Goal: Communication & Community: Answer question/provide support

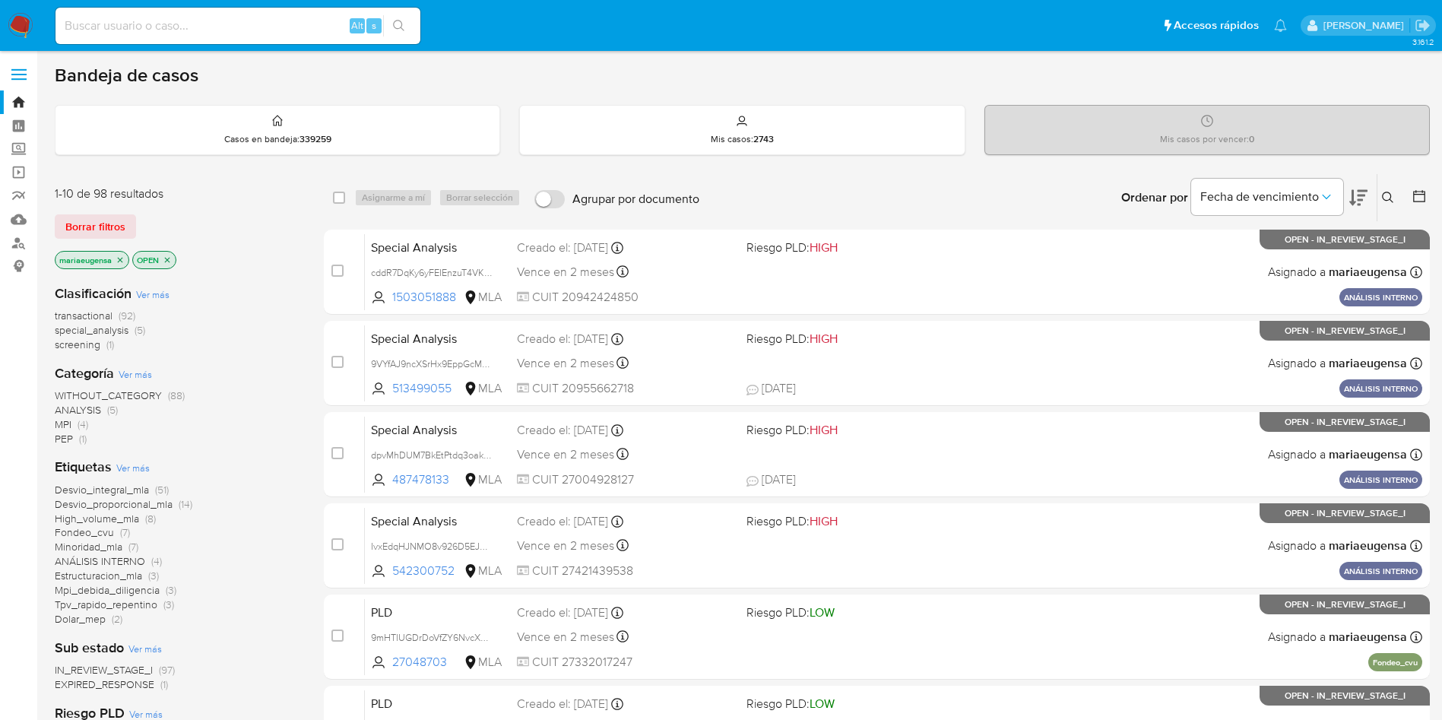
click at [138, 26] on input at bounding box center [238, 26] width 365 height 20
paste input "2470906933"
type input "2470906933"
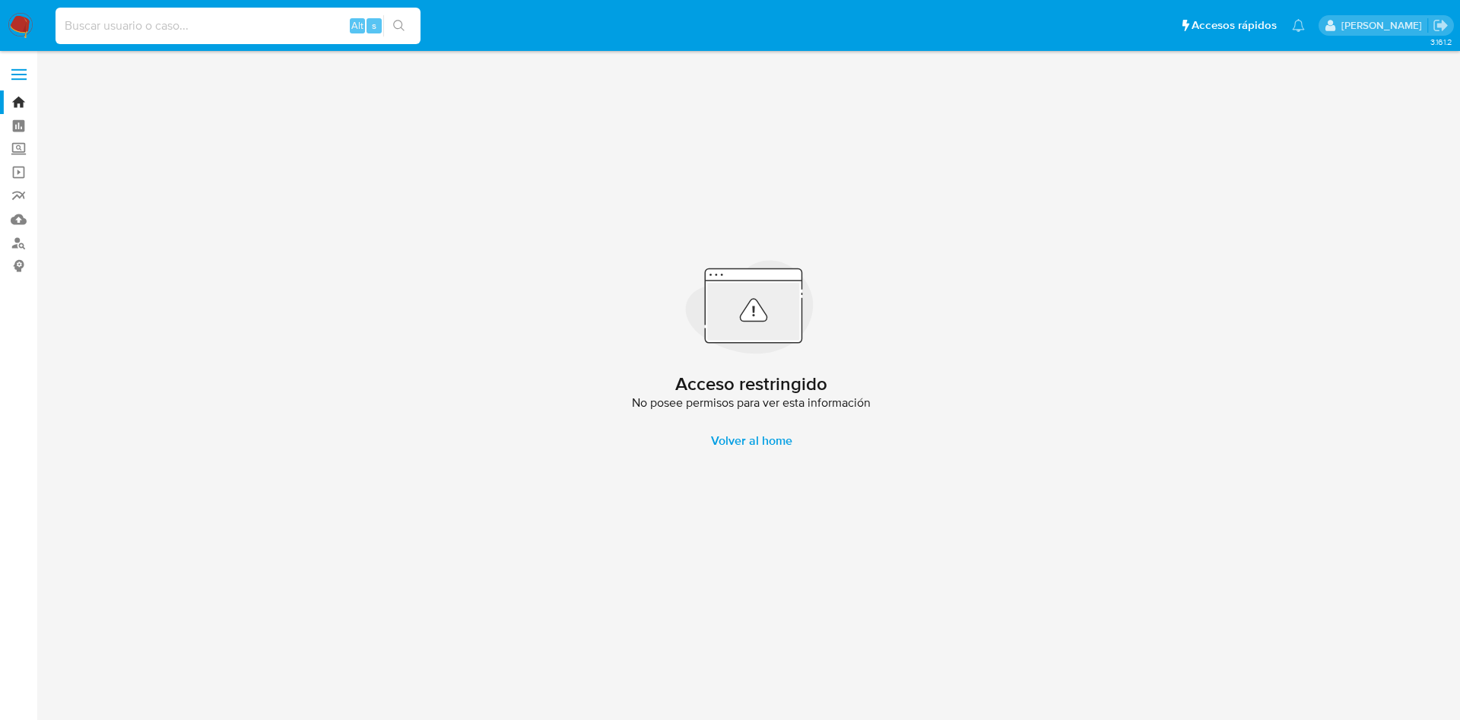
click at [186, 16] on input at bounding box center [238, 26] width 365 height 20
paste input "2470906933"
type input "2470906933"
drag, startPoint x: 159, startPoint y: 27, endPoint x: 0, endPoint y: 29, distance: 158.9
click at [0, 29] on nav "Pausado Ver notificaciones 2470906933 Alt s Accesos rápidos Presiona las siguie…" at bounding box center [730, 25] width 1460 height 51
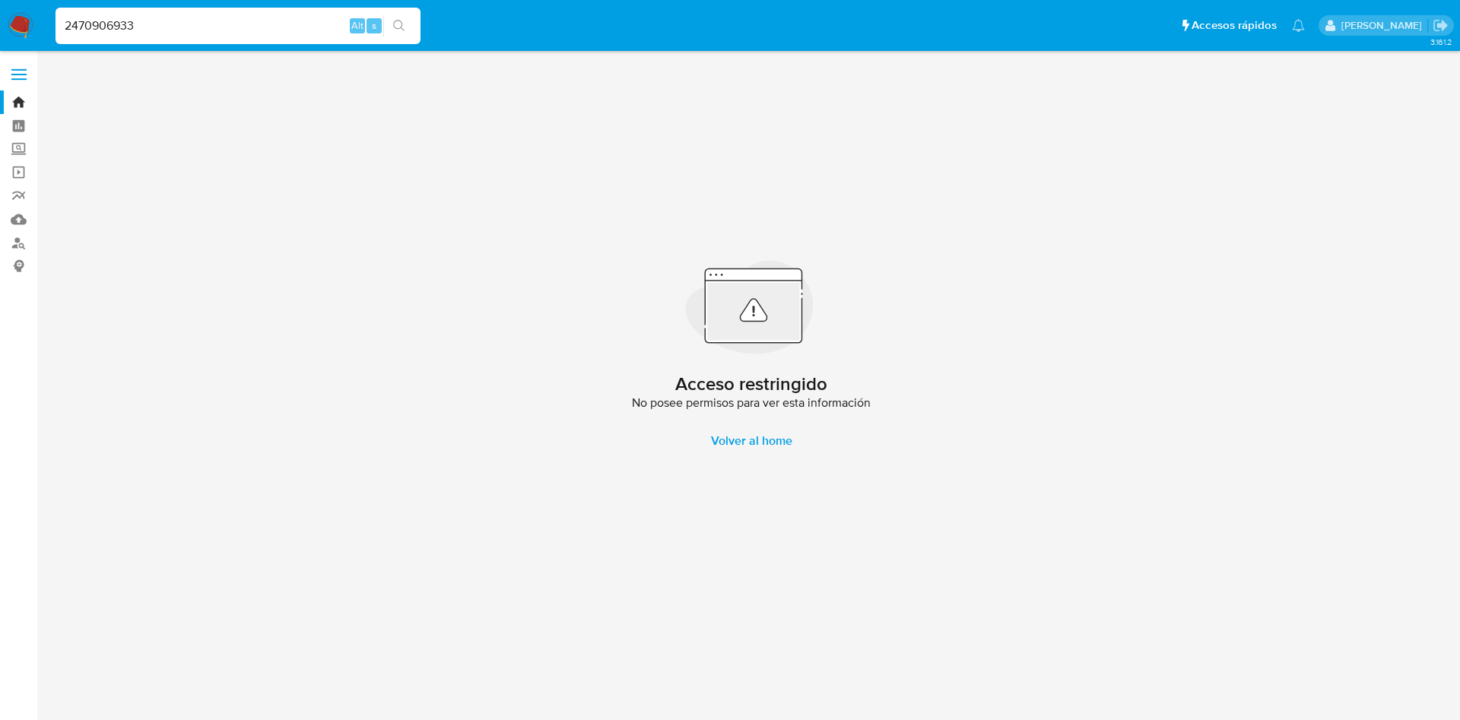
click at [36, 31] on nav "Pausado Ver notificaciones 2470906933 Alt s Accesos rápidos Presiona las siguie…" at bounding box center [730, 25] width 1460 height 51
click at [29, 27] on img at bounding box center [21, 26] width 26 height 26
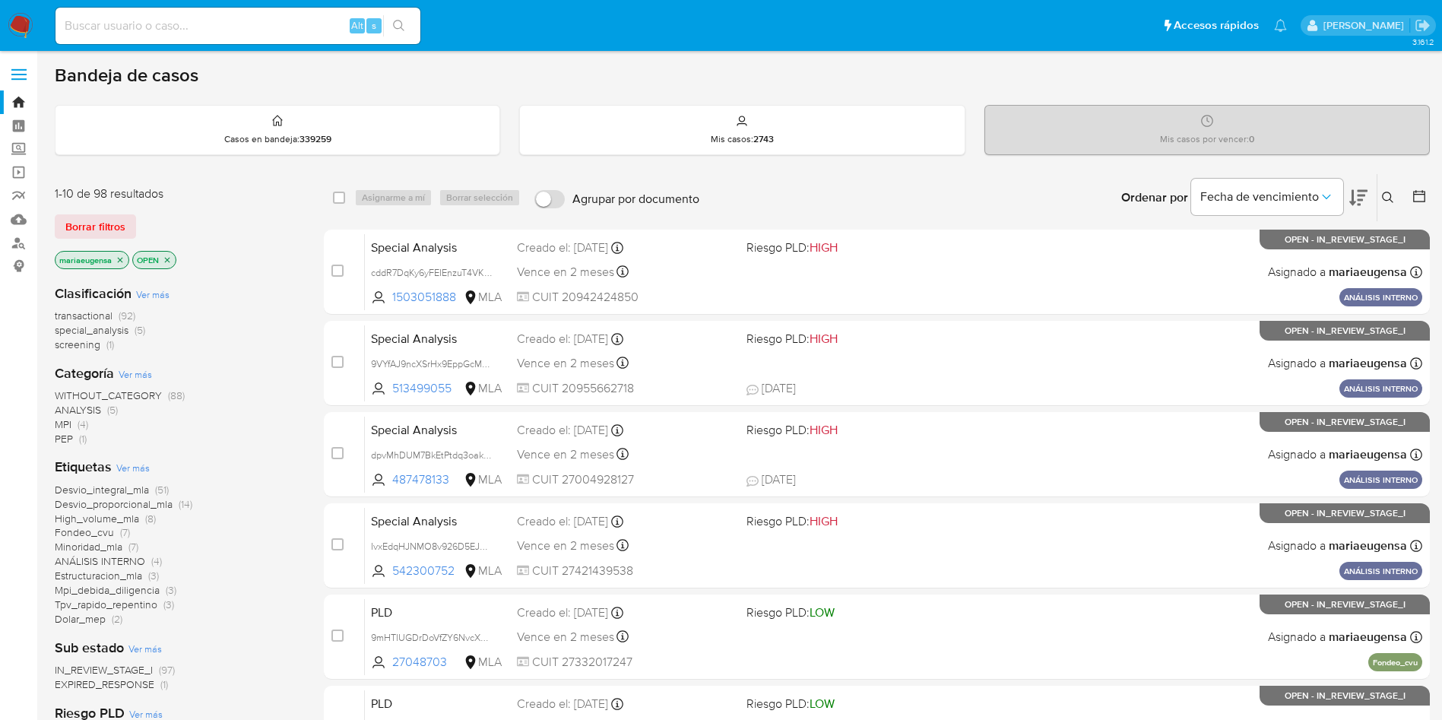
drag, startPoint x: 0, startPoint y: 0, endPoint x: 104, endPoint y: 23, distance: 106.6
click at [104, 23] on input at bounding box center [238, 26] width 365 height 20
paste input "2470906933"
type input "2470906933"
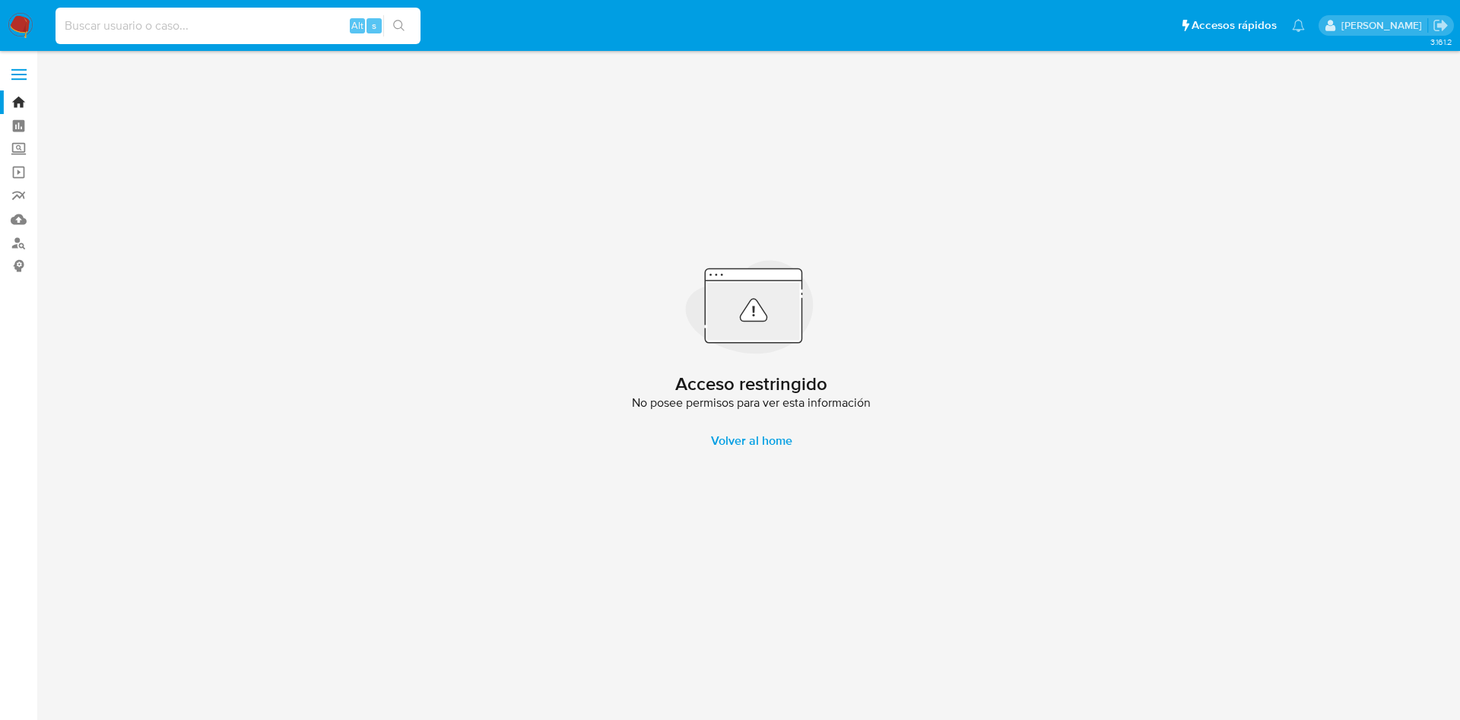
click at [256, 24] on input at bounding box center [238, 26] width 365 height 20
paste input "2470906933"
type input "2470906933"
click at [21, 14] on img at bounding box center [21, 26] width 26 height 26
click at [725, 431] on span "Volver al home" at bounding box center [751, 441] width 81 height 36
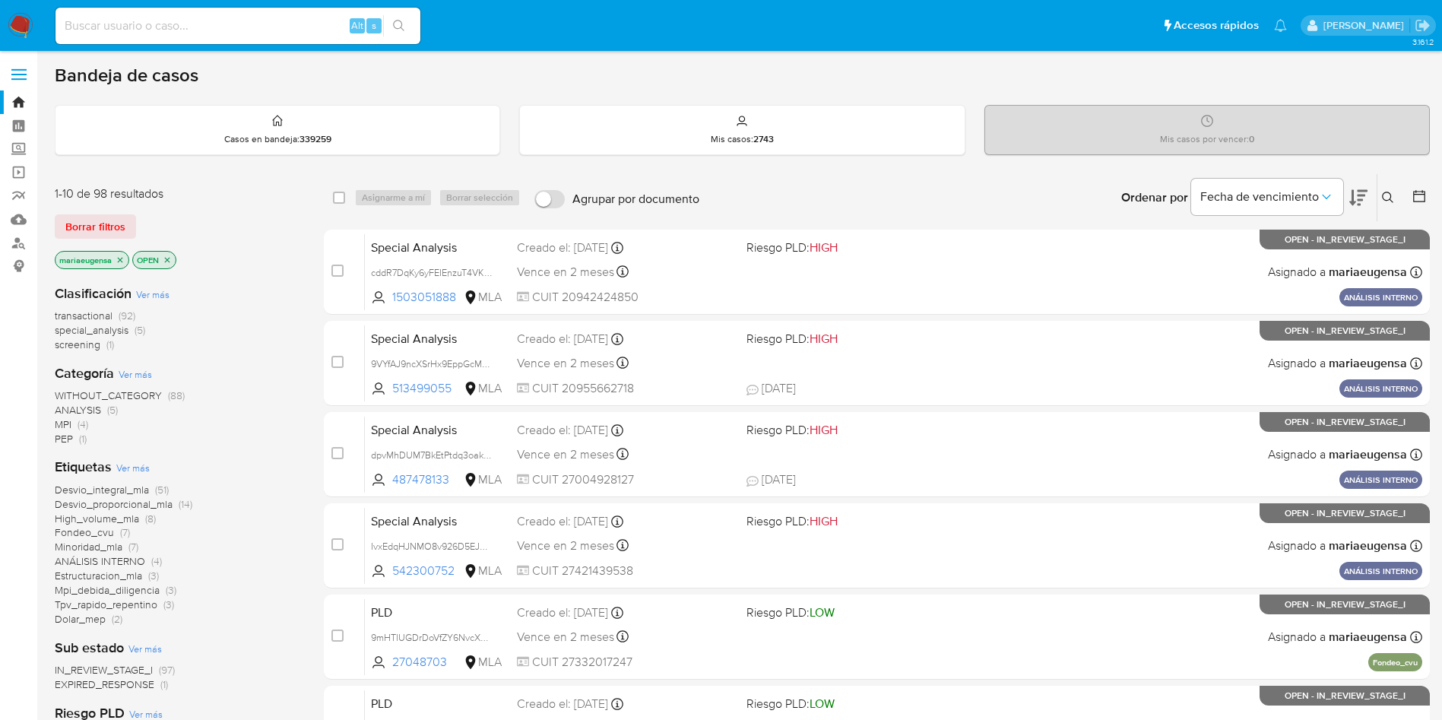
click at [133, 21] on input at bounding box center [238, 26] width 365 height 20
paste input "150074835"
type input "150074835"
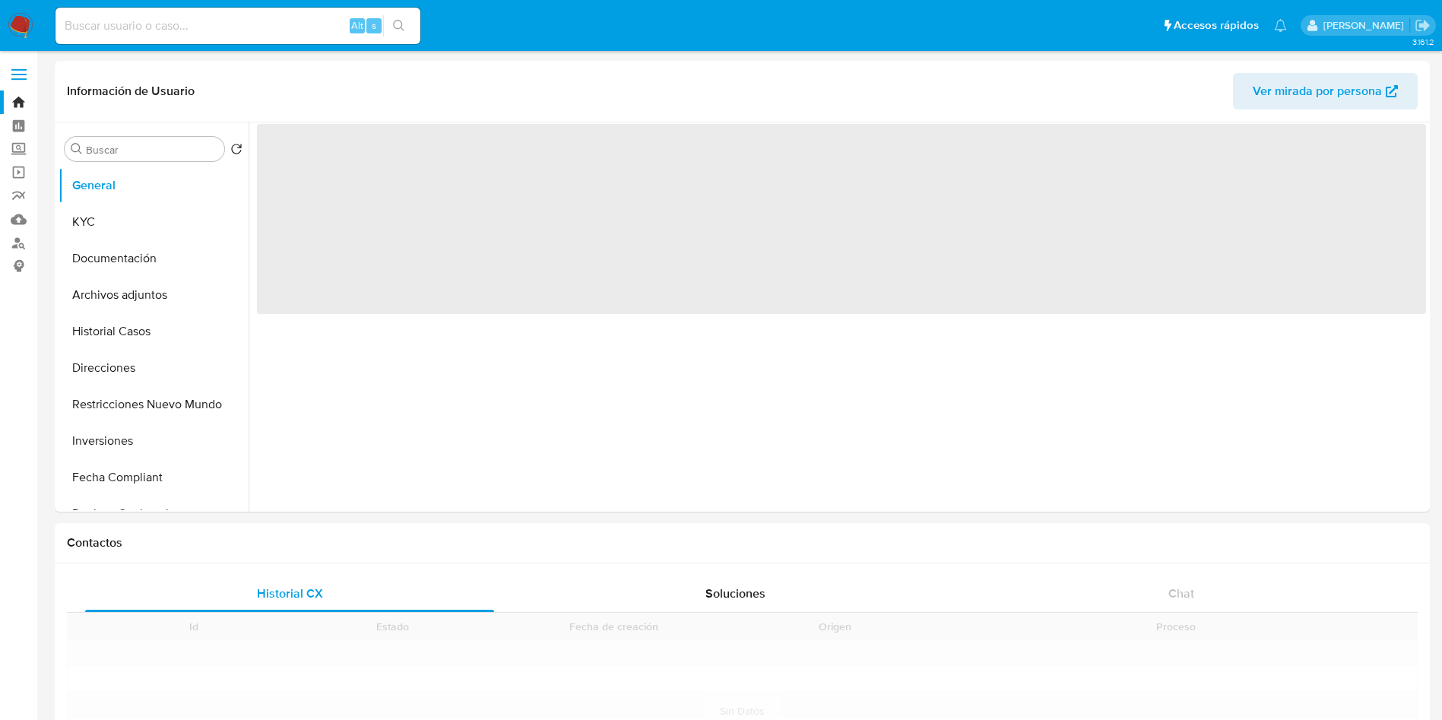
click at [133, 20] on input at bounding box center [238, 26] width 365 height 20
click at [144, 163] on div "Buscar Volver al orden por defecto General KYC Documentación Archivos adjuntos …" at bounding box center [154, 318] width 190 height 387
select select "10"
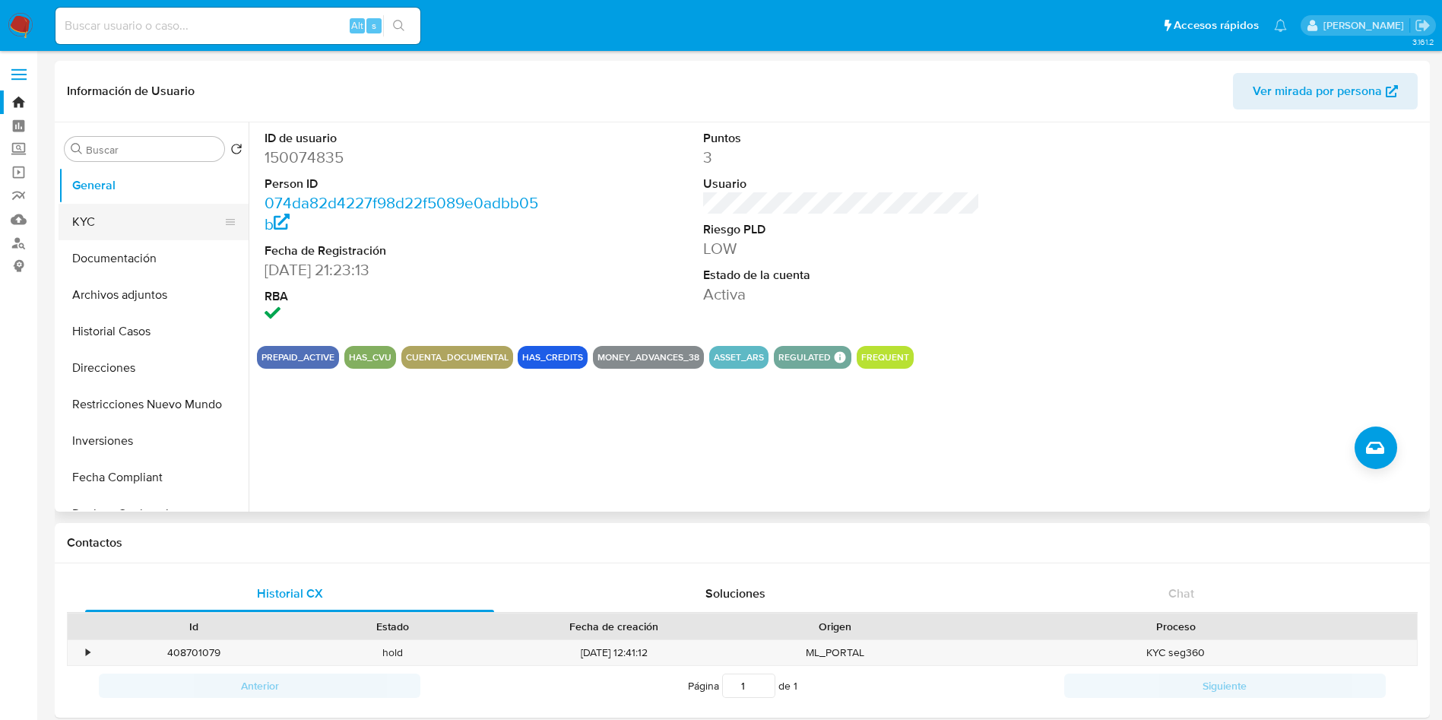
click at [195, 227] on button "KYC" at bounding box center [148, 222] width 178 height 36
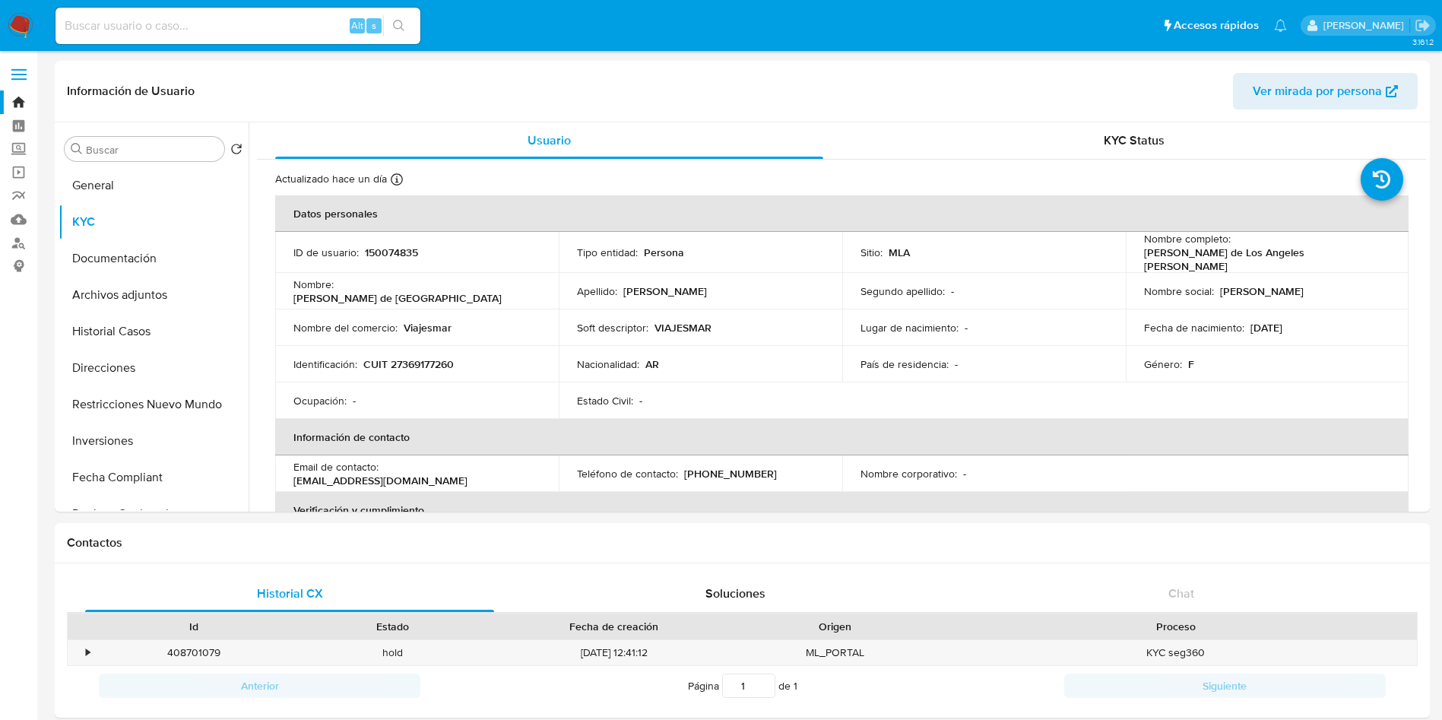
click at [250, 39] on div "Alt s" at bounding box center [238, 26] width 365 height 36
click at [251, 36] on div "Alt s" at bounding box center [238, 26] width 365 height 36
click at [264, 16] on input at bounding box center [238, 26] width 365 height 20
paste input "150074835"
type input "150074835"
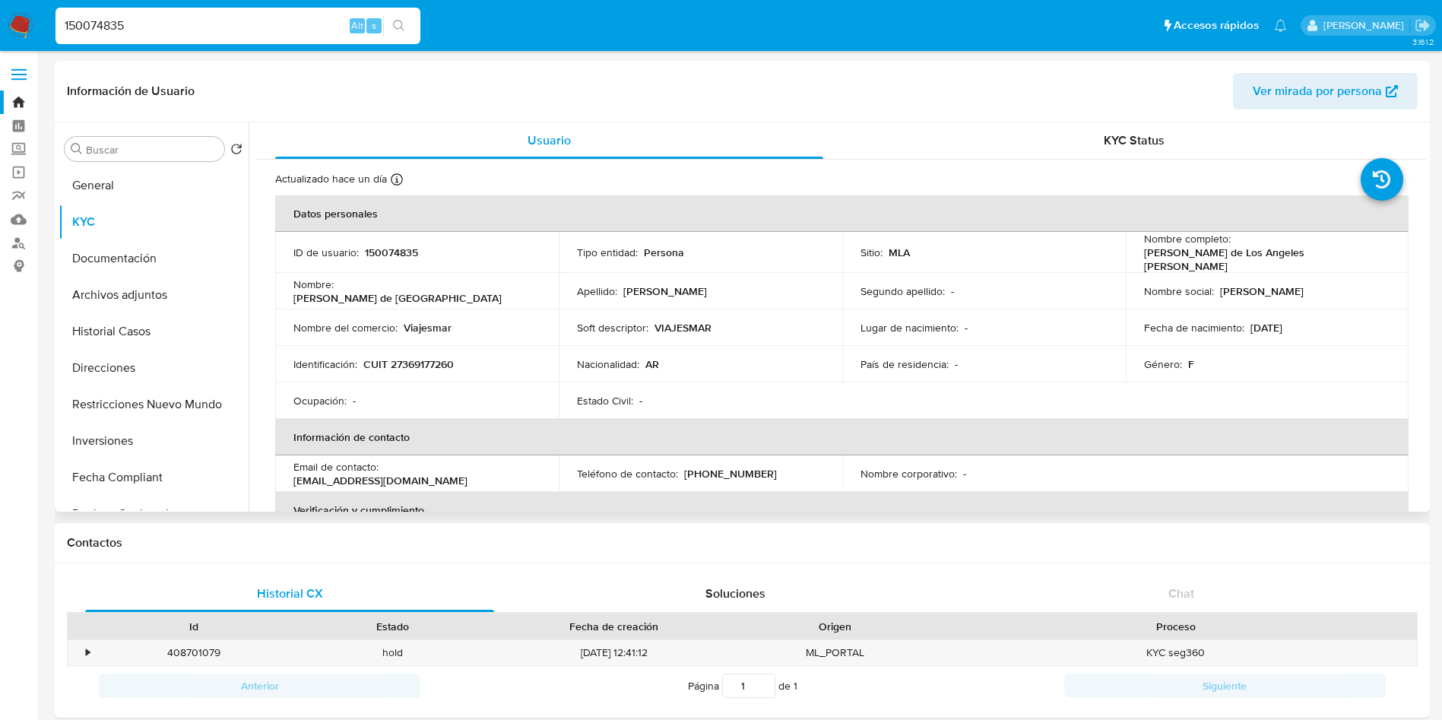
click at [428, 369] on td "Identificación : CUIT 27369177260" at bounding box center [417, 364] width 284 height 36
click at [427, 363] on p "CUIT 27369177260" at bounding box center [408, 364] width 90 height 14
copy p "27369177260"
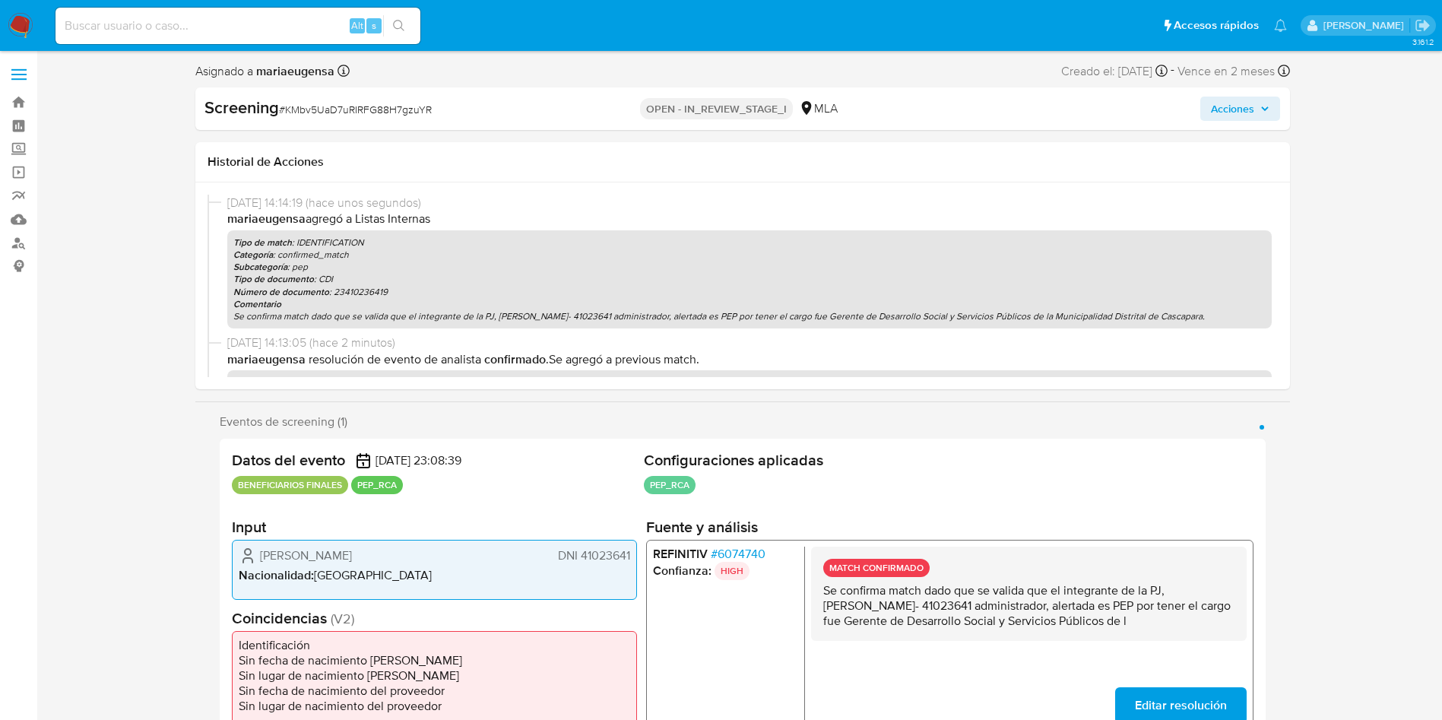
select select "10"
click at [272, 32] on input at bounding box center [238, 26] width 365 height 20
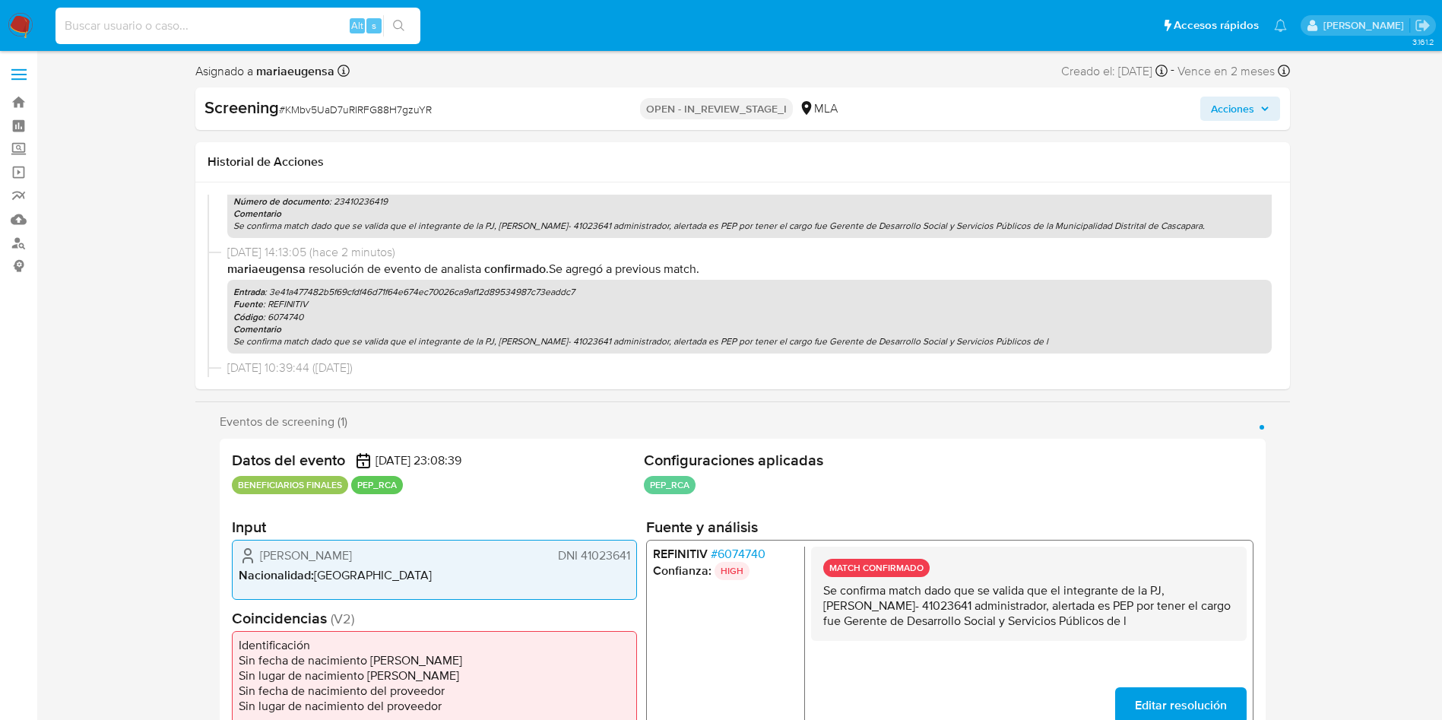
scroll to position [191, 0]
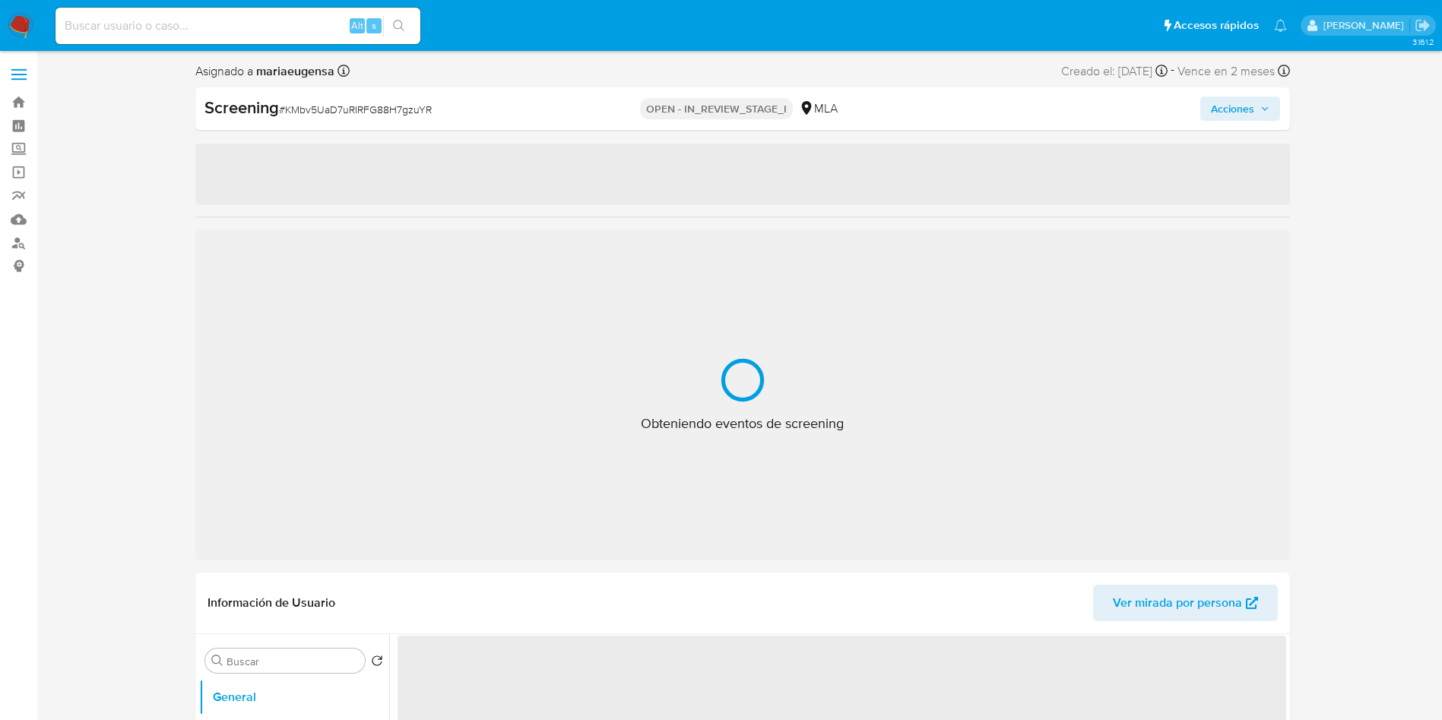
select select "10"
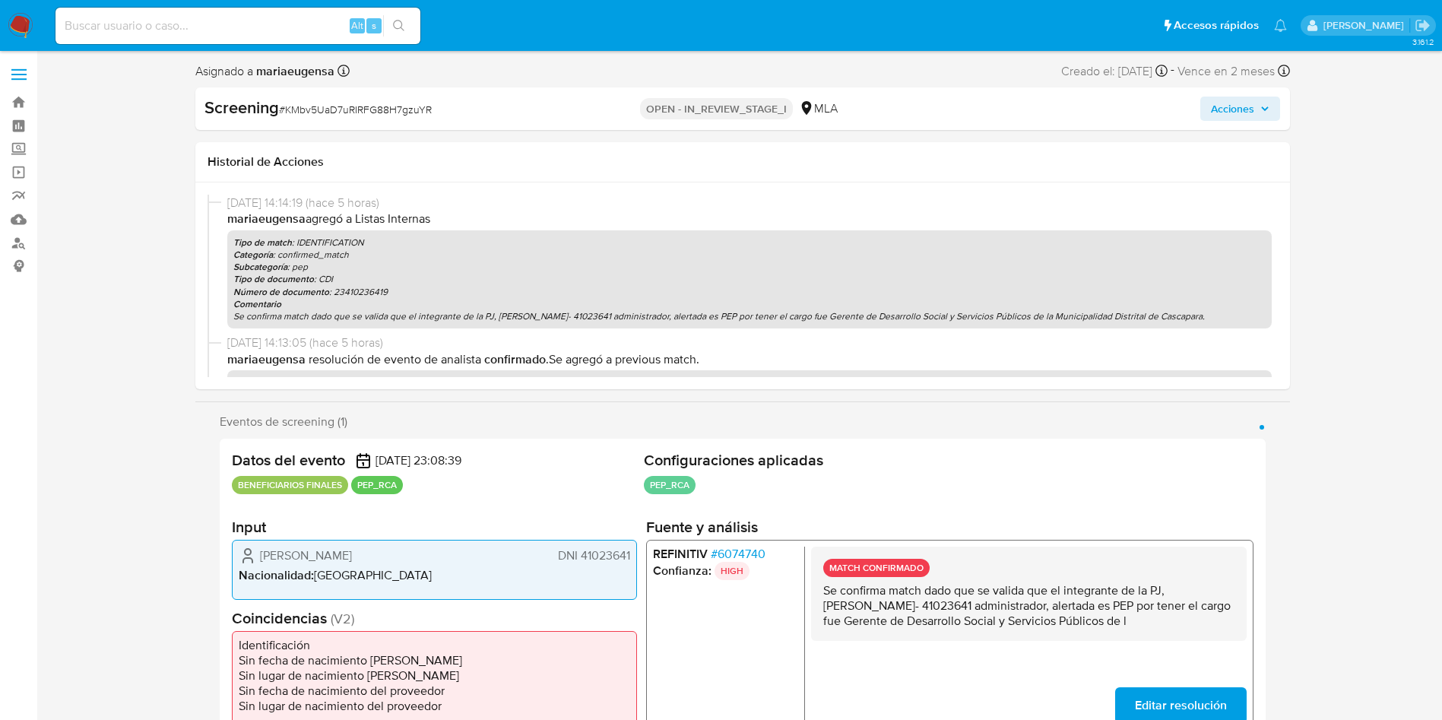
scroll to position [228, 0]
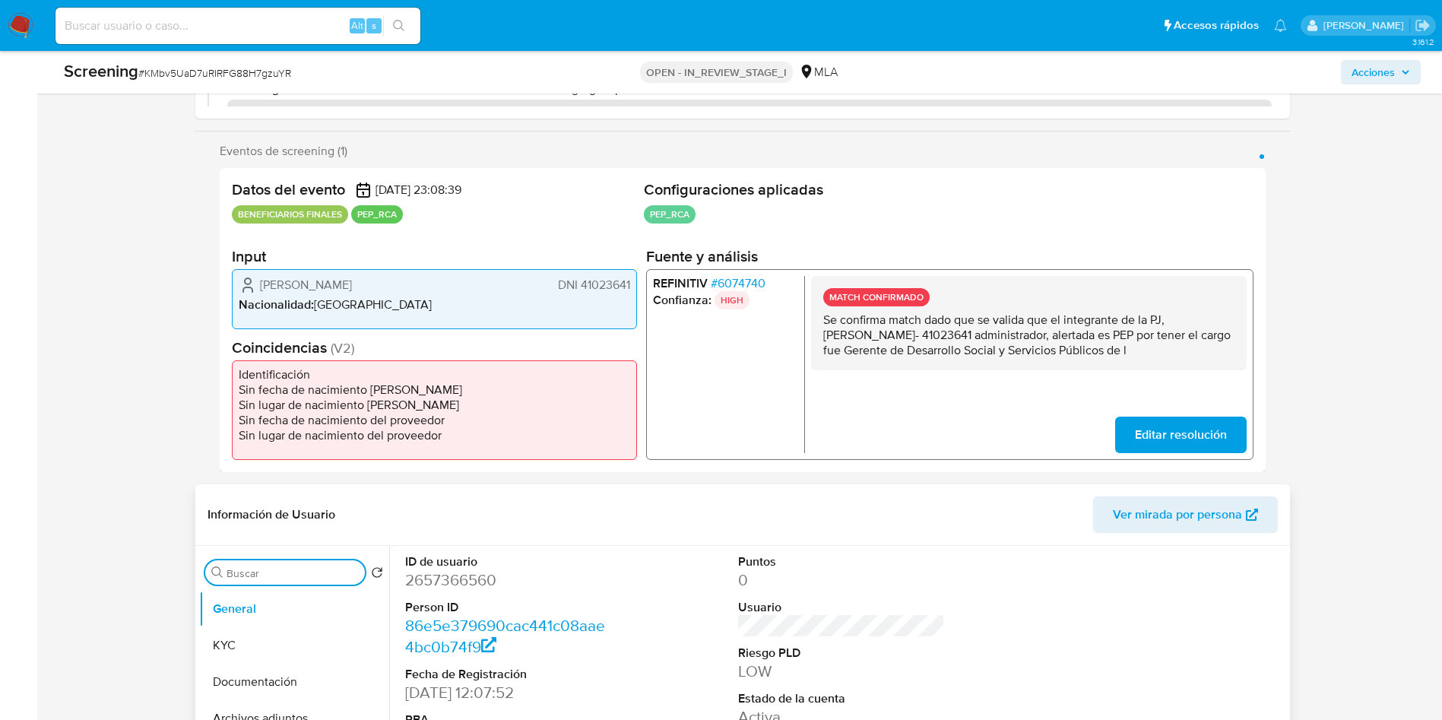
click at [268, 575] on input "Buscar" at bounding box center [293, 573] width 132 height 14
type input "lista in"
click at [264, 661] on button "Lista Interna" at bounding box center [288, 645] width 178 height 36
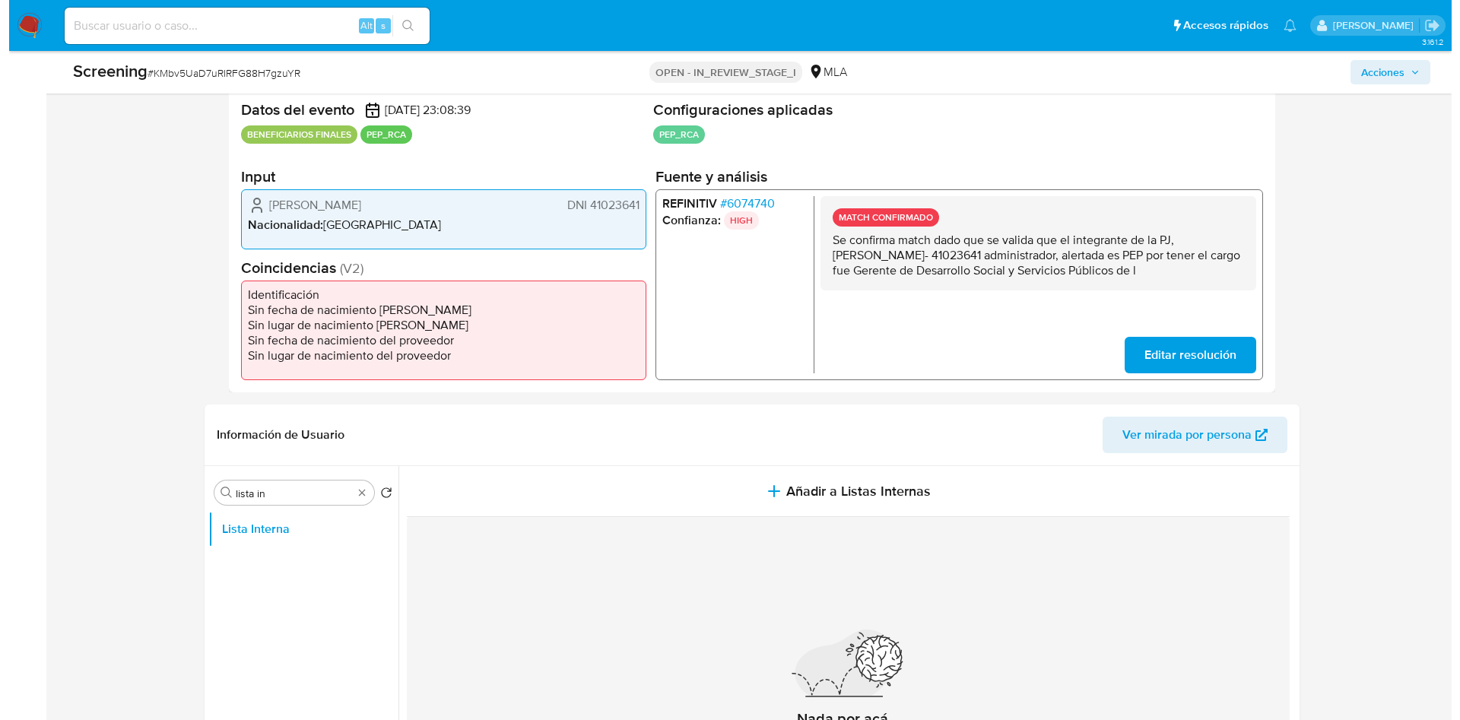
scroll to position [342, 0]
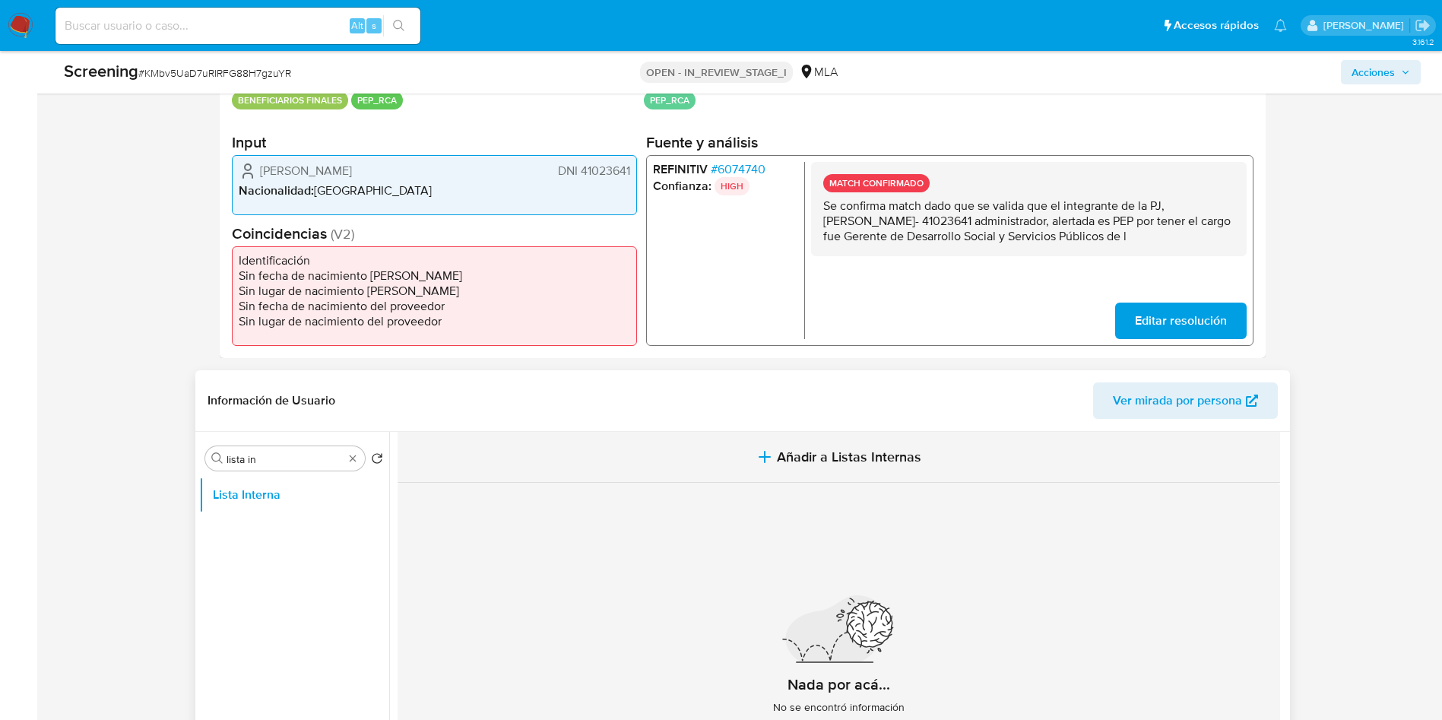
click at [897, 455] on span "Añadir a Listas Internas" at bounding box center [849, 457] width 144 height 17
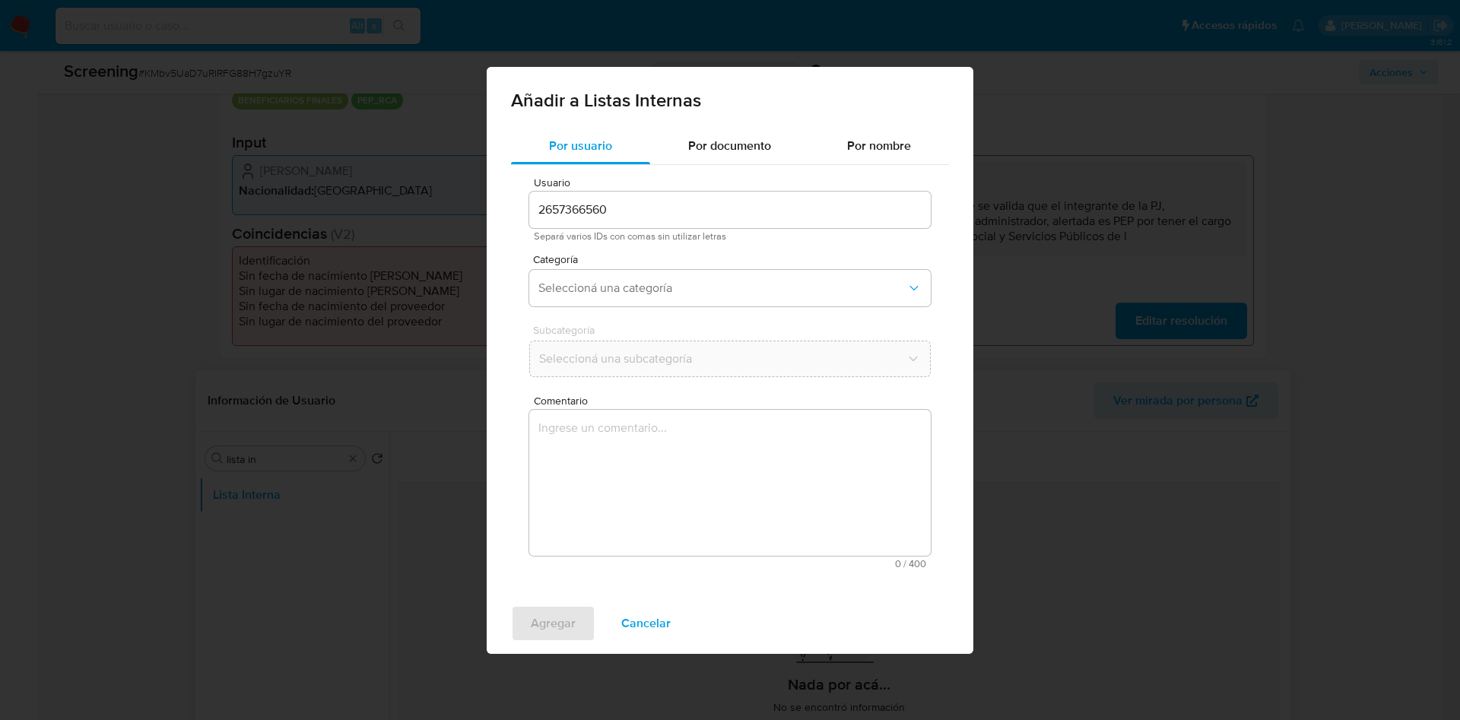
click at [624, 479] on textarea "Comentario" at bounding box center [729, 483] width 401 height 146
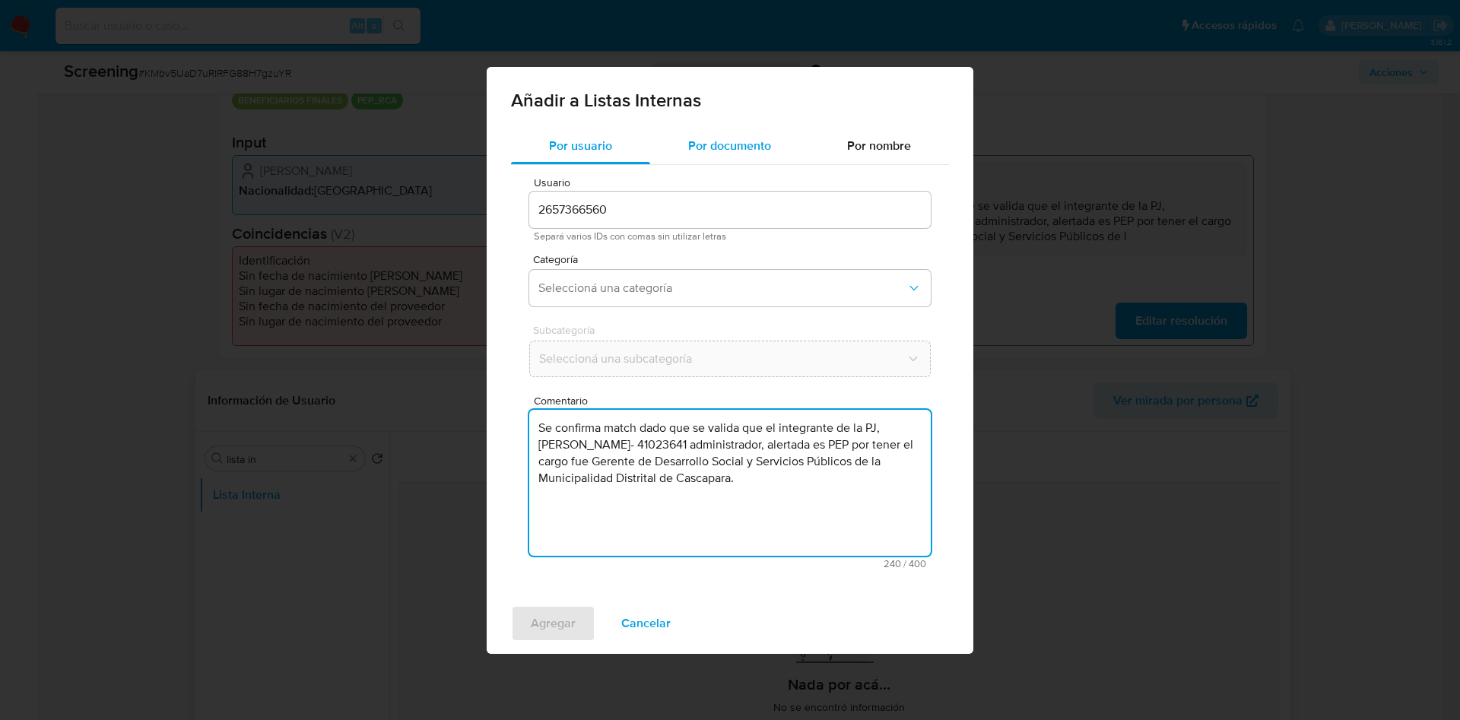
type textarea "Se confirma match dado que se valida que el integrante de la PJ, Facundo Castro…"
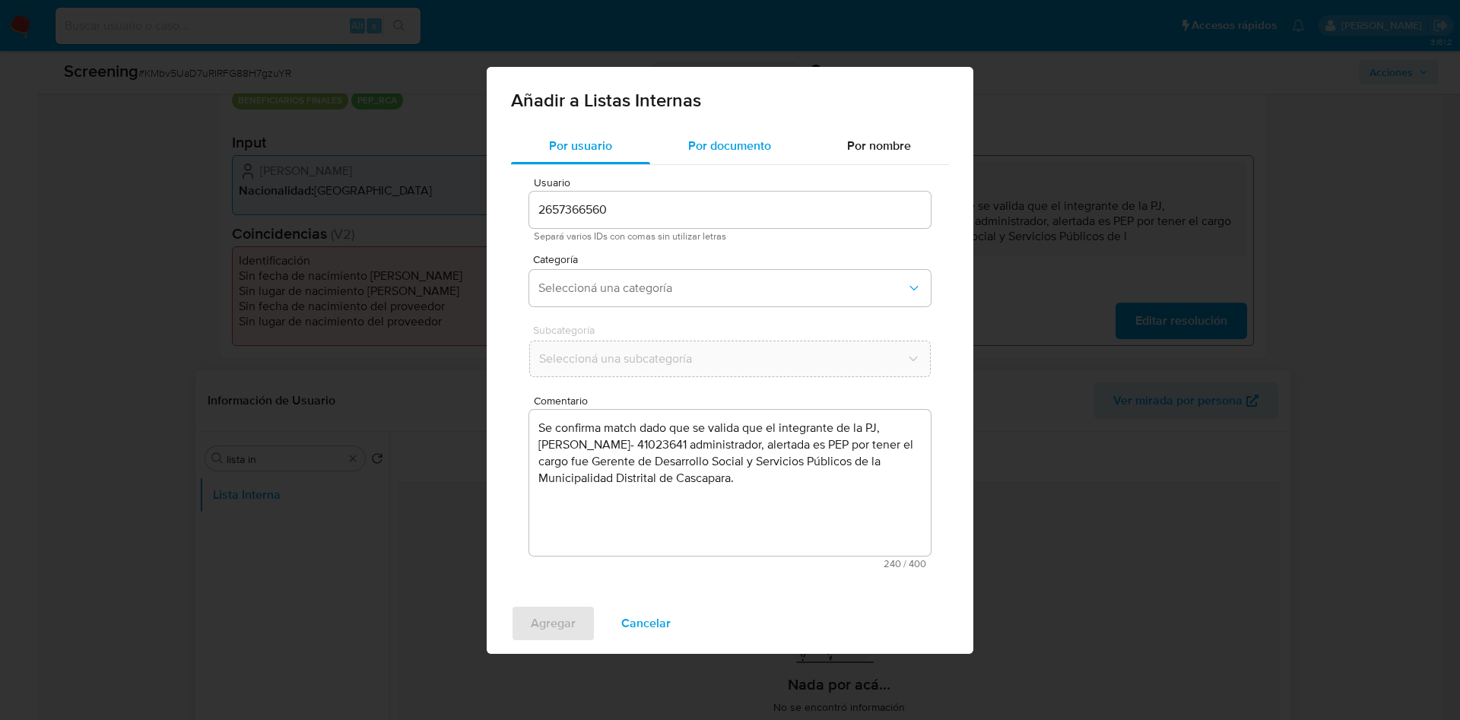
click at [709, 157] on div "Por documento" at bounding box center [729, 146] width 159 height 36
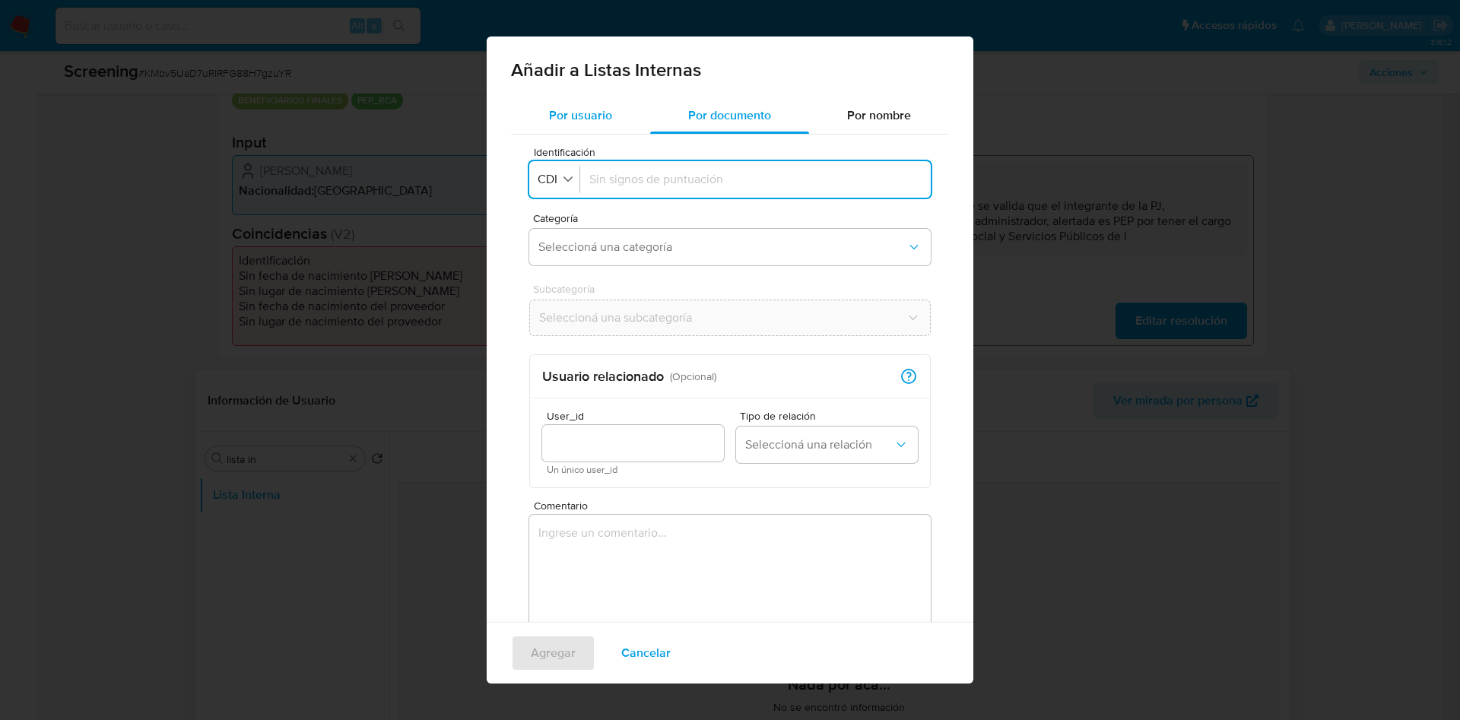
click at [566, 107] on span "Por usuario" at bounding box center [580, 114] width 63 height 17
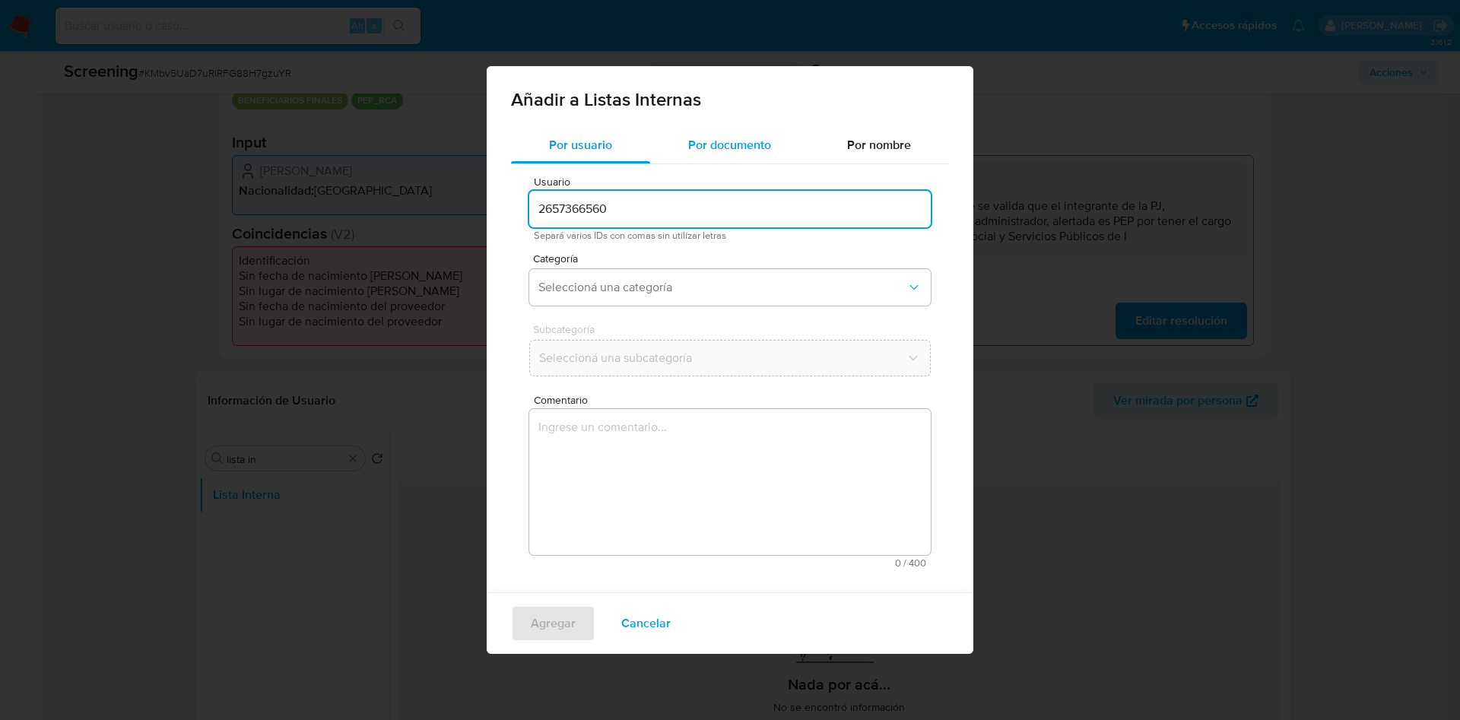
click at [731, 160] on div "Por documento" at bounding box center [729, 145] width 159 height 36
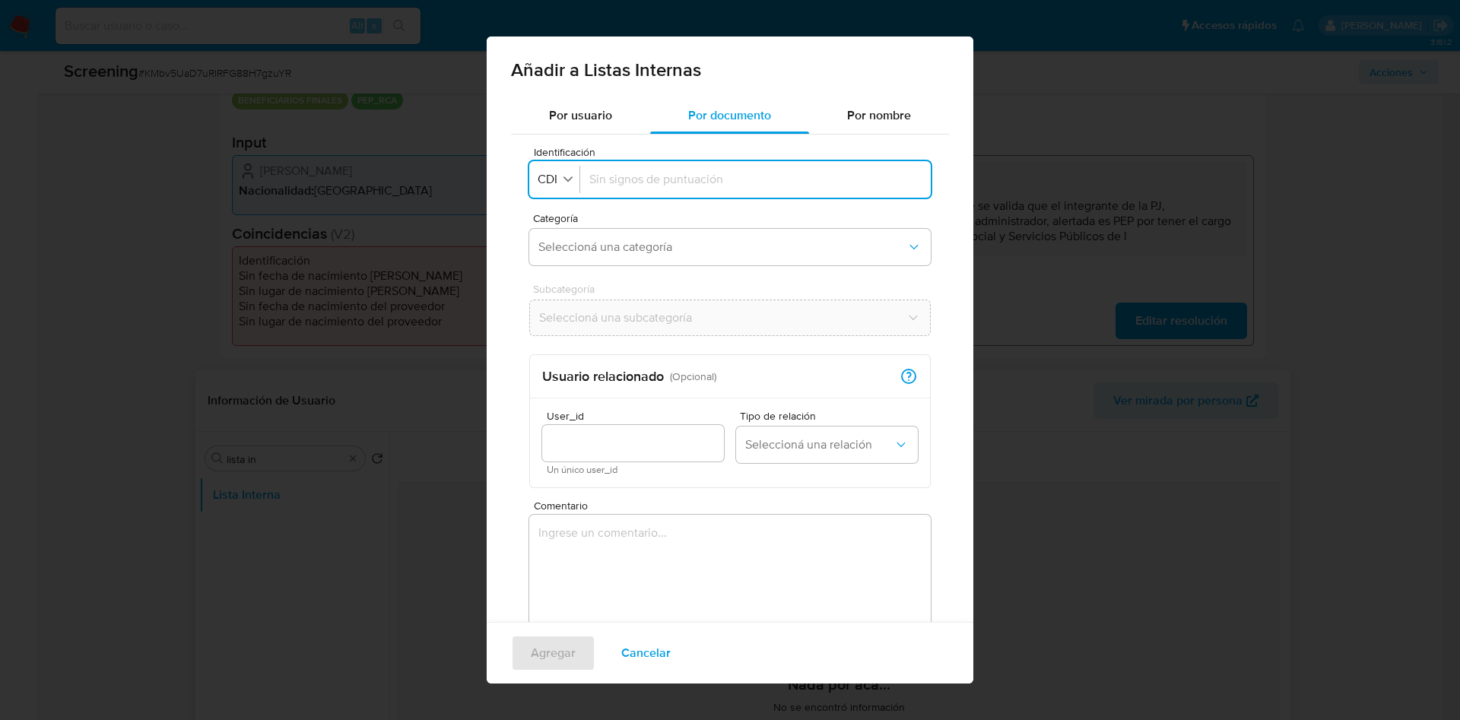
click at [632, 502] on span "Comentario" at bounding box center [734, 505] width 401 height 11
click at [632, 515] on textarea "Comentario" at bounding box center [729, 588] width 401 height 146
click at [623, 546] on textarea "Comentario" at bounding box center [729, 588] width 401 height 146
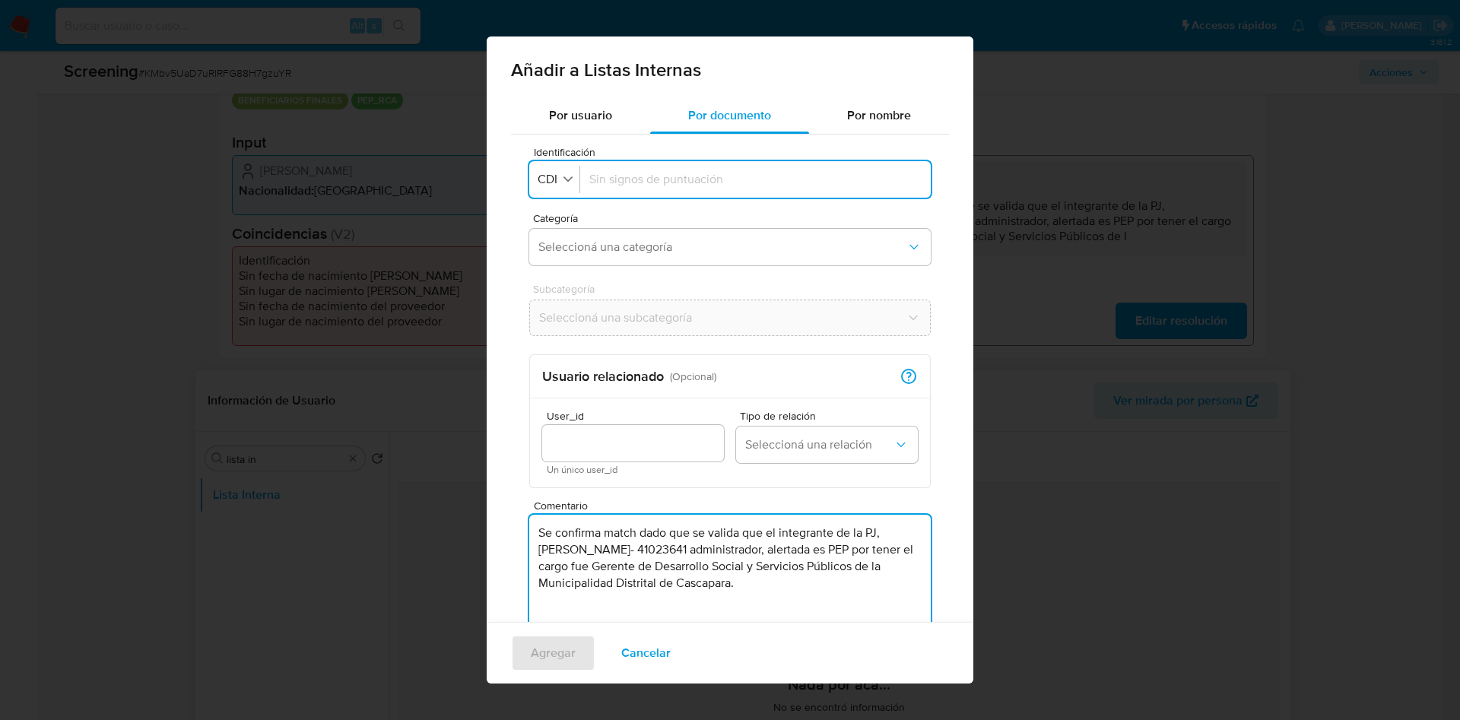
type textarea "Se confirma match dado que se valida que el integrante de la PJ, Facundo Castro…"
click at [649, 430] on div at bounding box center [633, 443] width 182 height 36
click at [802, 427] on button "Seleccioná una relación" at bounding box center [827, 445] width 182 height 36
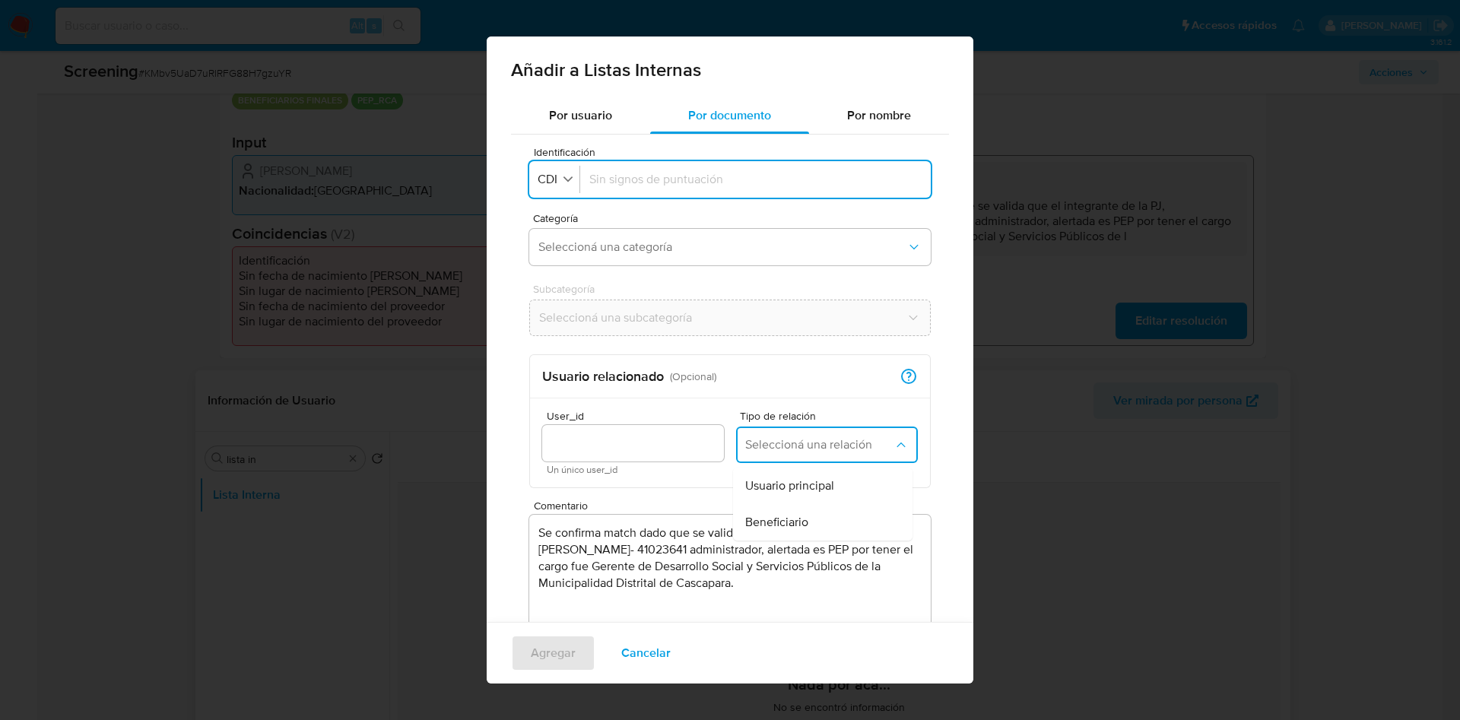
click at [582, 445] on input "User_id" at bounding box center [633, 443] width 182 height 20
click at [626, 157] on div "Identificación Identificación CDI" at bounding box center [729, 174] width 401 height 54
click at [623, 195] on div at bounding box center [755, 179] width 332 height 36
click at [601, 258] on button "Seleccioná una categoría" at bounding box center [729, 247] width 401 height 36
click at [705, 173] on input "Identificación" at bounding box center [755, 179] width 332 height 17
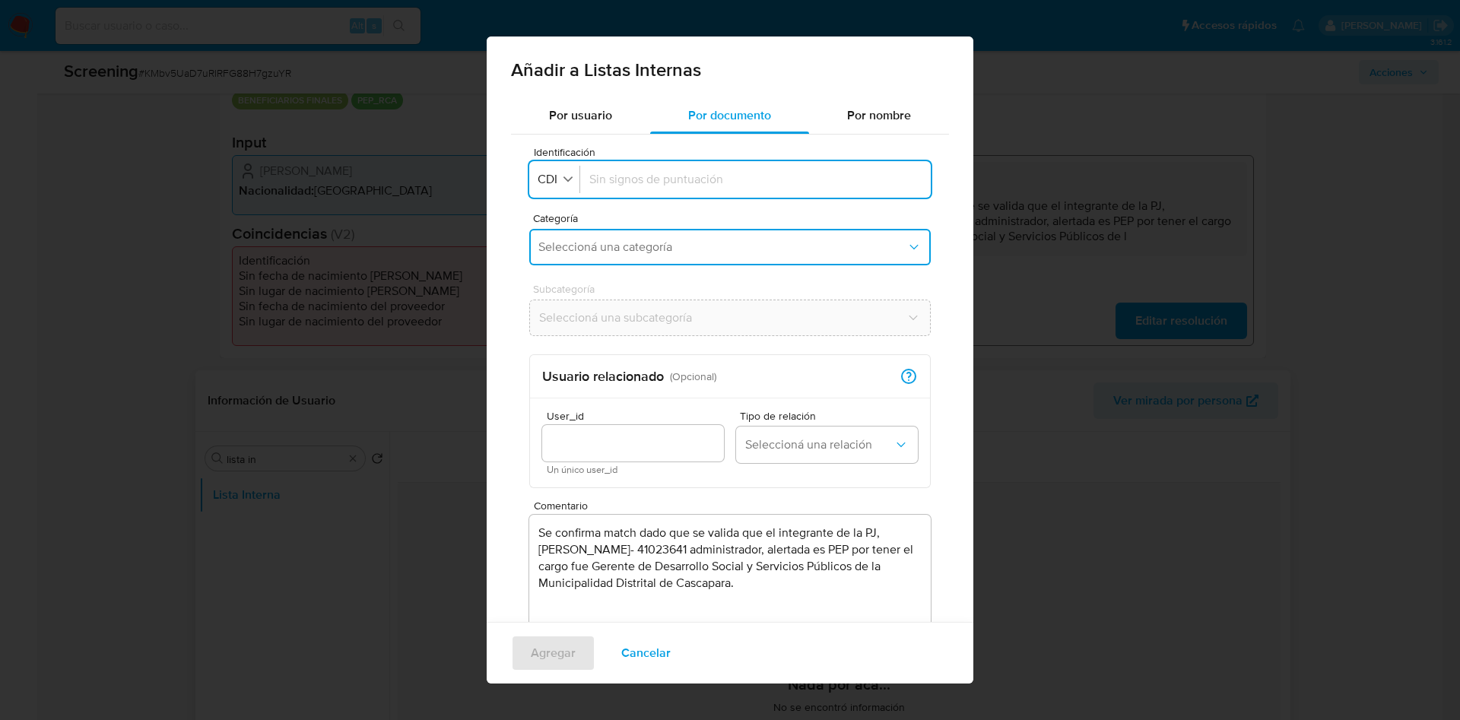
click at [664, 254] on span "Seleccioná una categoría" at bounding box center [722, 246] width 368 height 15
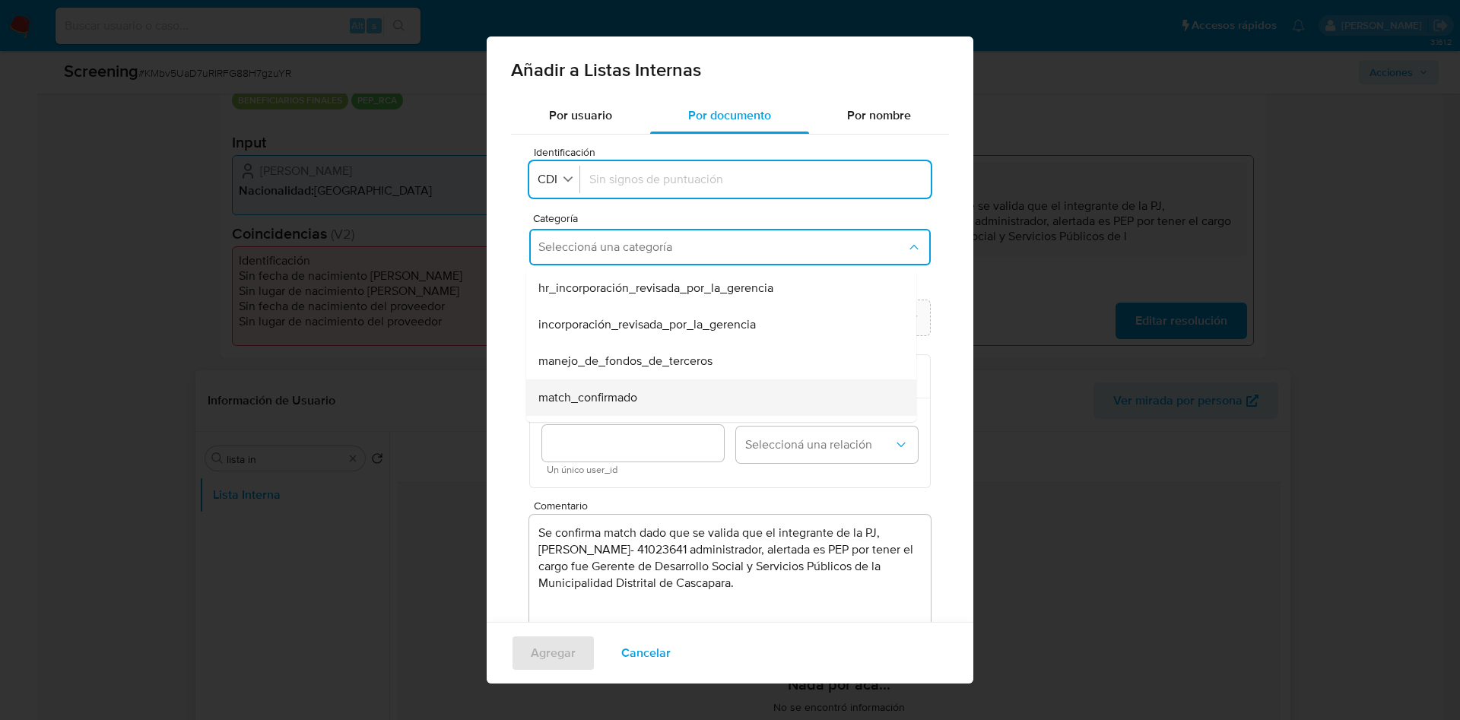
click at [618, 390] on span "match_confirmado" at bounding box center [587, 397] width 99 height 15
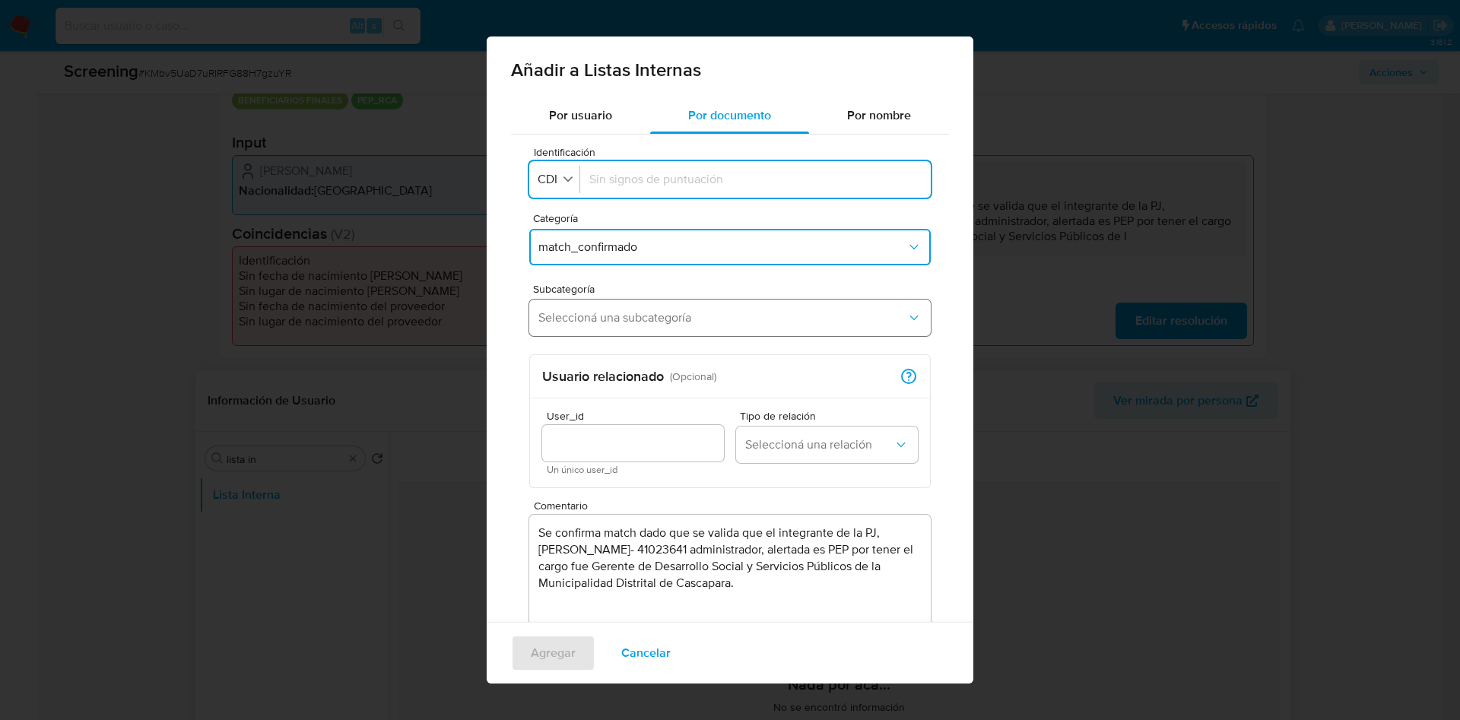
click at [591, 321] on span "Seleccioná una subcategoría" at bounding box center [722, 317] width 368 height 15
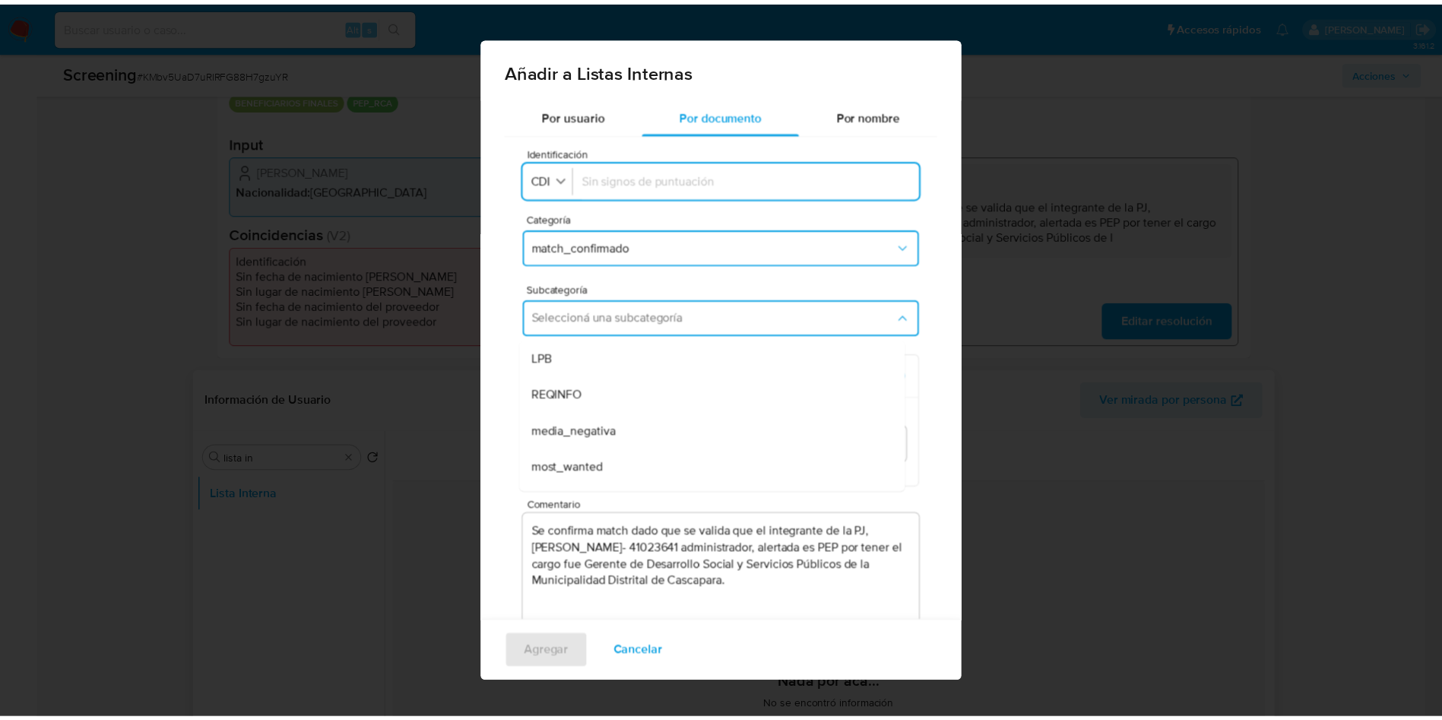
scroll to position [103, 0]
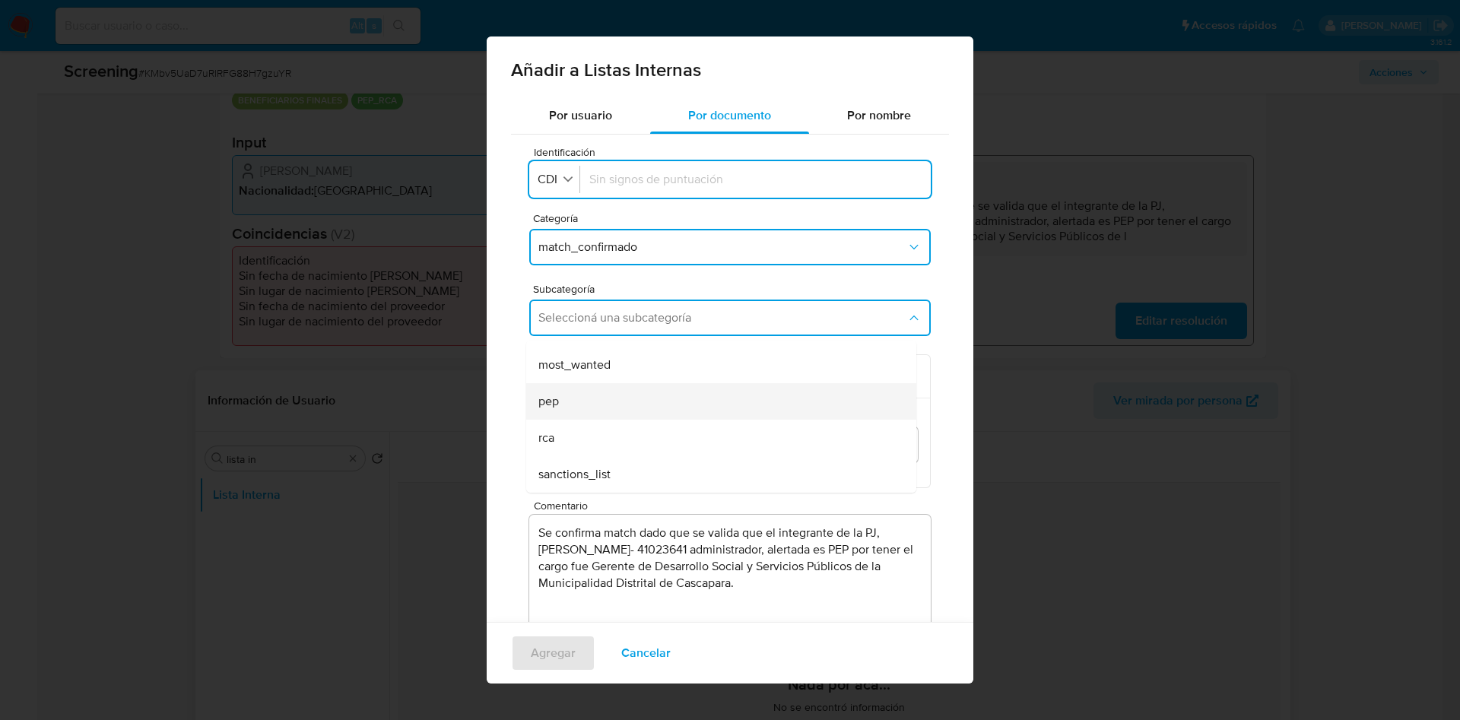
click at [592, 403] on div "pep" at bounding box center [716, 401] width 357 height 36
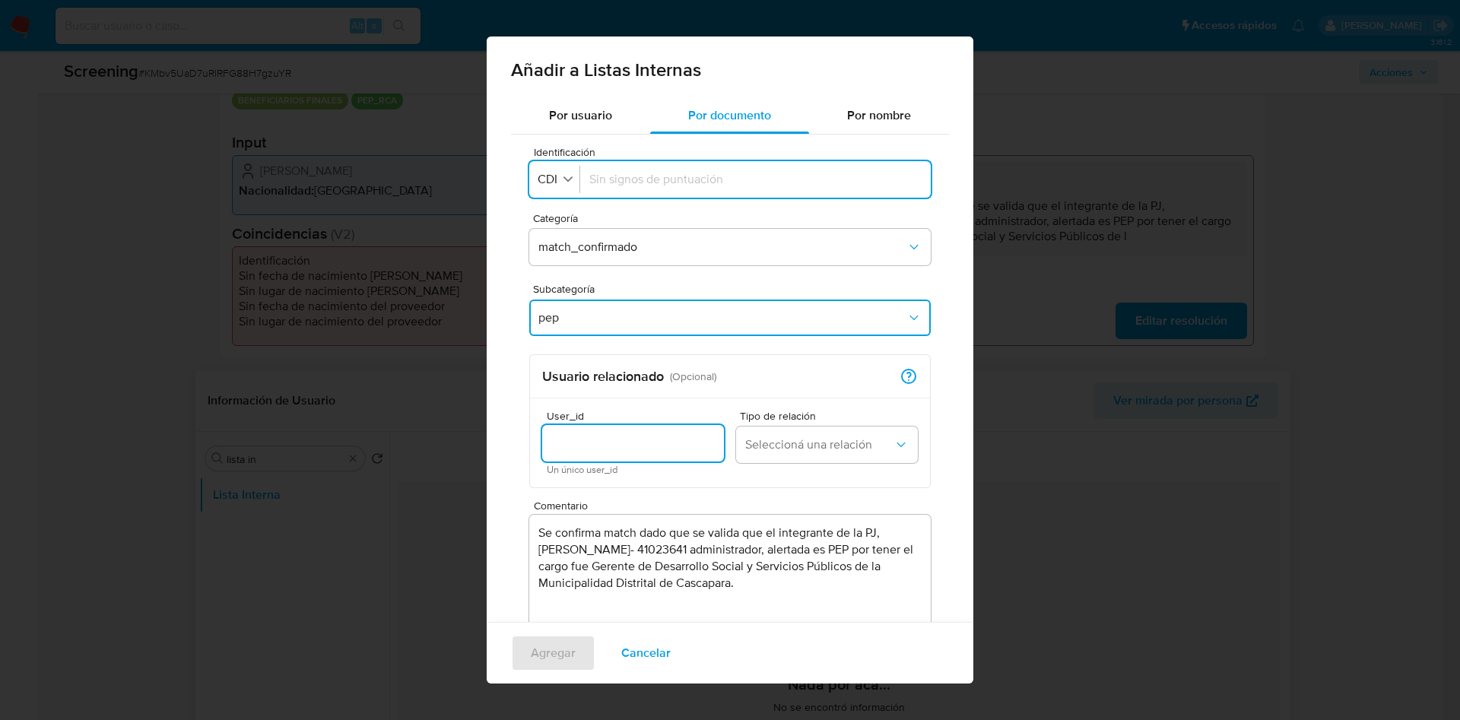
click at [585, 443] on input "User_id" at bounding box center [633, 443] width 182 height 20
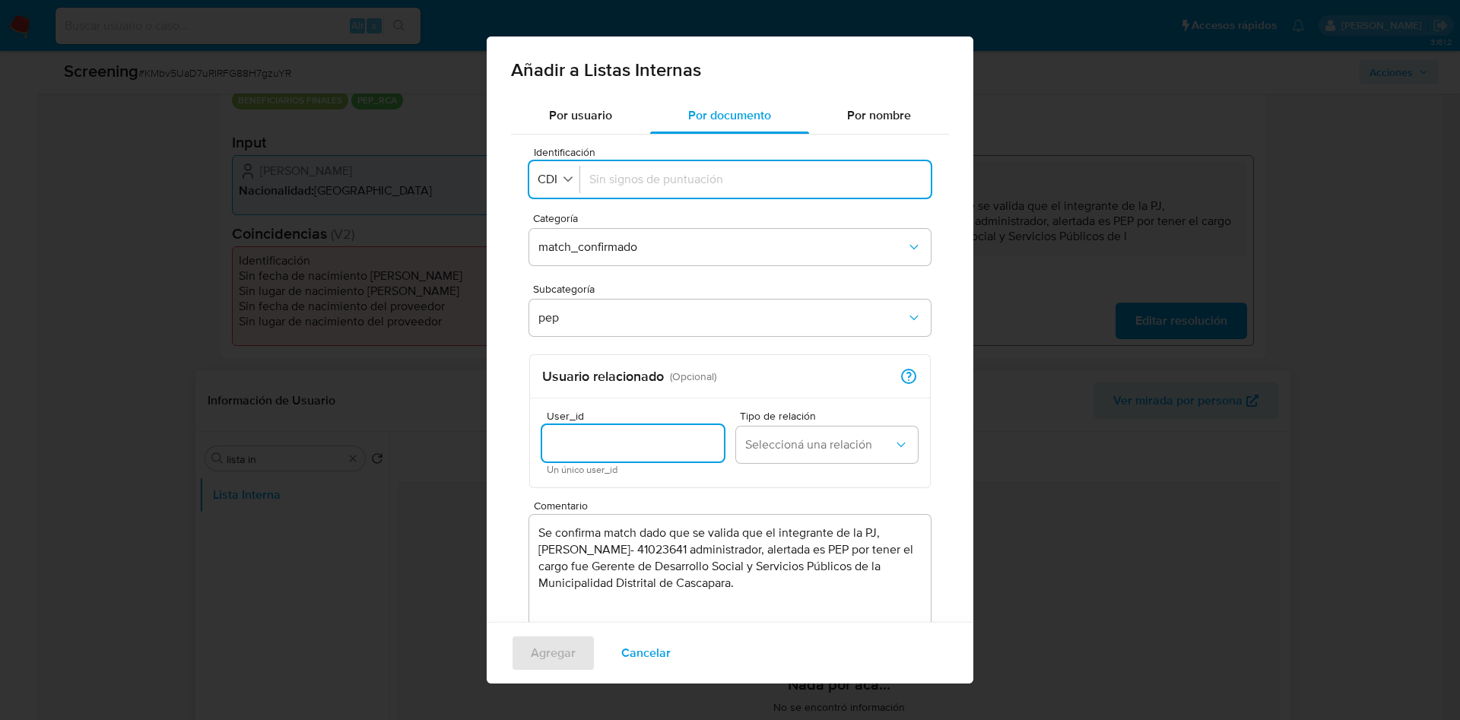
paste input "2657366560"
type input "2657366560"
click at [746, 442] on span "Seleccioná una relación" at bounding box center [819, 444] width 148 height 15
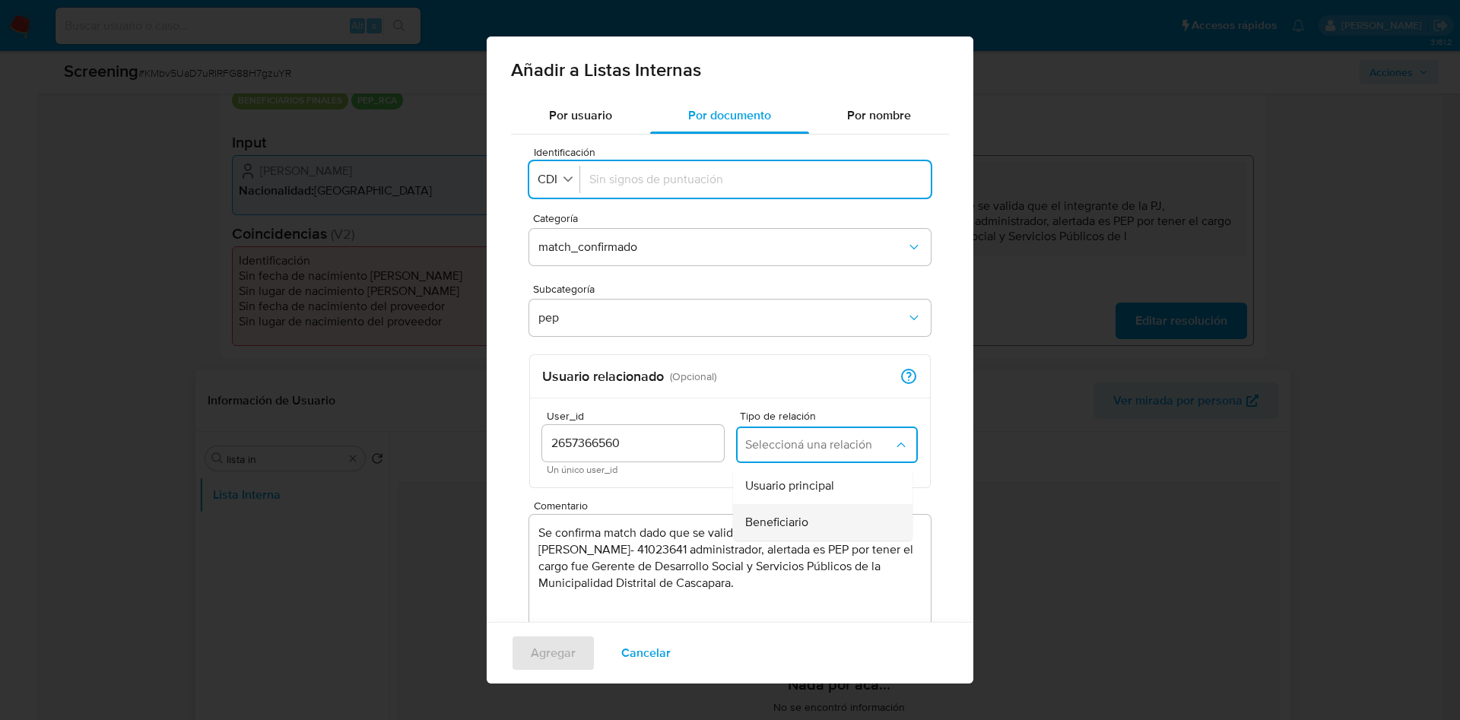
drag, startPoint x: 753, startPoint y: 487, endPoint x: 755, endPoint y: 514, distance: 26.7
click at [755, 514] on ul "Usuario principal Beneficiario" at bounding box center [822, 504] width 179 height 73
click at [755, 515] on span "Beneficiario" at bounding box center [776, 522] width 63 height 15
click at [686, 170] on div at bounding box center [755, 179] width 332 height 36
click at [668, 179] on input "Identificación" at bounding box center [755, 179] width 332 height 17
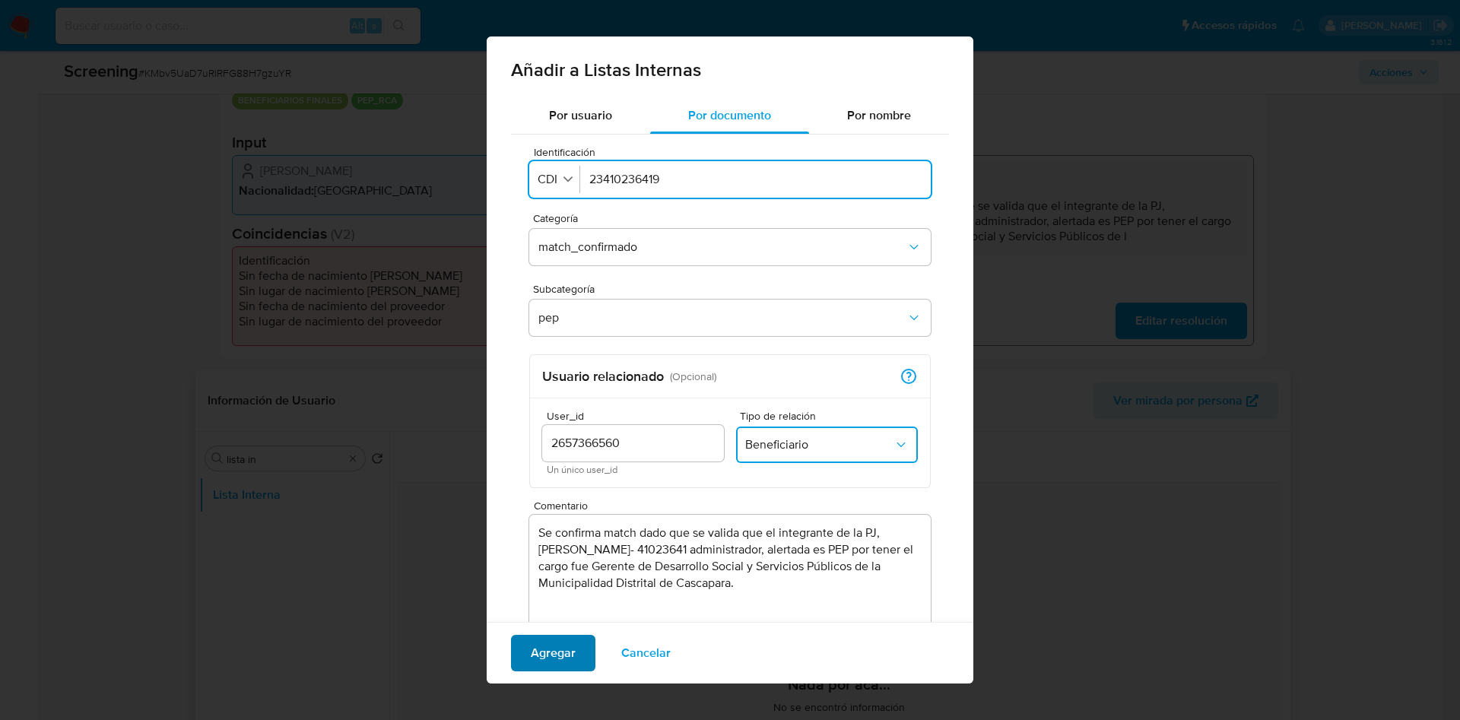
type input "23410236419"
click at [547, 660] on span "Agregar" at bounding box center [553, 652] width 45 height 33
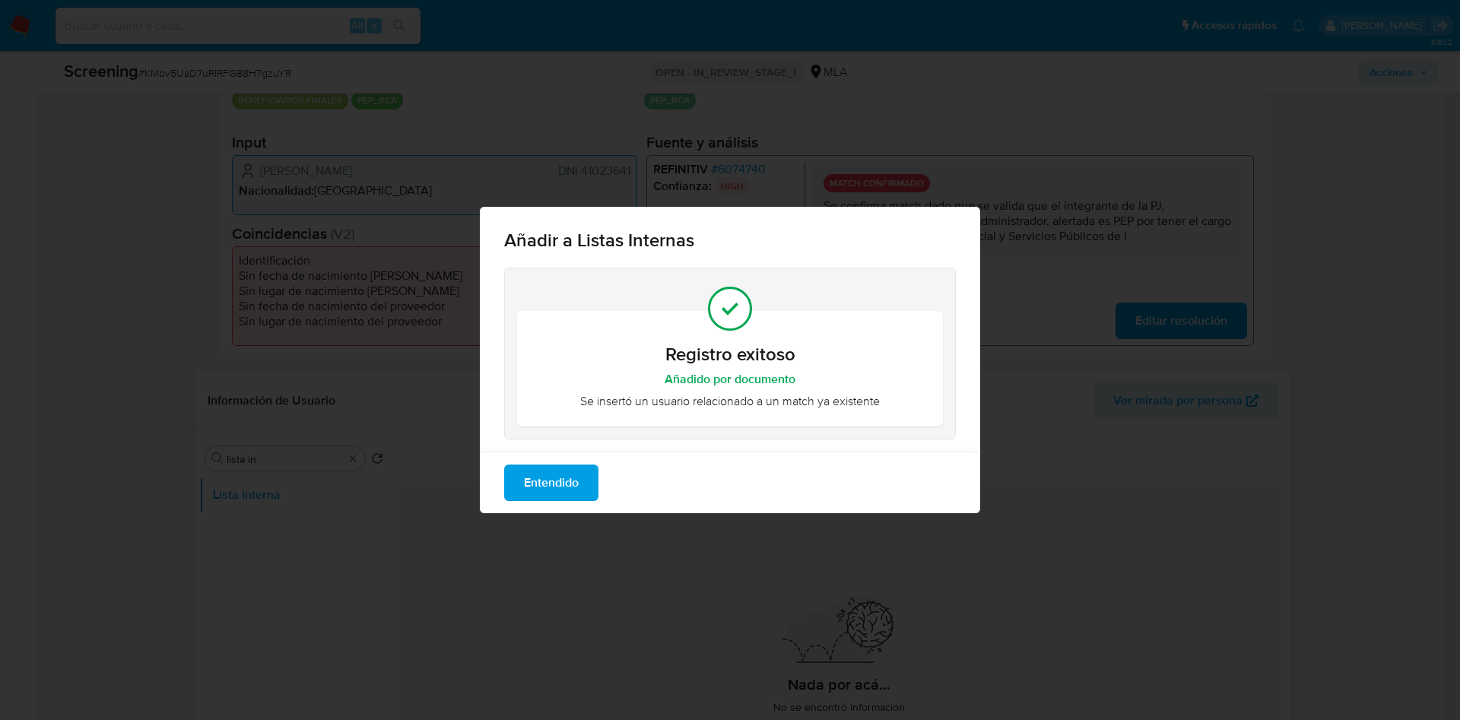
click at [532, 472] on span "Entendido" at bounding box center [551, 482] width 55 height 33
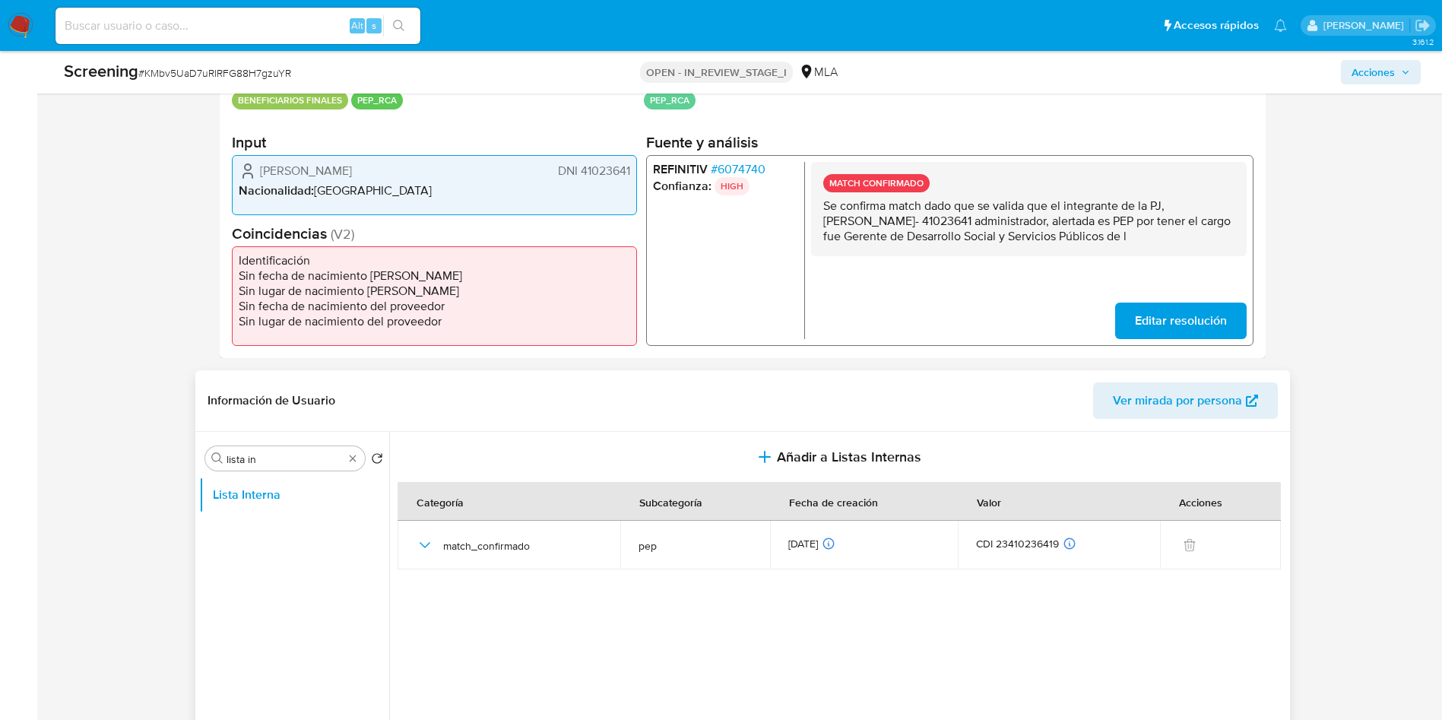
scroll to position [0, 0]
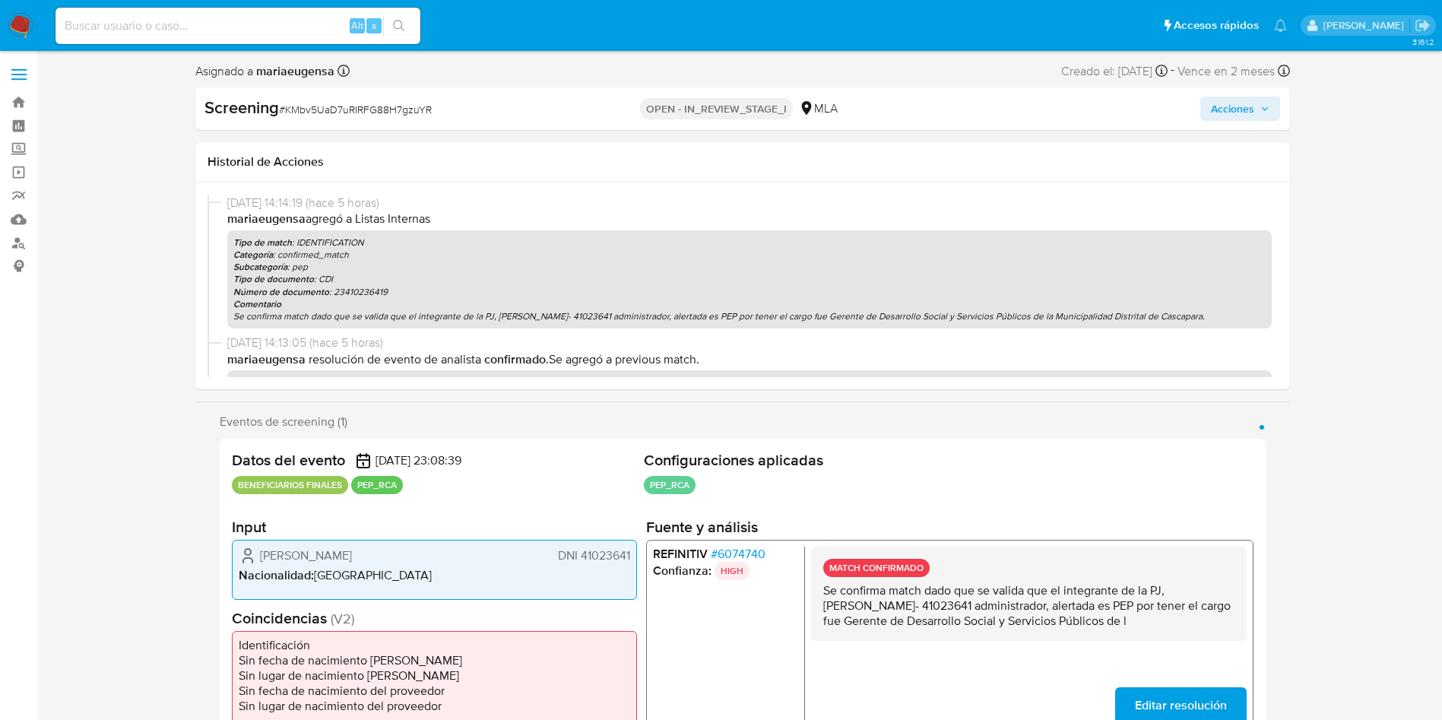
click at [1261, 116] on span "Acciones" at bounding box center [1240, 108] width 59 height 21
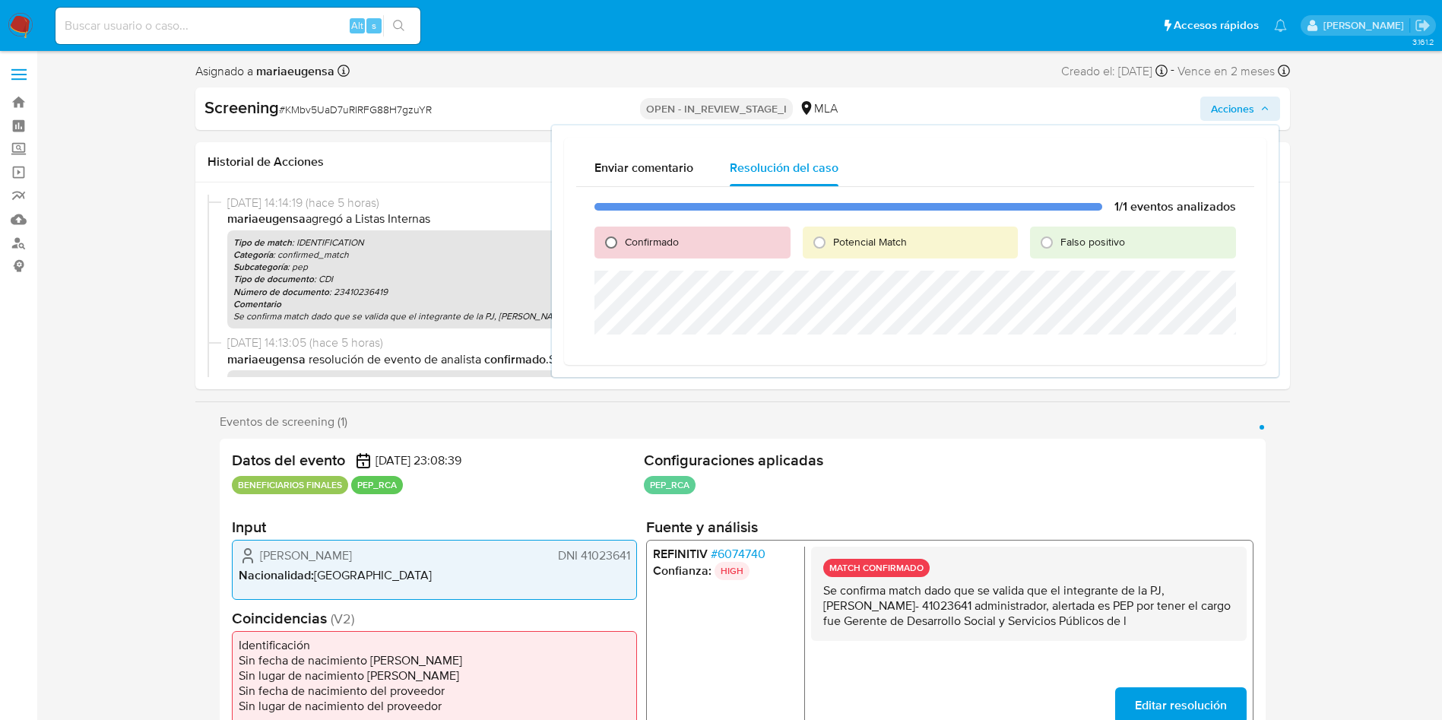
click at [616, 239] on input "Confirmado" at bounding box center [611, 242] width 24 height 24
radio input "true"
click at [606, 311] on div "1/1 eventos analizados Confirmado Potencial Match Falso positivo Cerrar Caso" at bounding box center [915, 282] width 678 height 190
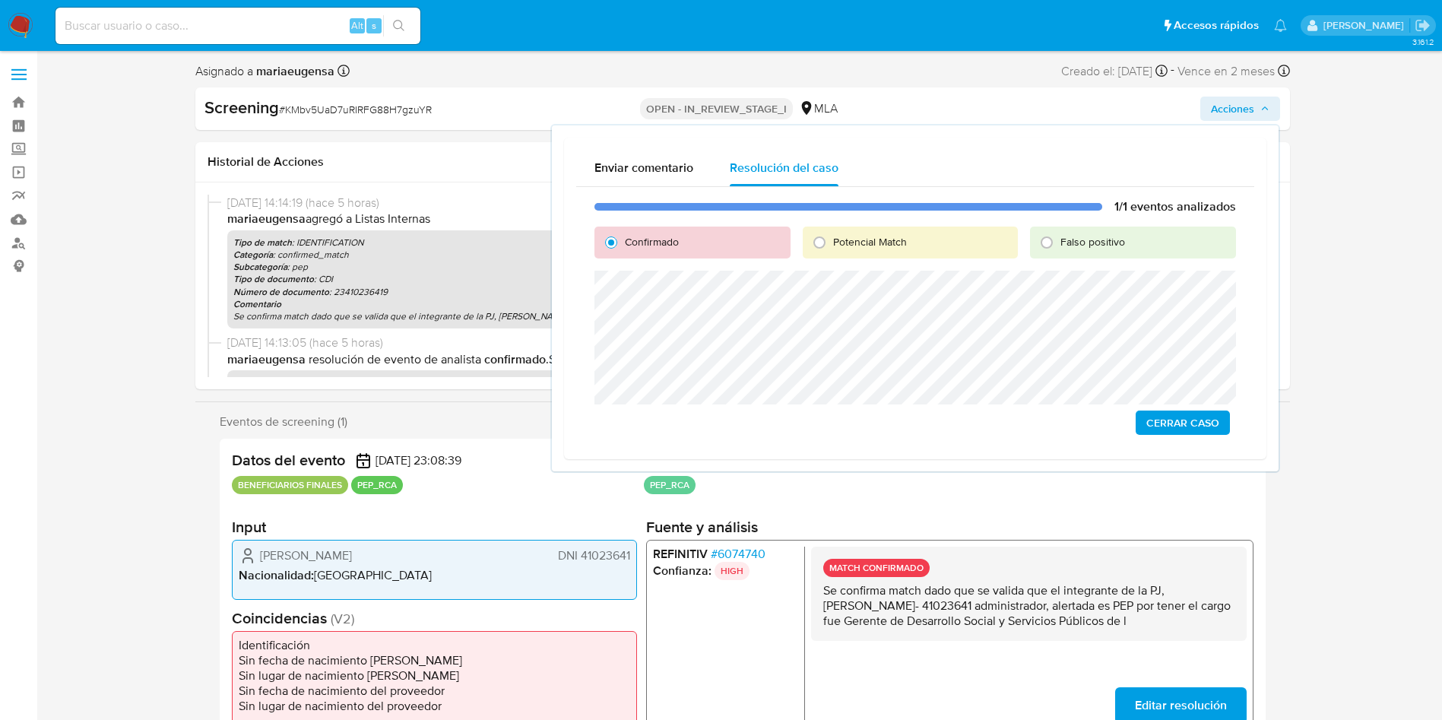
click at [1159, 431] on span "Cerrar Caso" at bounding box center [1183, 422] width 73 height 21
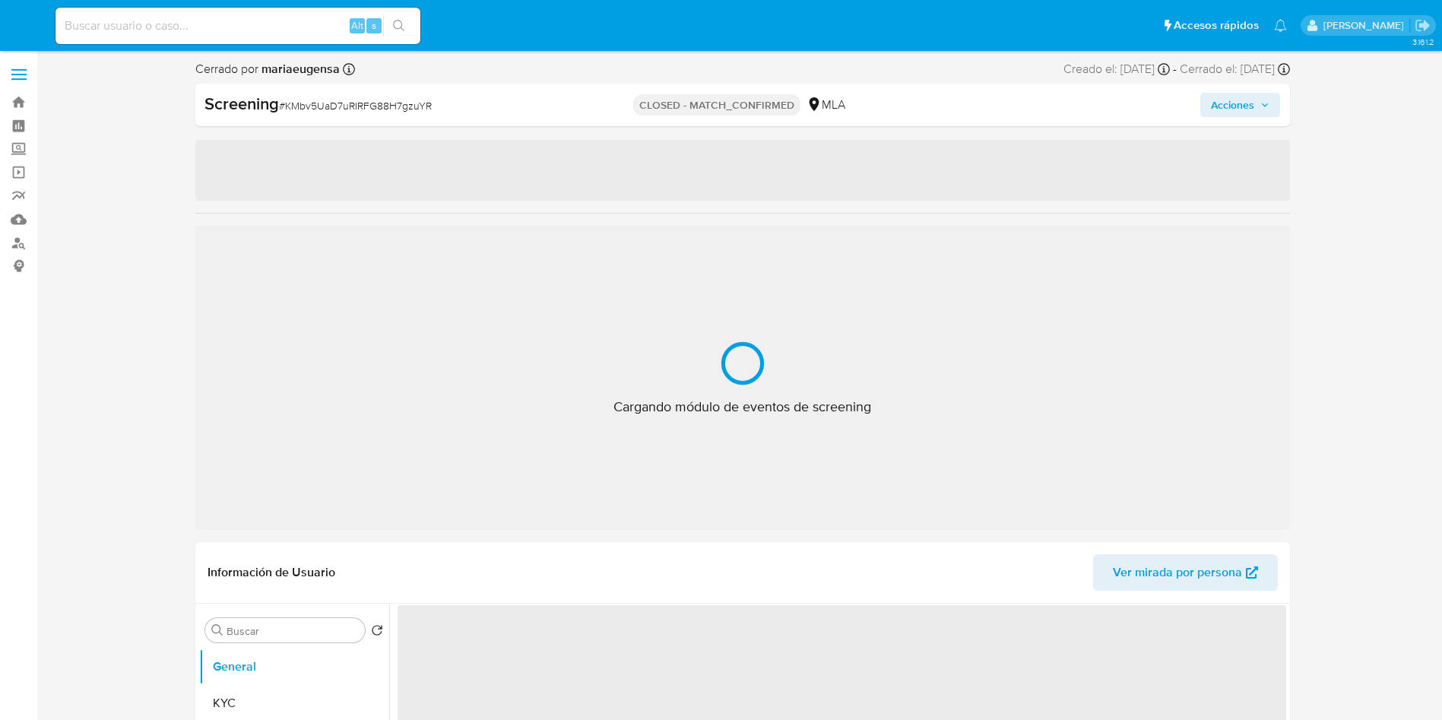
select select "10"
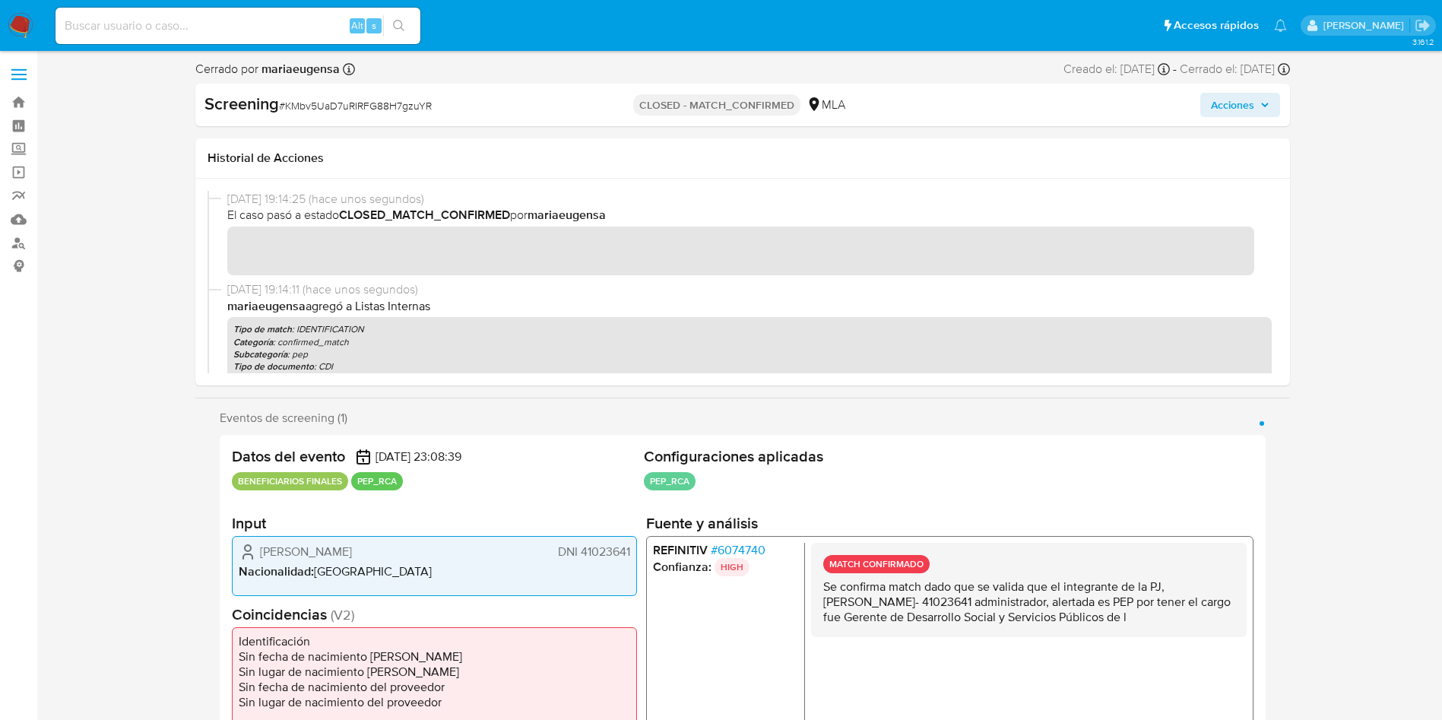
click at [298, 24] on input at bounding box center [238, 26] width 365 height 20
paste input "t8dcZDrAnbxuRiptsy0MubSd"
type input "t8dcZDrAnbxuRiptsy0MubSd"
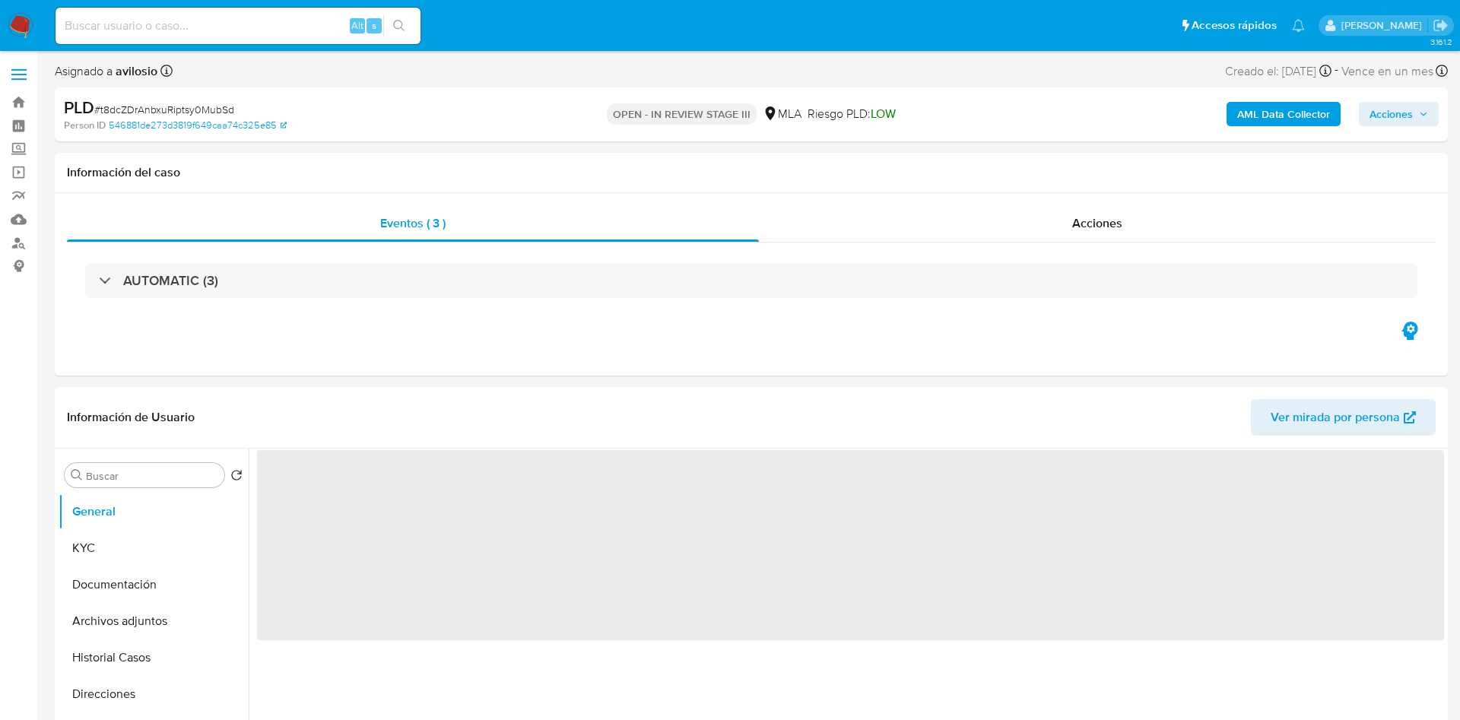
select select "10"
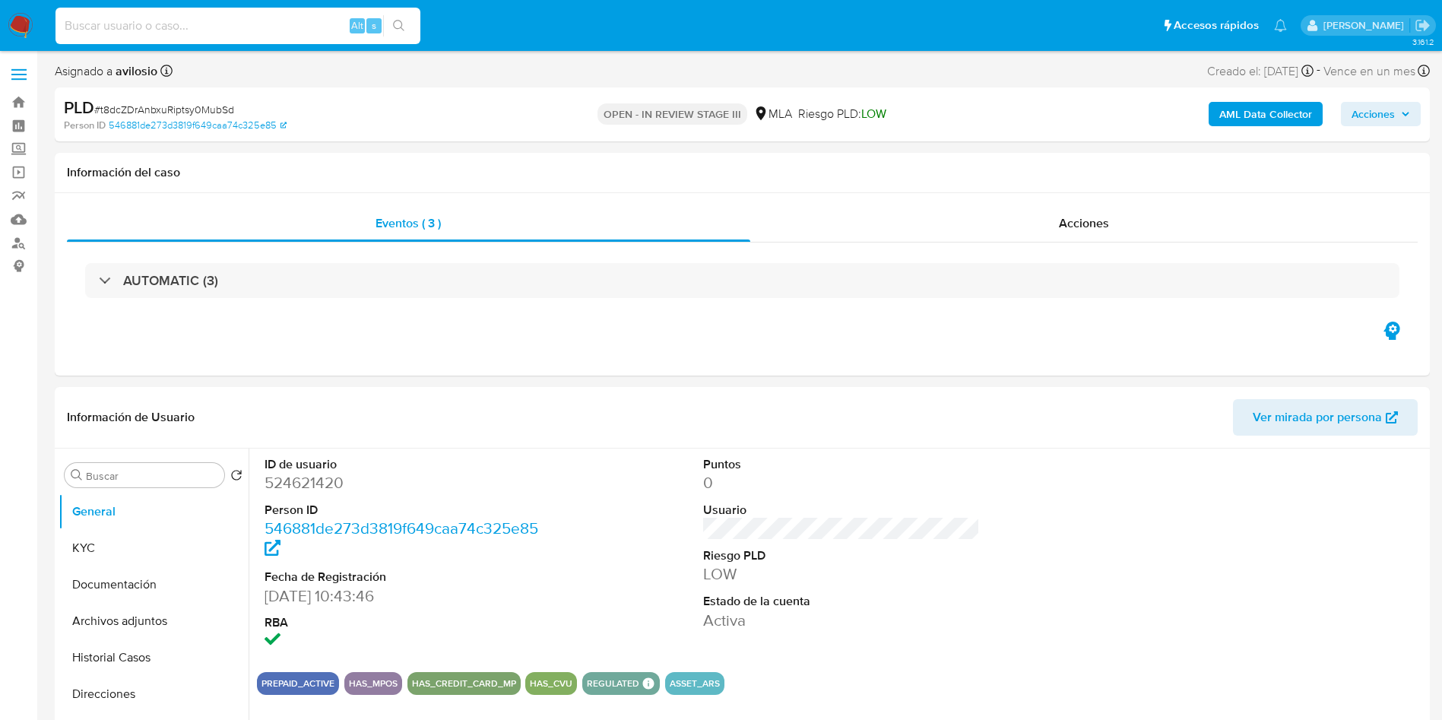
click at [286, 30] on input at bounding box center [238, 26] width 365 height 20
paste input "xdIoXli1v7894nsiKRAX0ZjR"
type input "xdIoXli1v7894nsiKRAX0ZjR"
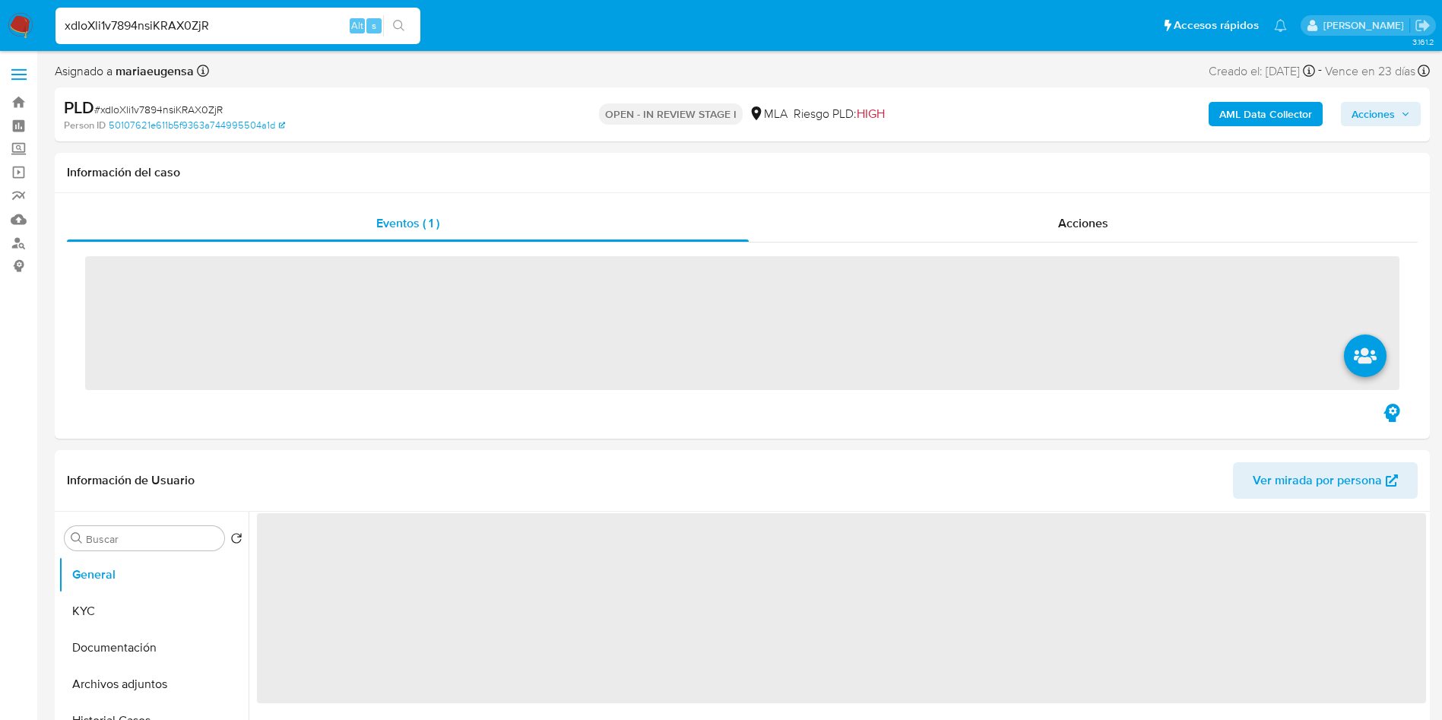
select select "10"
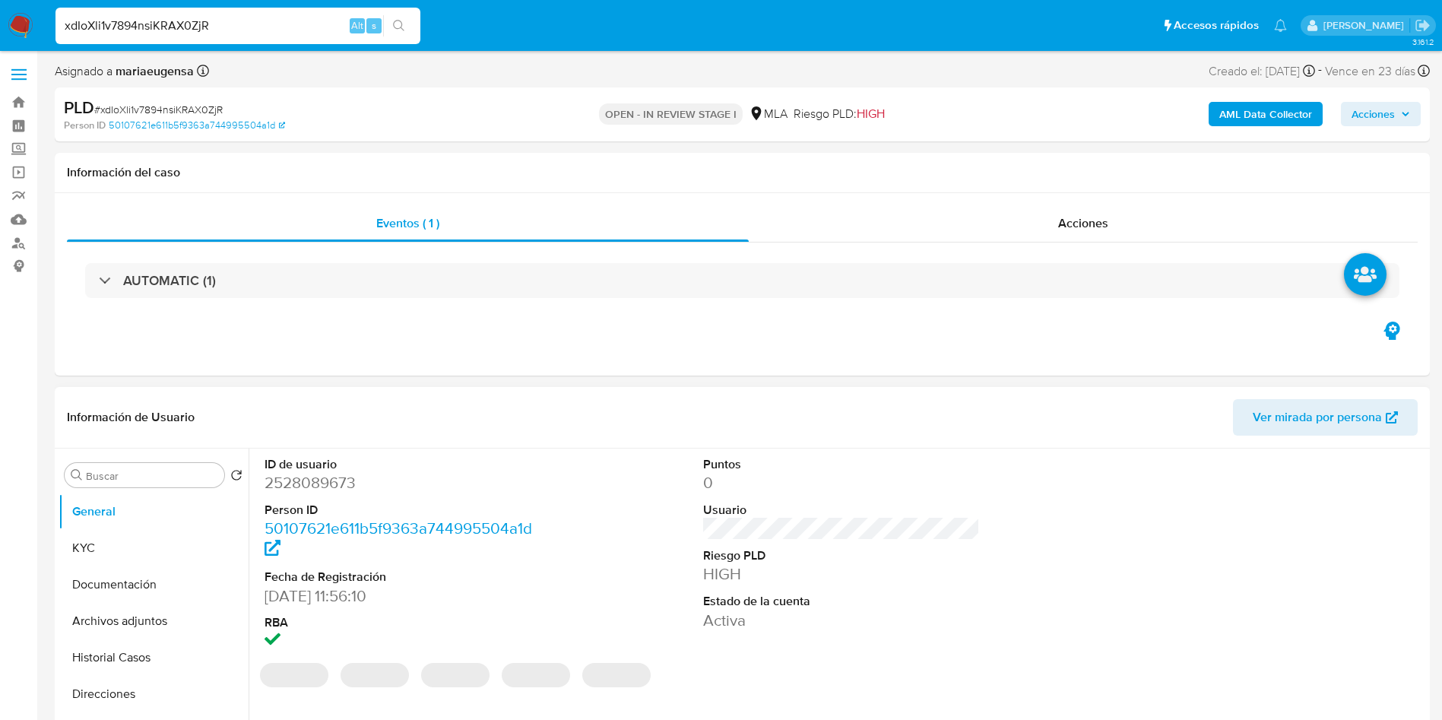
click at [321, 480] on dd "2528089673" at bounding box center [404, 482] width 278 height 21
copy dd "2528089673"
click at [141, 531] on button "KYC" at bounding box center [148, 548] width 178 height 36
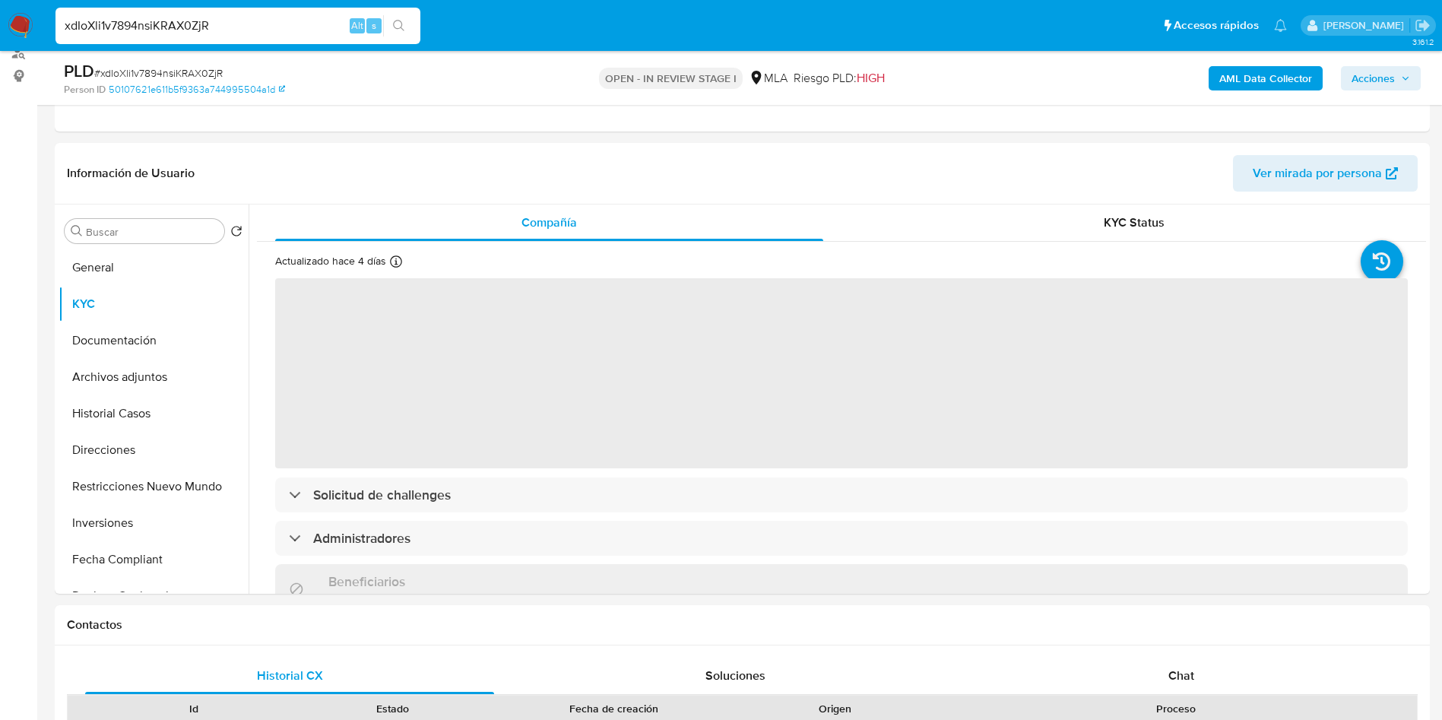
scroll to position [275, 0]
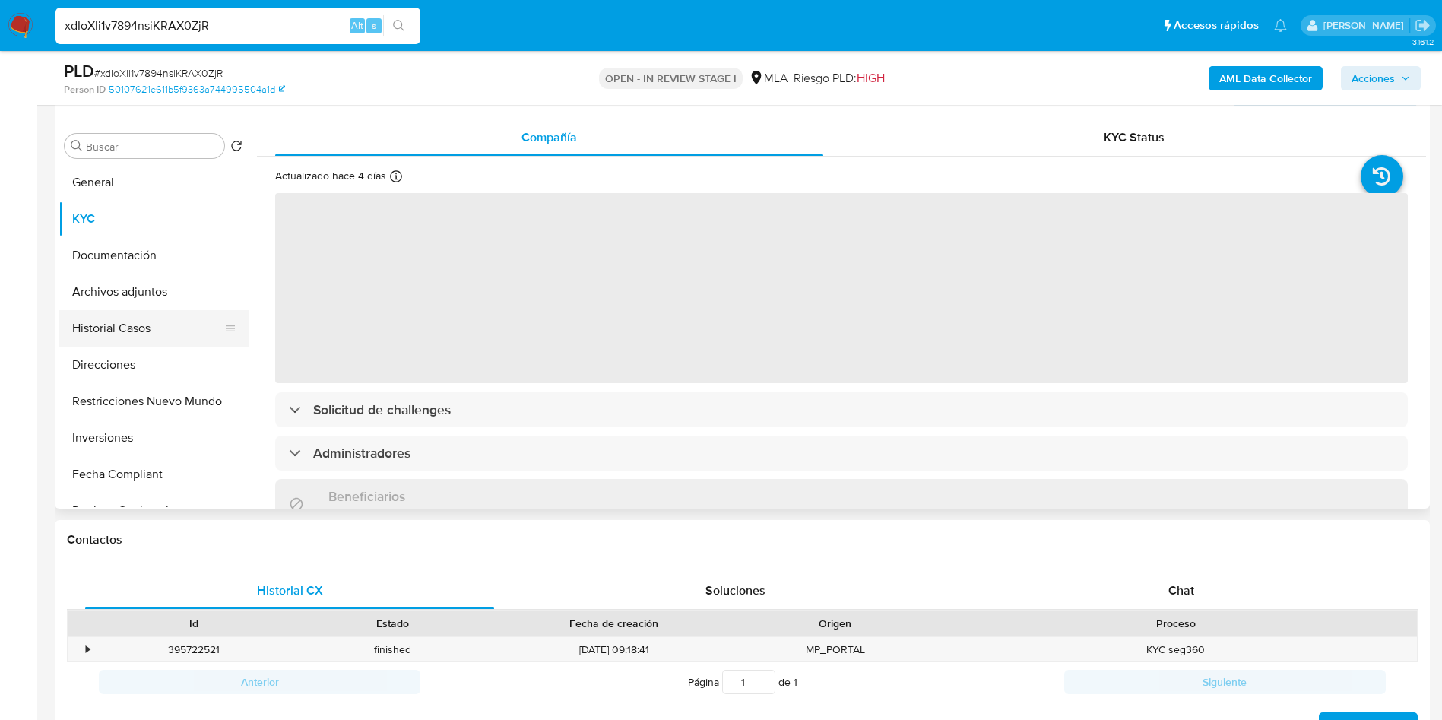
click at [105, 323] on button "Historial Casos" at bounding box center [148, 328] width 178 height 36
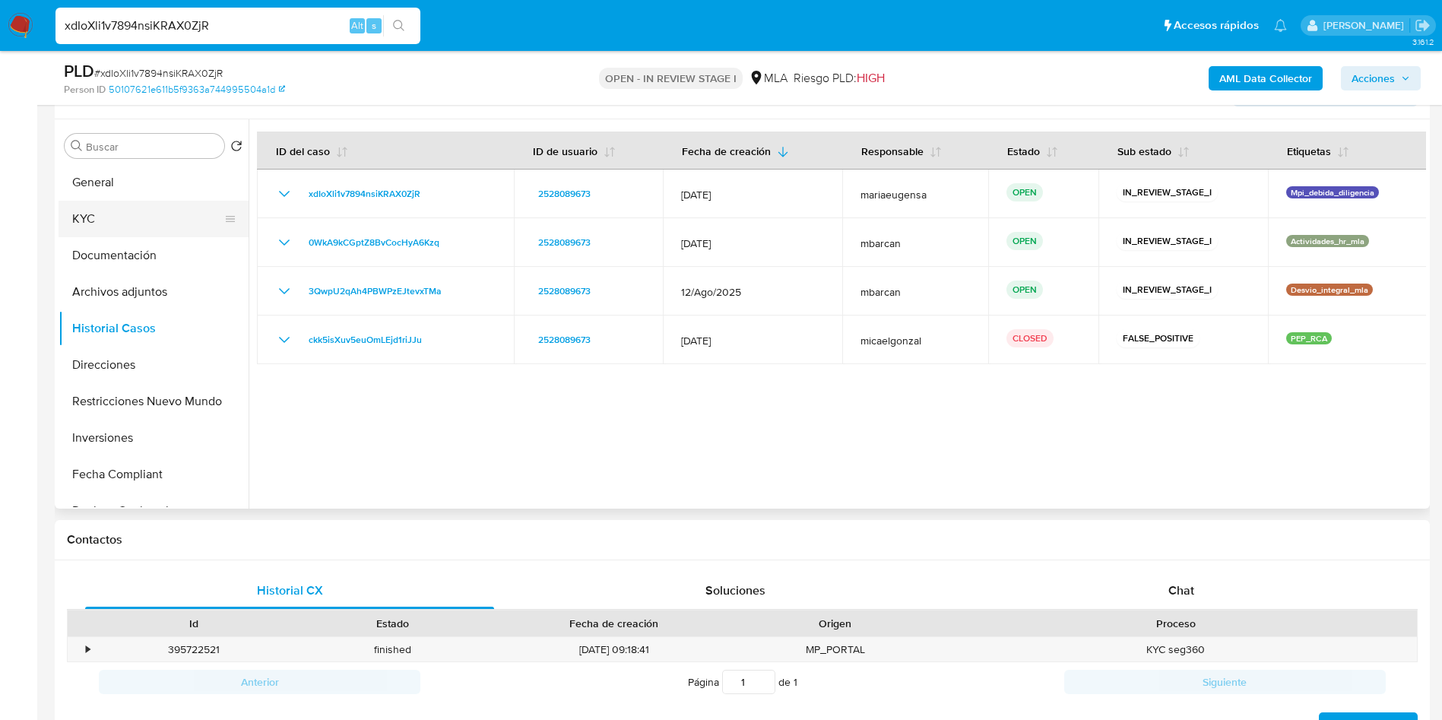
click at [144, 217] on button "KYC" at bounding box center [148, 219] width 178 height 36
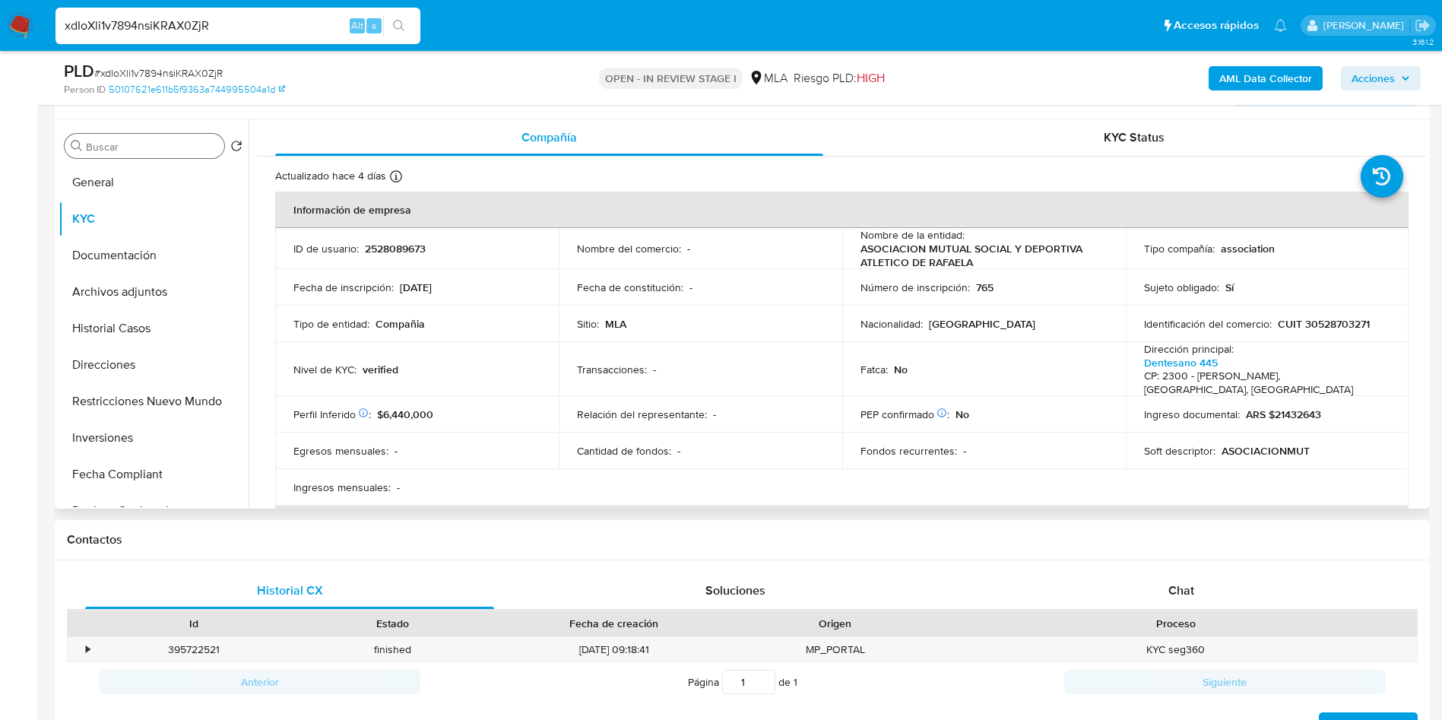
click at [128, 148] on input "Buscar" at bounding box center [152, 147] width 132 height 14
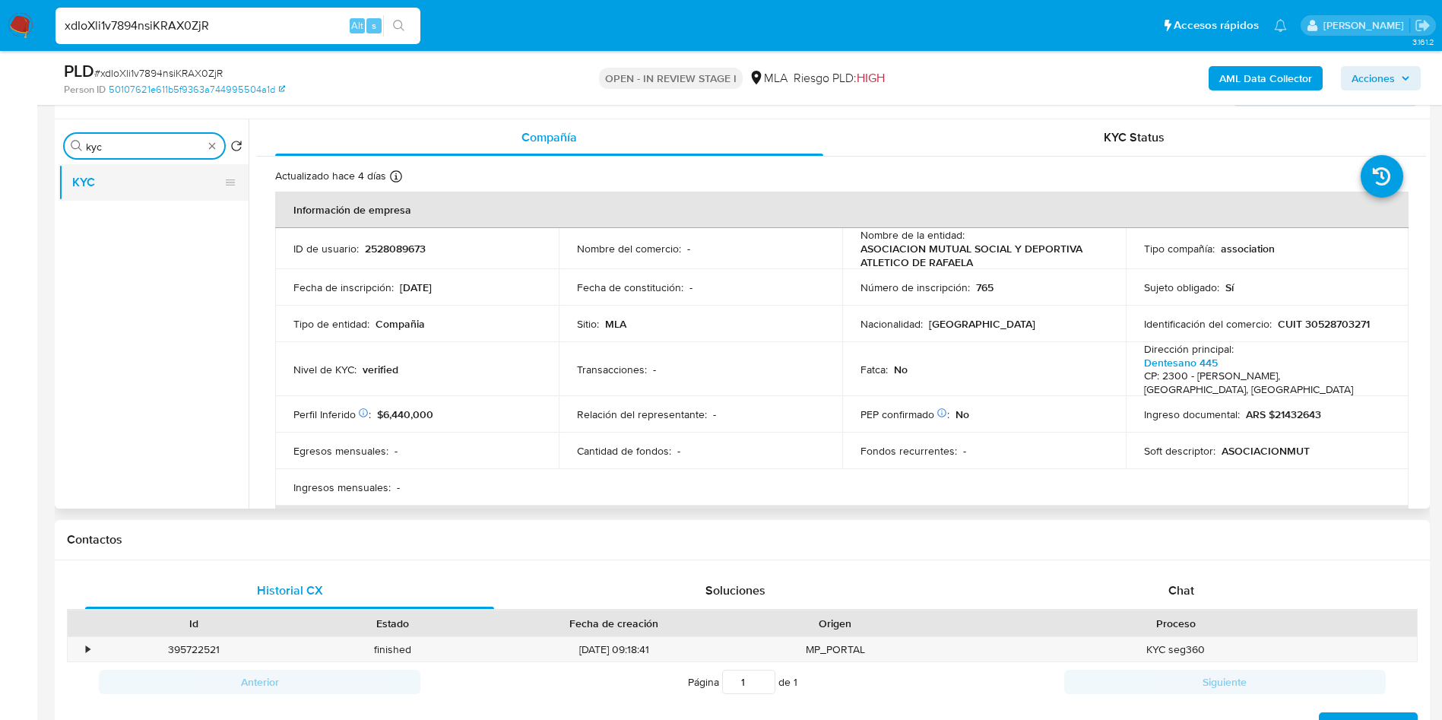
type input "kyc"
click at [135, 183] on button "KYC" at bounding box center [148, 182] width 178 height 36
click at [1051, 143] on div "KYC Status" at bounding box center [1134, 137] width 548 height 36
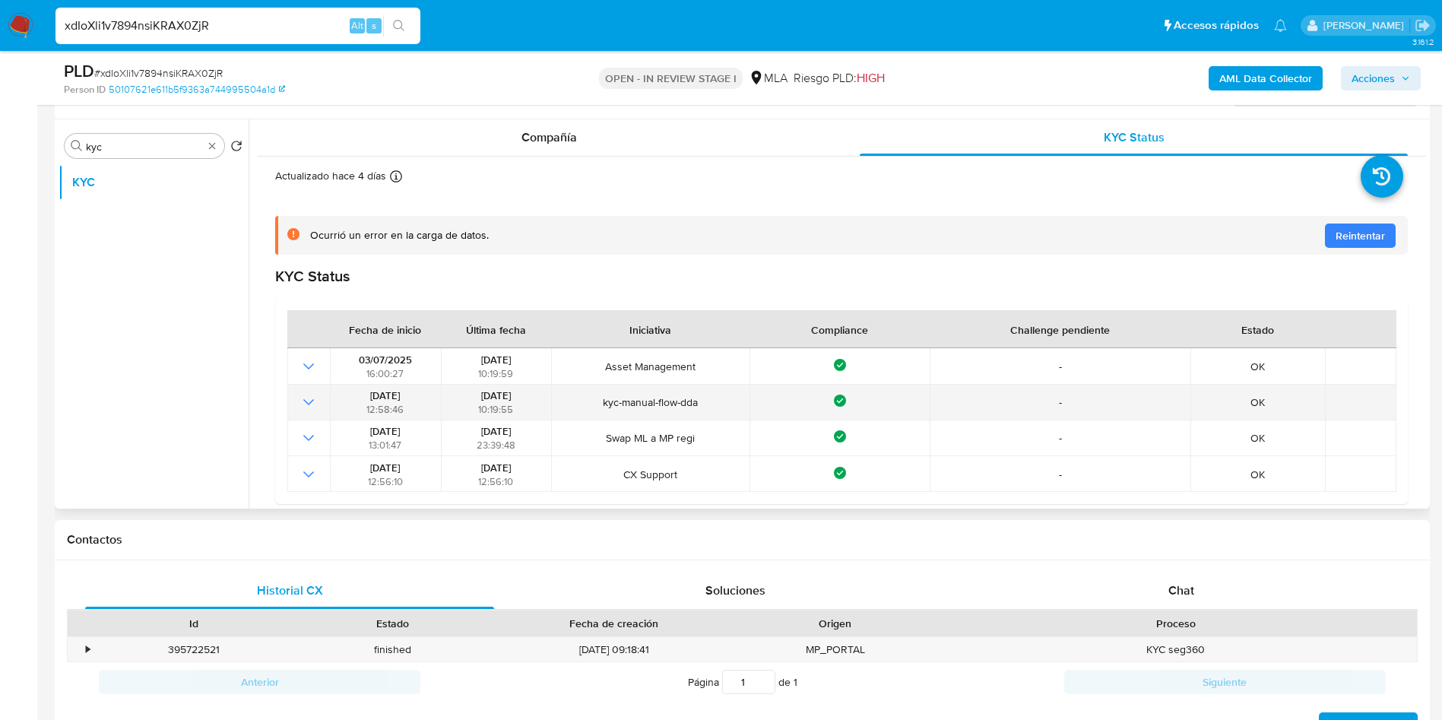
drag, startPoint x: 594, startPoint y: 401, endPoint x: 721, endPoint y: 404, distance: 127.0
click at [721, 404] on span "kyc-manual-flow-dda" at bounding box center [651, 402] width 189 height 14
click at [721, 403] on span "kyc-manual-flow-dda" at bounding box center [651, 402] width 189 height 14
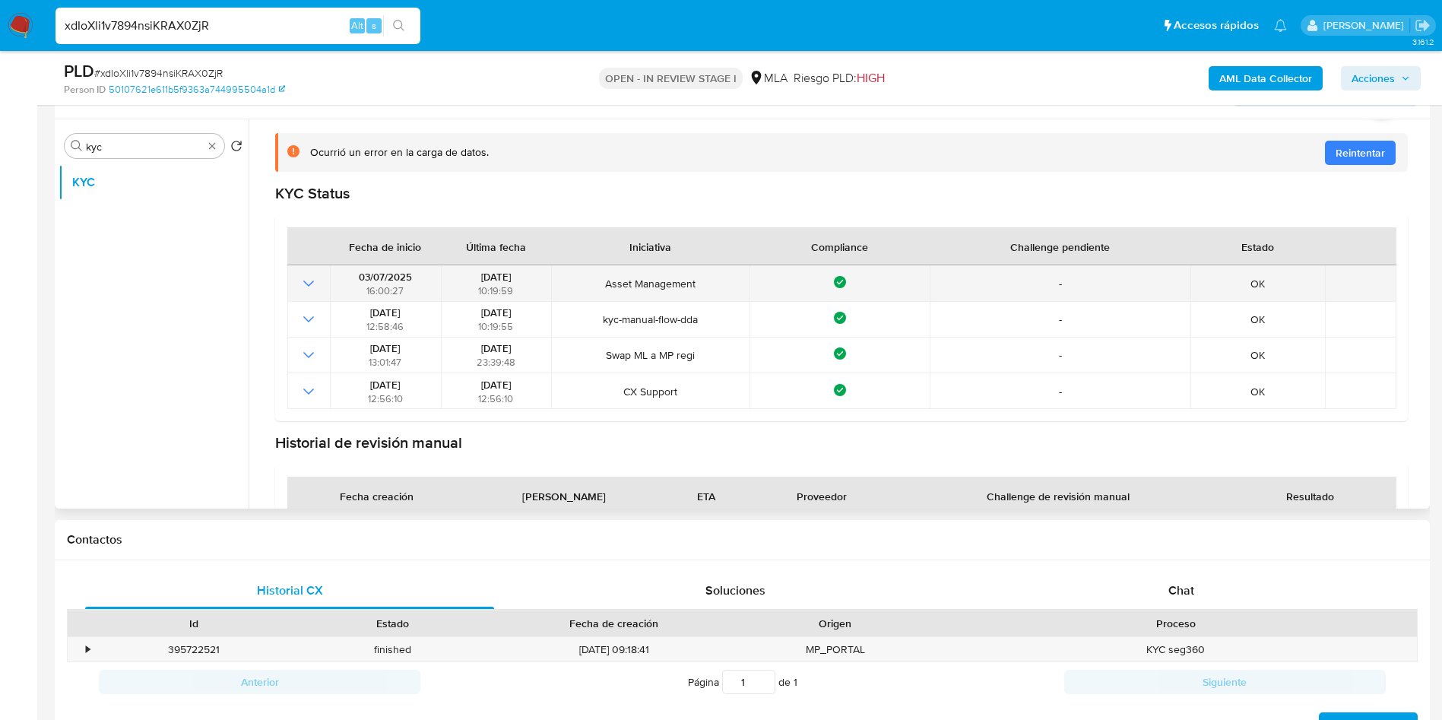
scroll to position [0, 0]
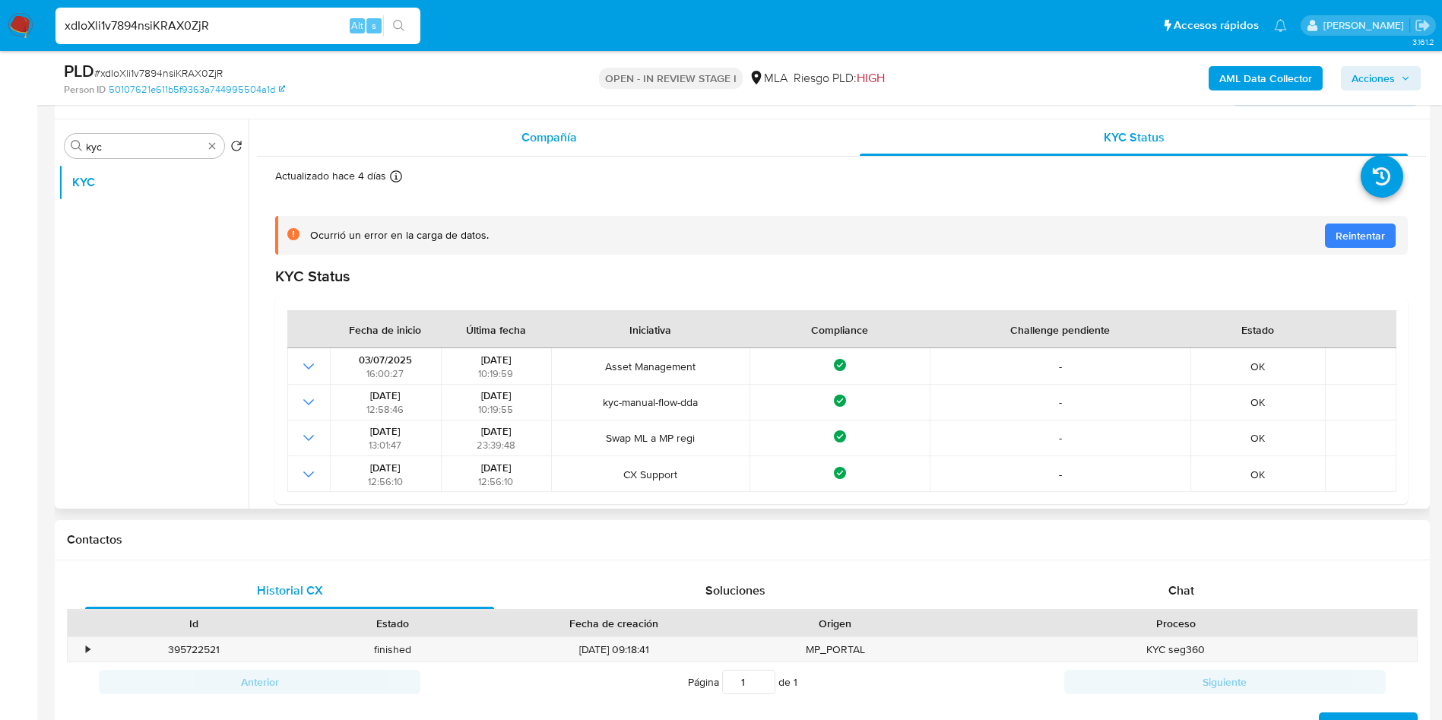
click at [519, 136] on div "Compañía" at bounding box center [549, 137] width 548 height 36
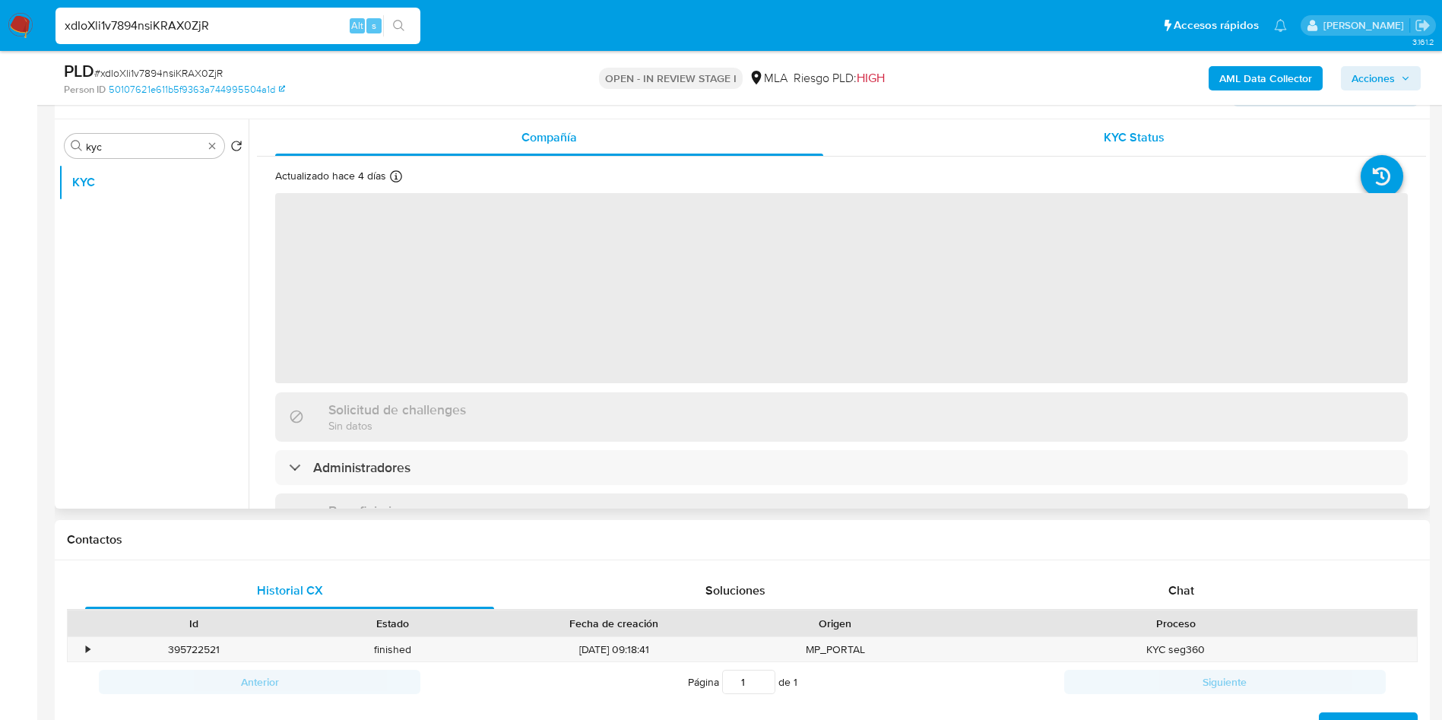
click at [994, 132] on div "KYC Status" at bounding box center [1134, 137] width 548 height 36
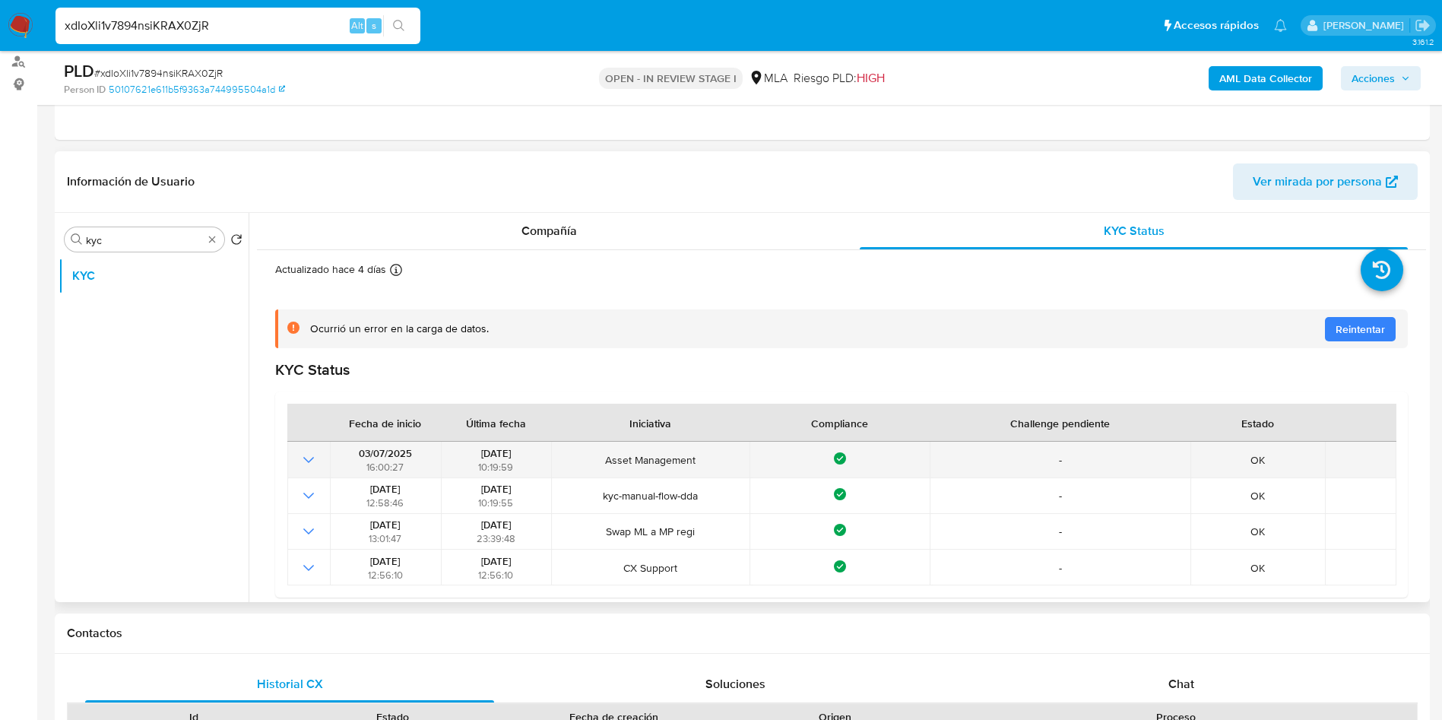
scroll to position [161, 0]
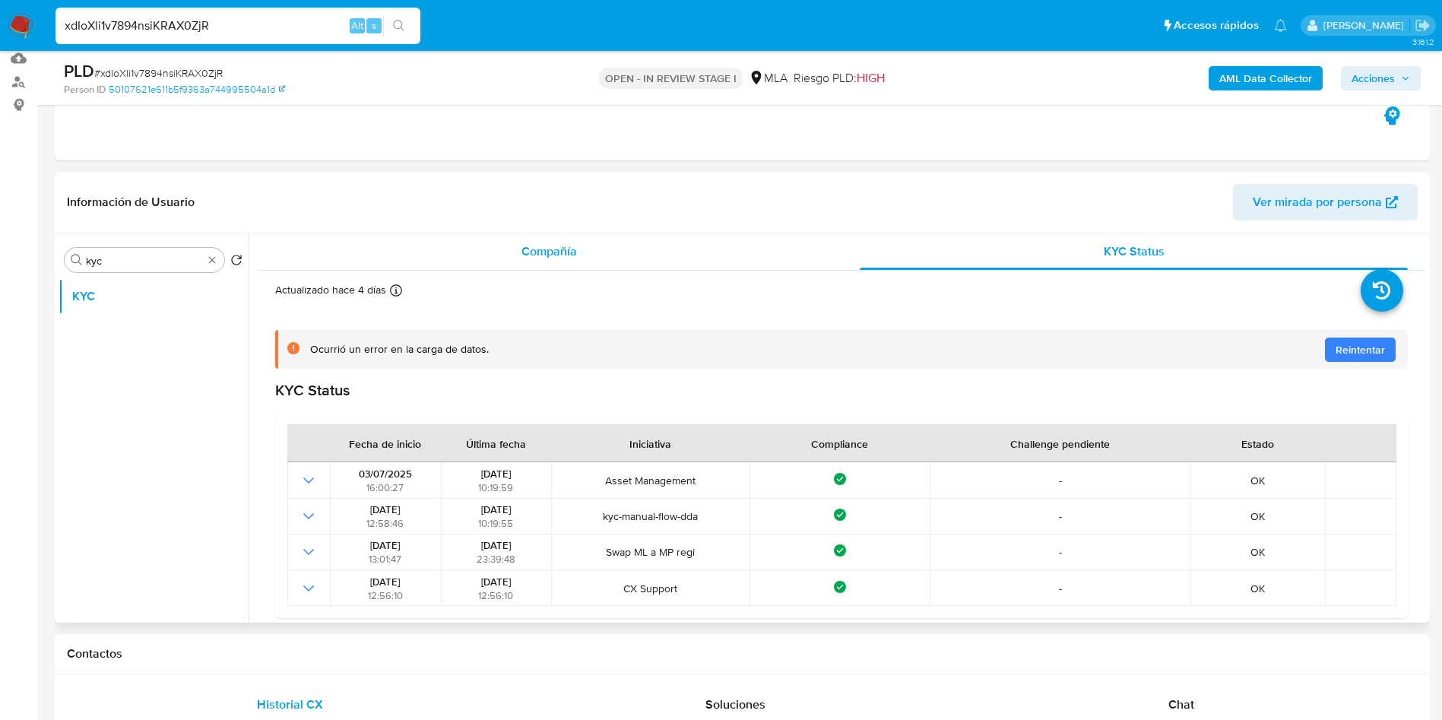
click at [478, 252] on div "Compañía" at bounding box center [549, 251] width 548 height 36
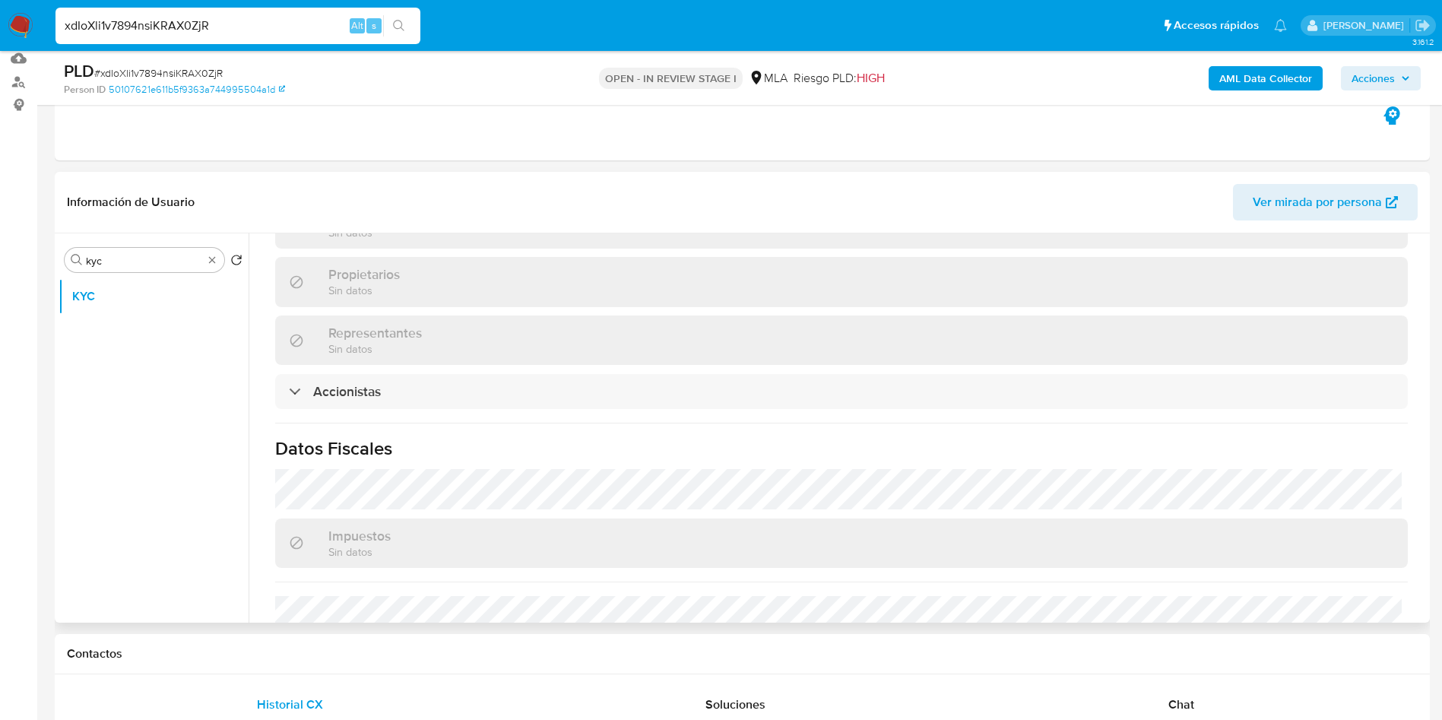
scroll to position [702, 0]
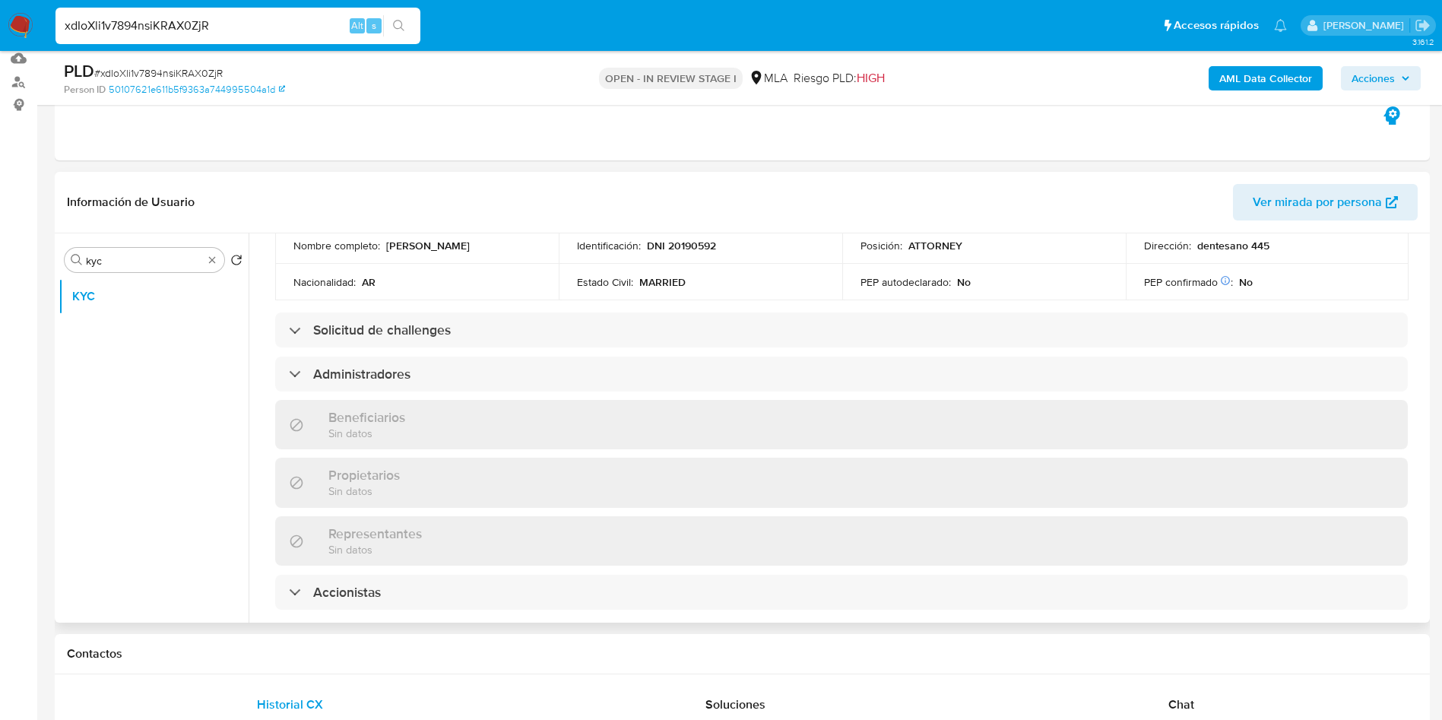
click at [385, 270] on div "Información de empresa ID de usuario : 2528089673 Nombre del comercio : - Nombr…" at bounding box center [841, 293] width 1133 height 1379
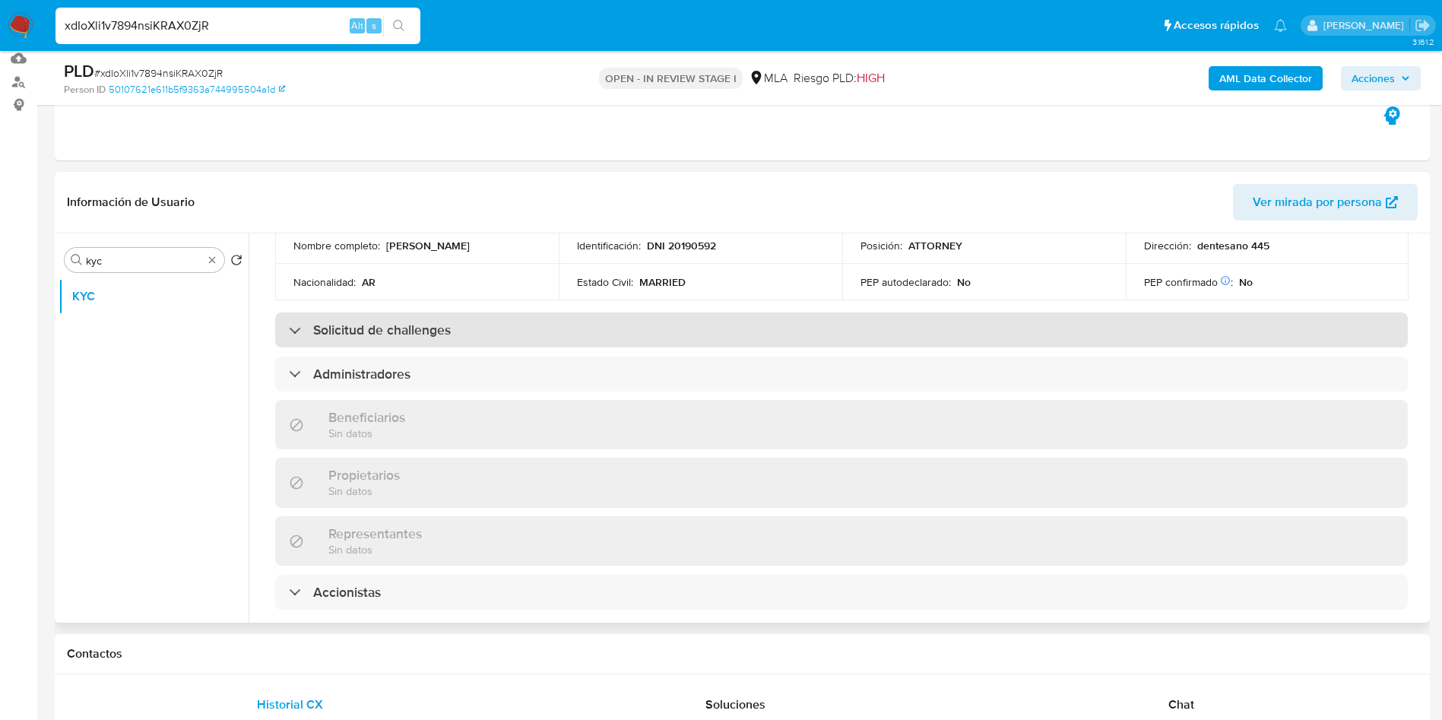
click at [378, 322] on h3 "Solicitud de challenges" at bounding box center [382, 330] width 138 height 17
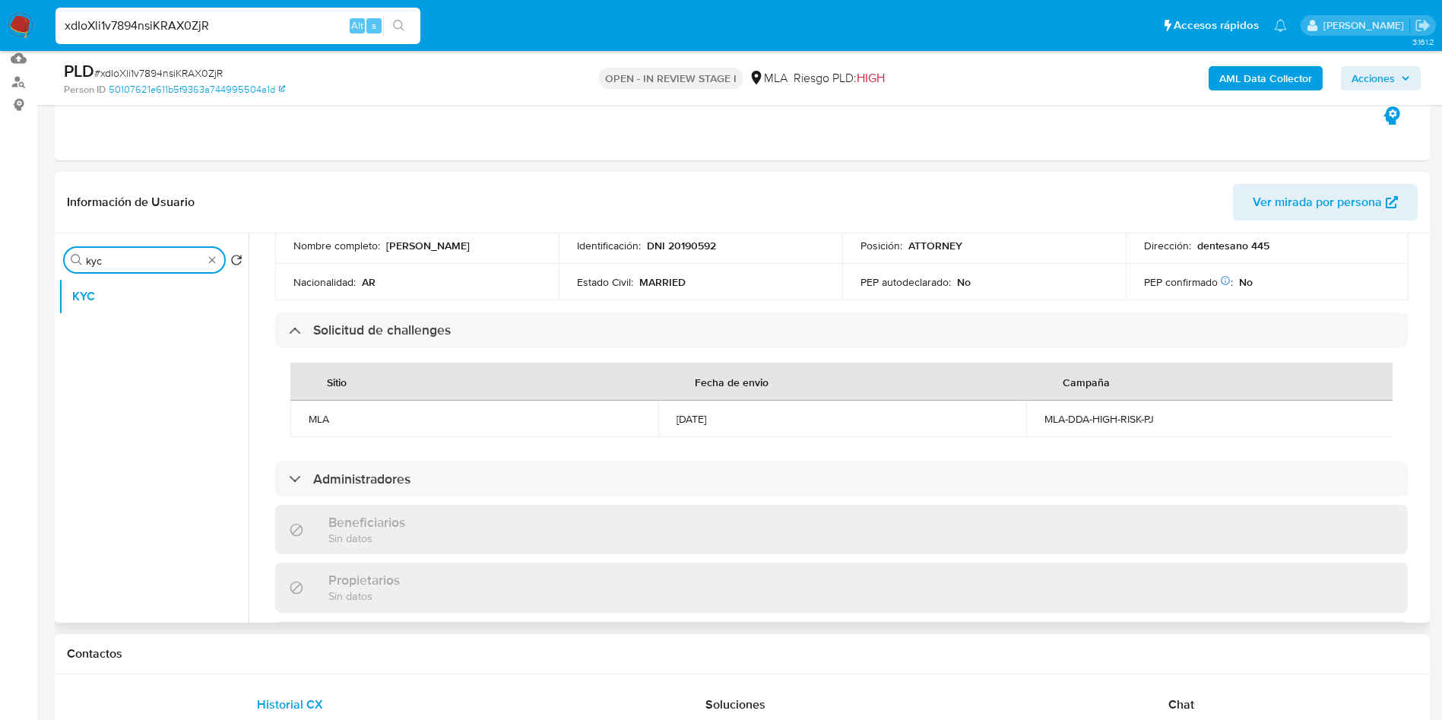
click at [144, 255] on input "kyc" at bounding box center [144, 261] width 117 height 14
type input "i"
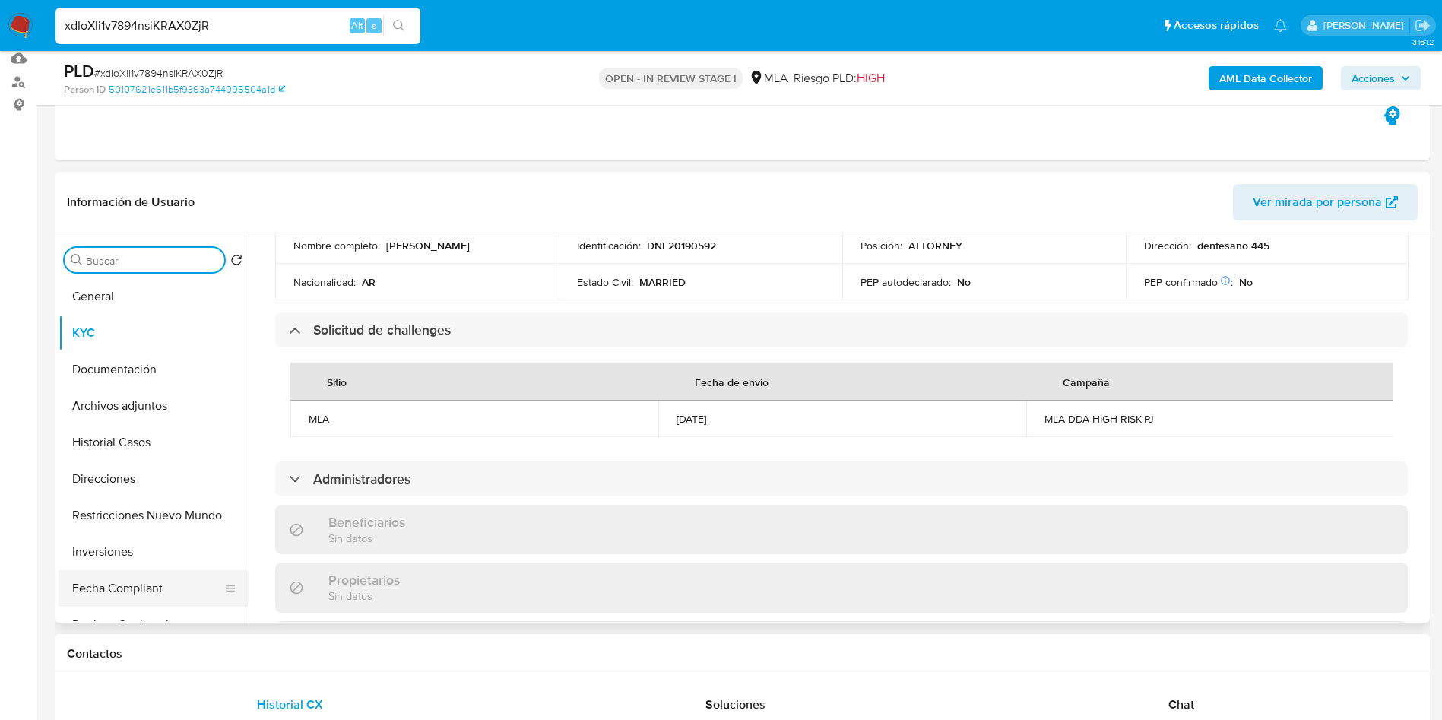
click at [108, 591] on button "Fecha Compliant" at bounding box center [148, 588] width 178 height 36
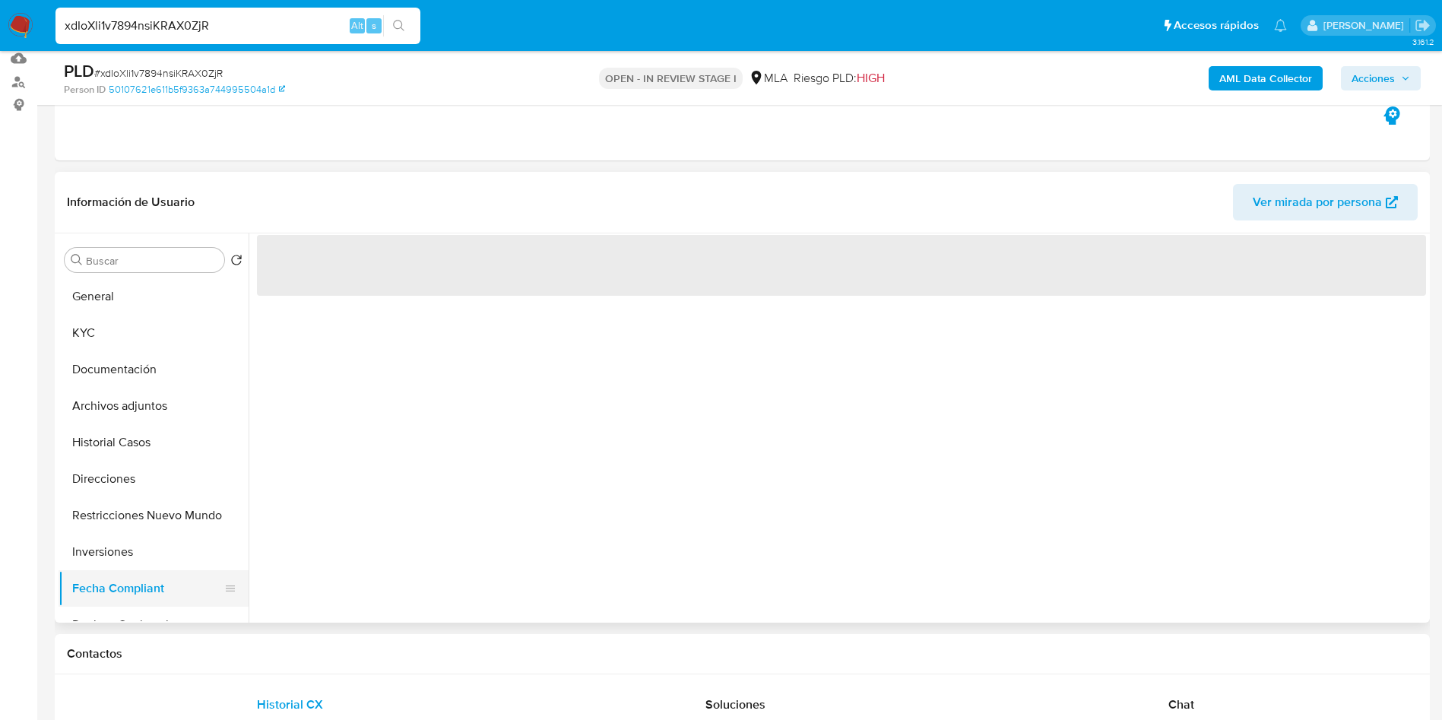
scroll to position [0, 0]
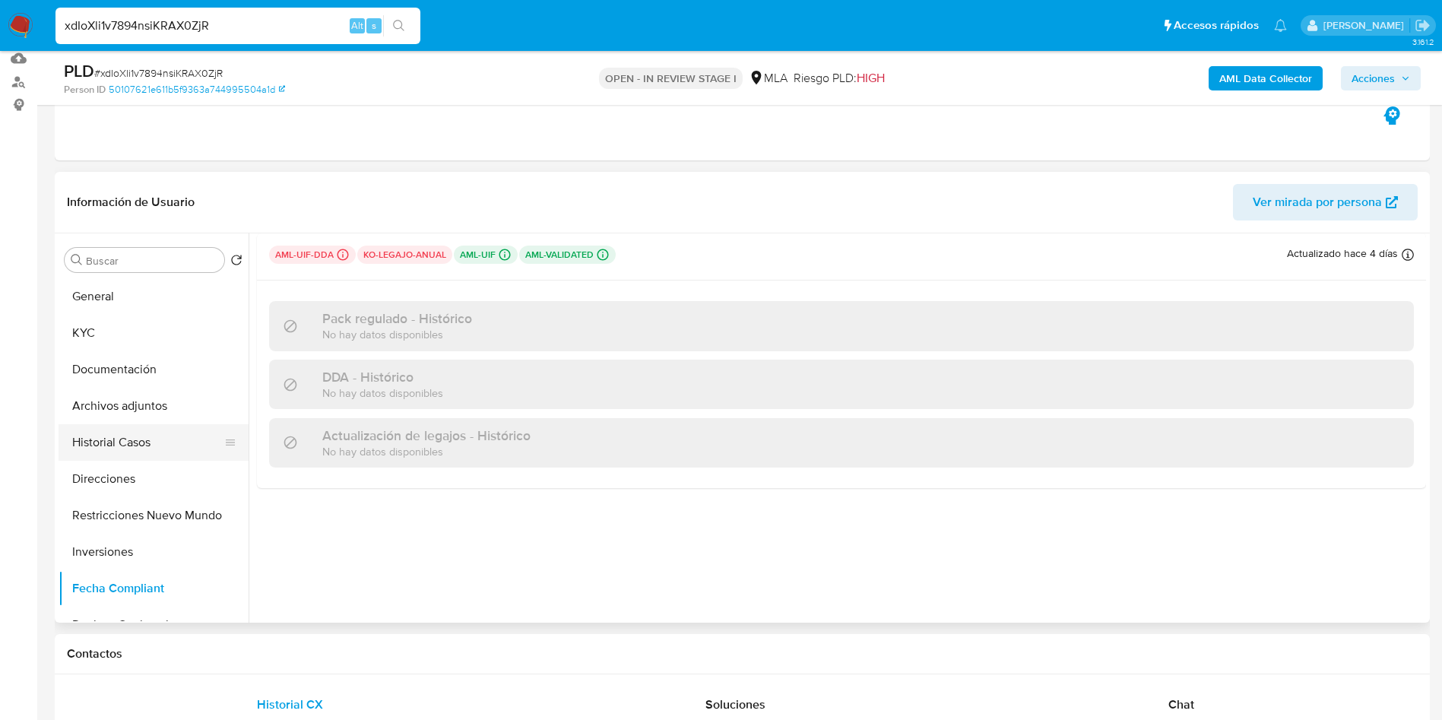
click at [122, 430] on button "Historial Casos" at bounding box center [148, 442] width 178 height 36
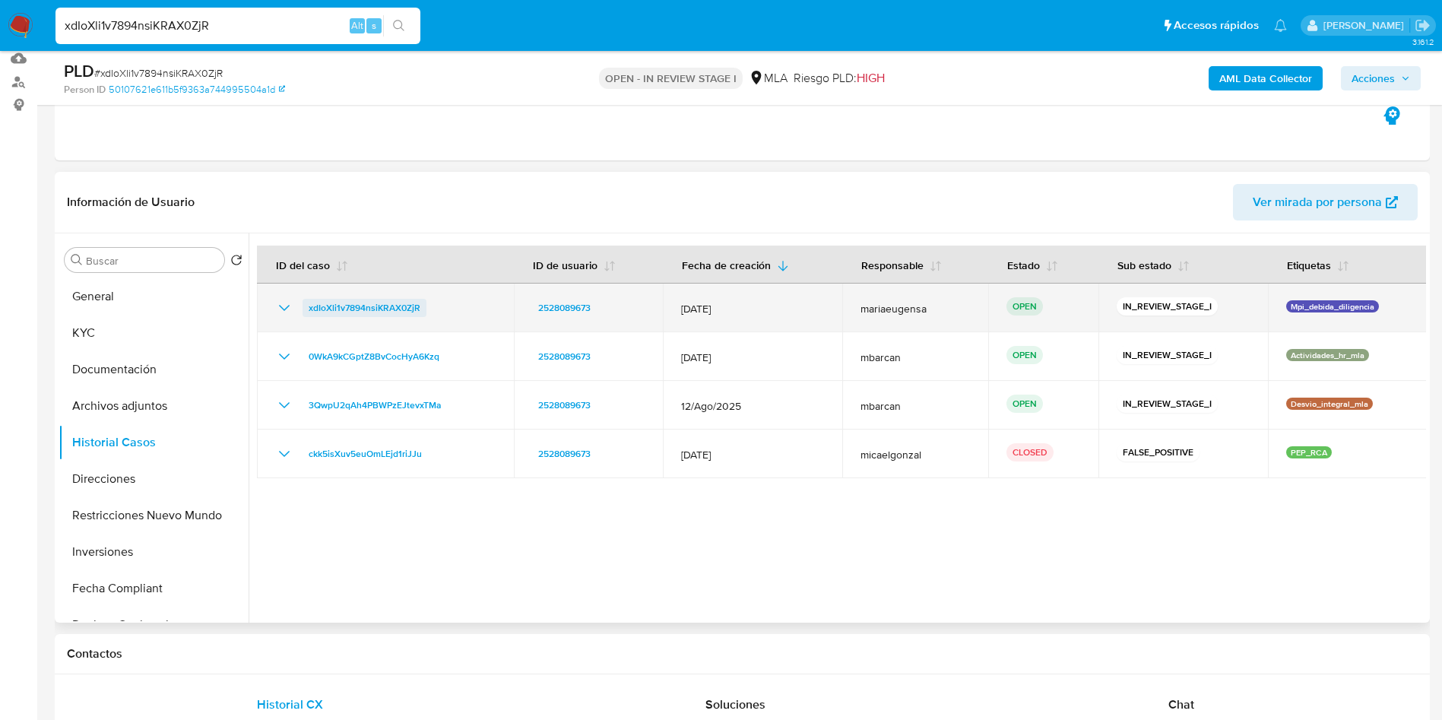
click at [351, 312] on span "xdIoXli1v7894nsiKRAX0ZjR" at bounding box center [365, 308] width 112 height 18
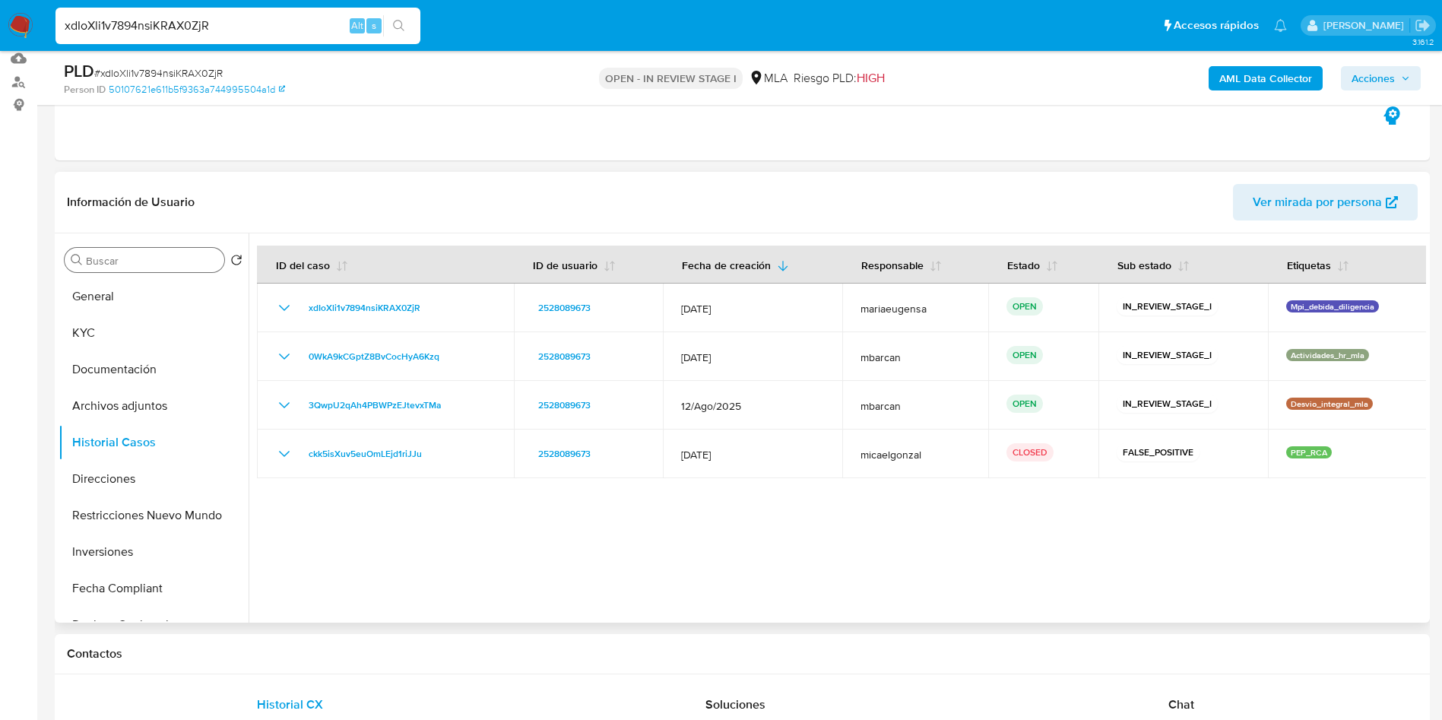
click at [141, 261] on input "Buscar" at bounding box center [152, 261] width 132 height 14
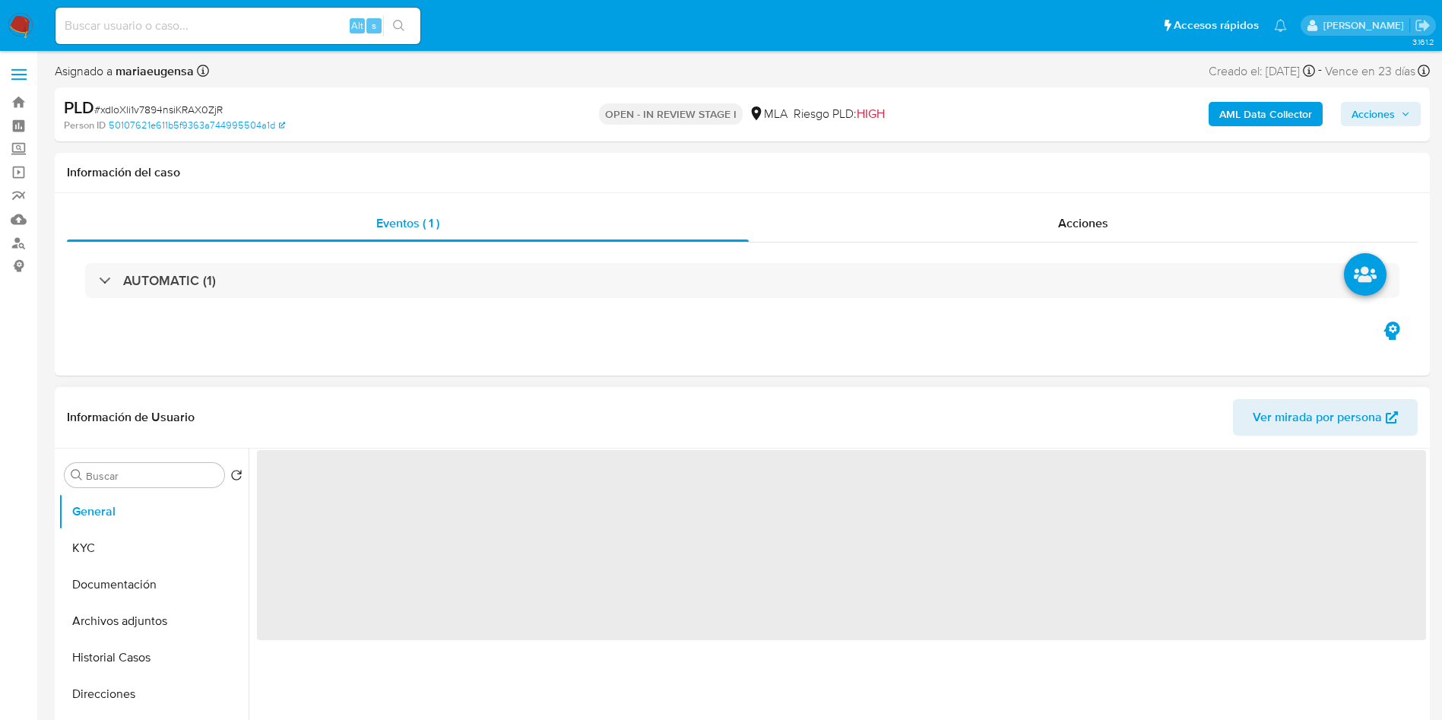
select select "10"
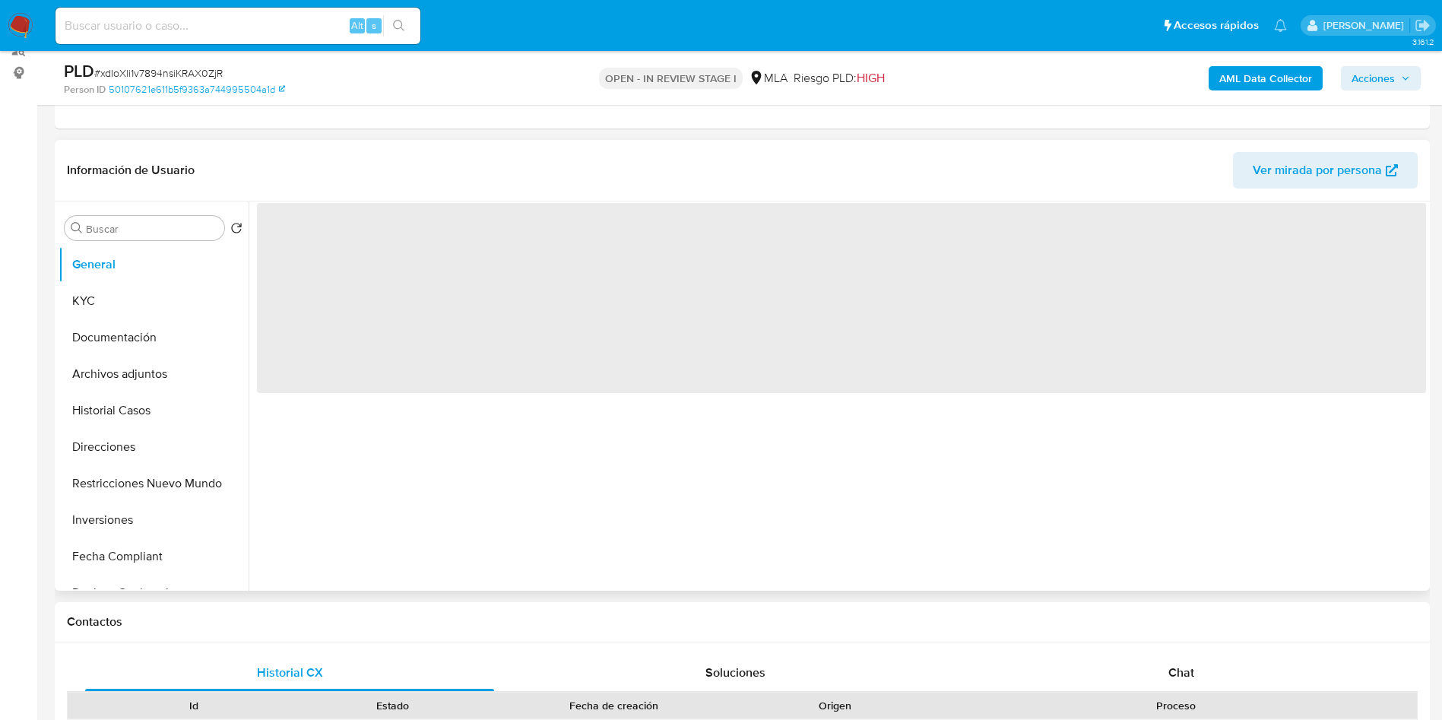
scroll to position [228, 0]
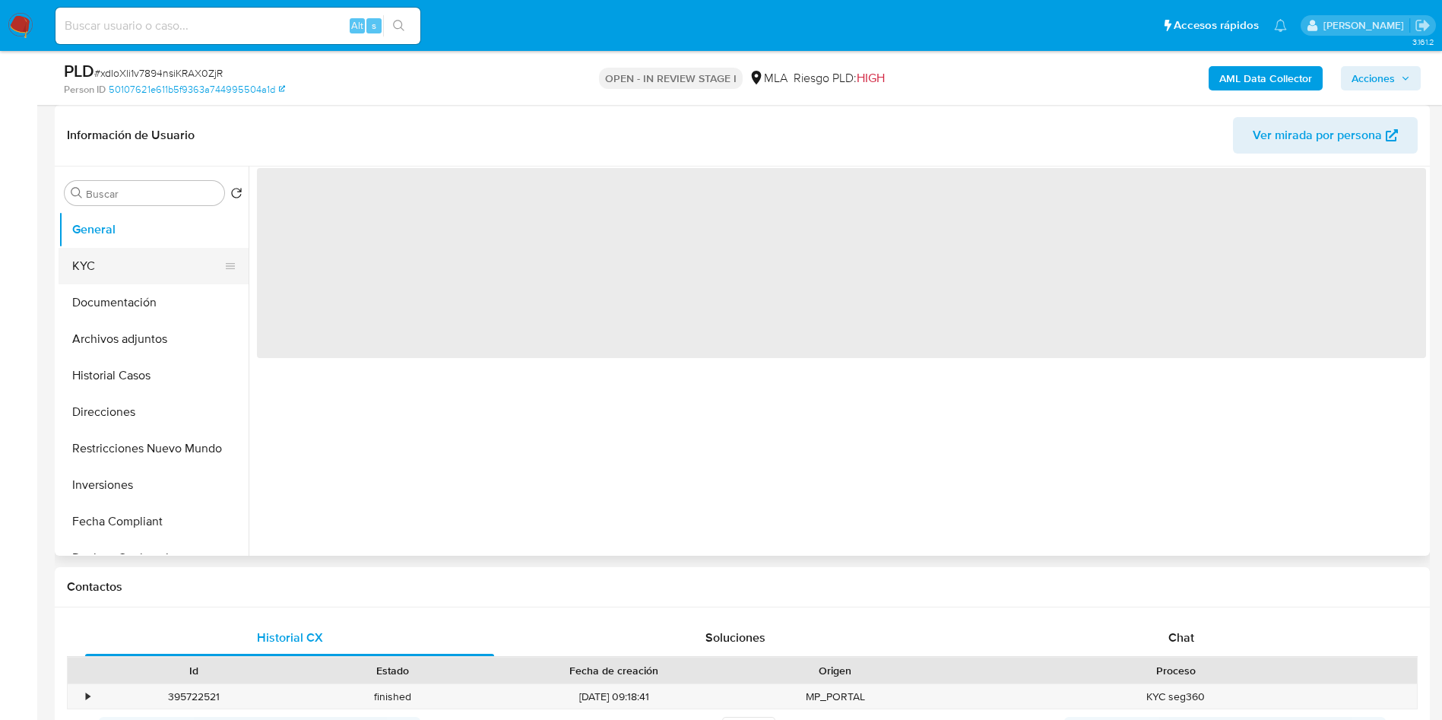
click at [125, 274] on button "KYC" at bounding box center [148, 266] width 178 height 36
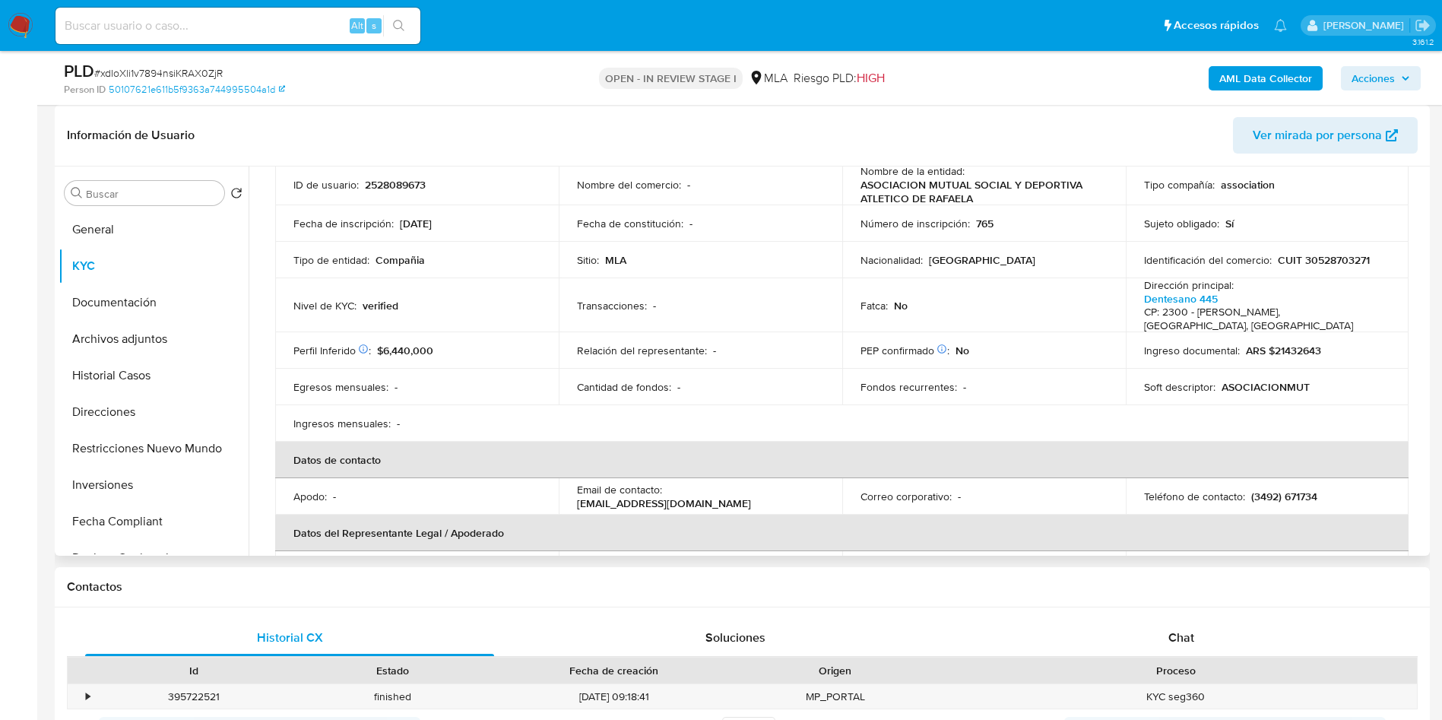
scroll to position [0, 0]
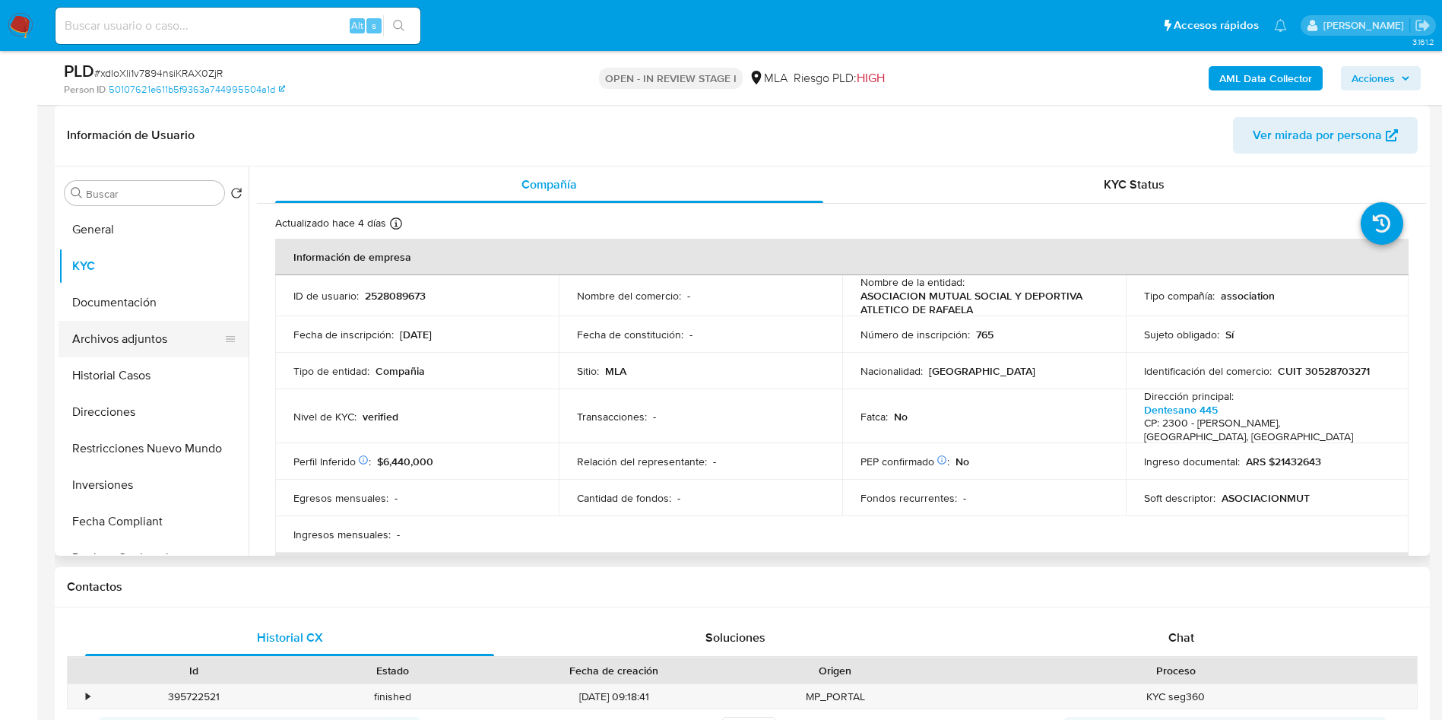
click at [107, 328] on button "Archivos adjuntos" at bounding box center [148, 339] width 178 height 36
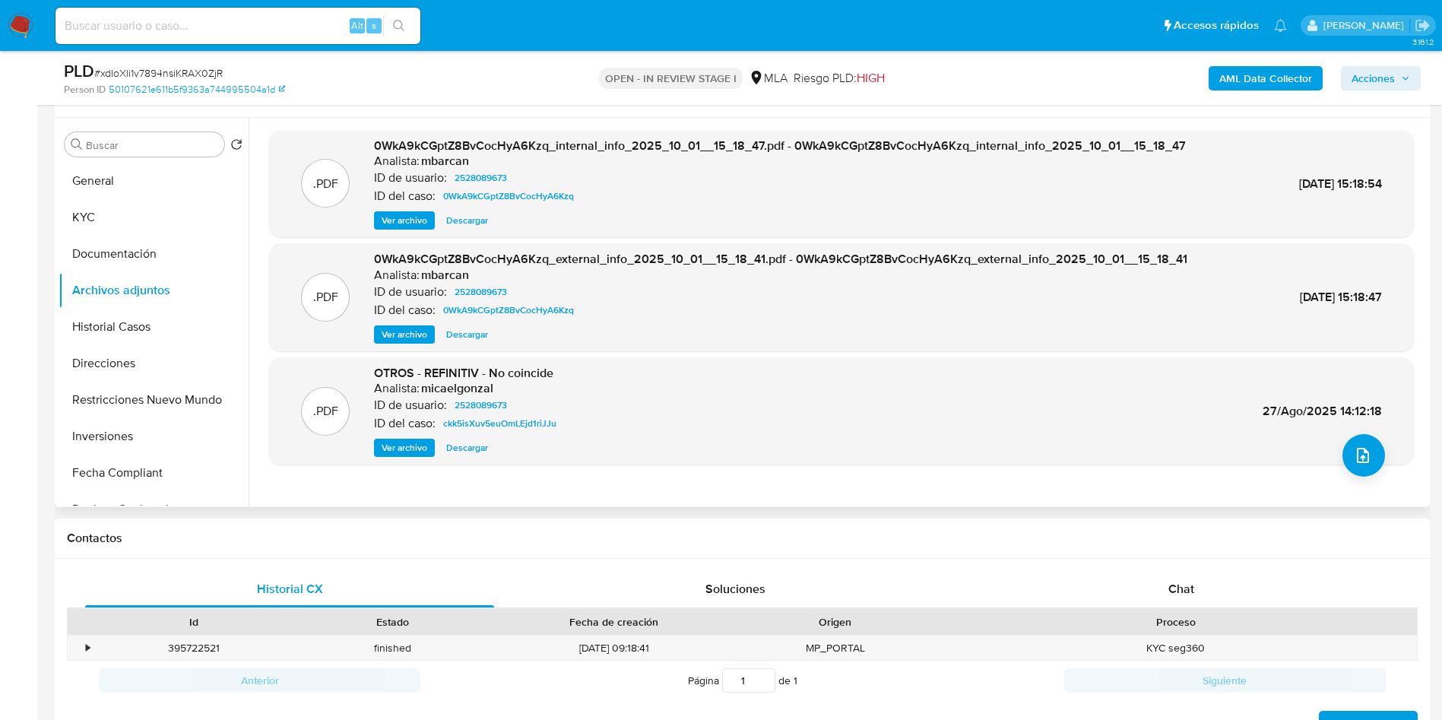
scroll to position [228, 0]
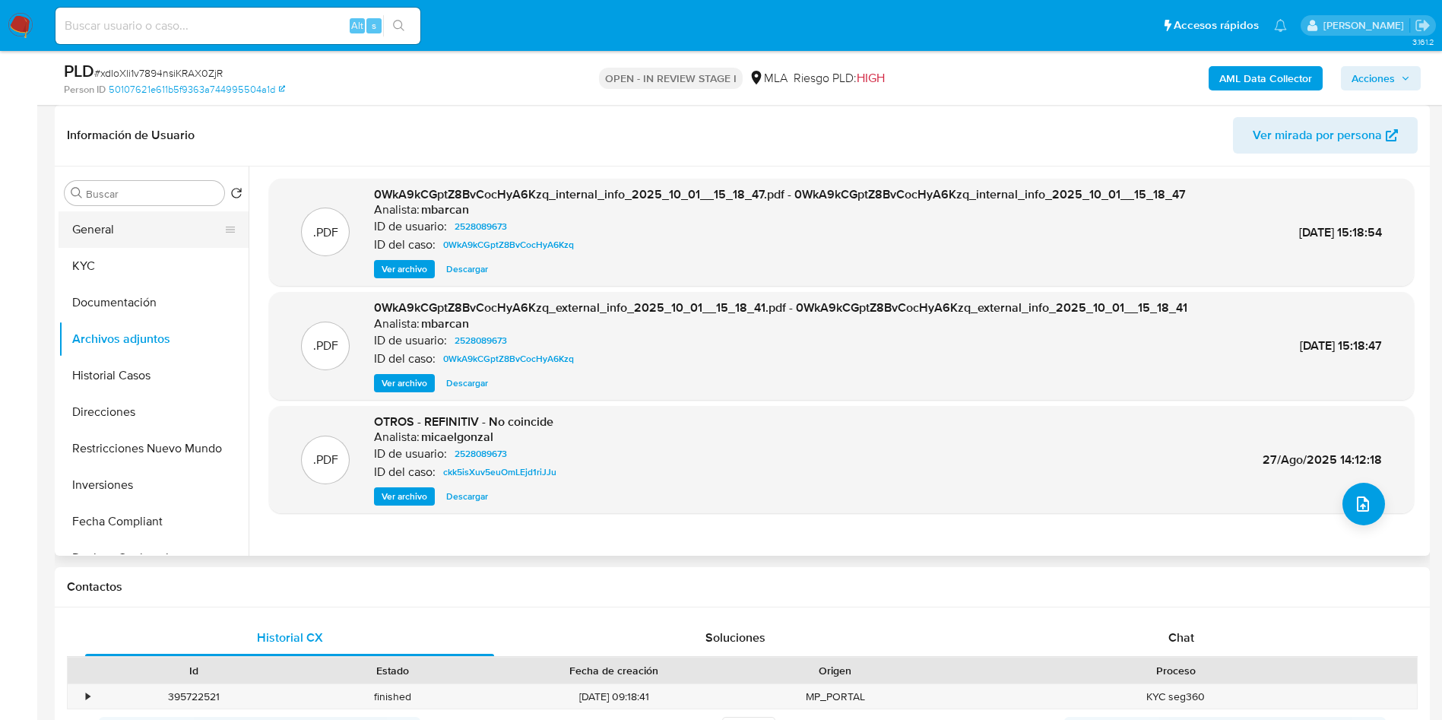
click at [122, 224] on button "General" at bounding box center [148, 229] width 178 height 36
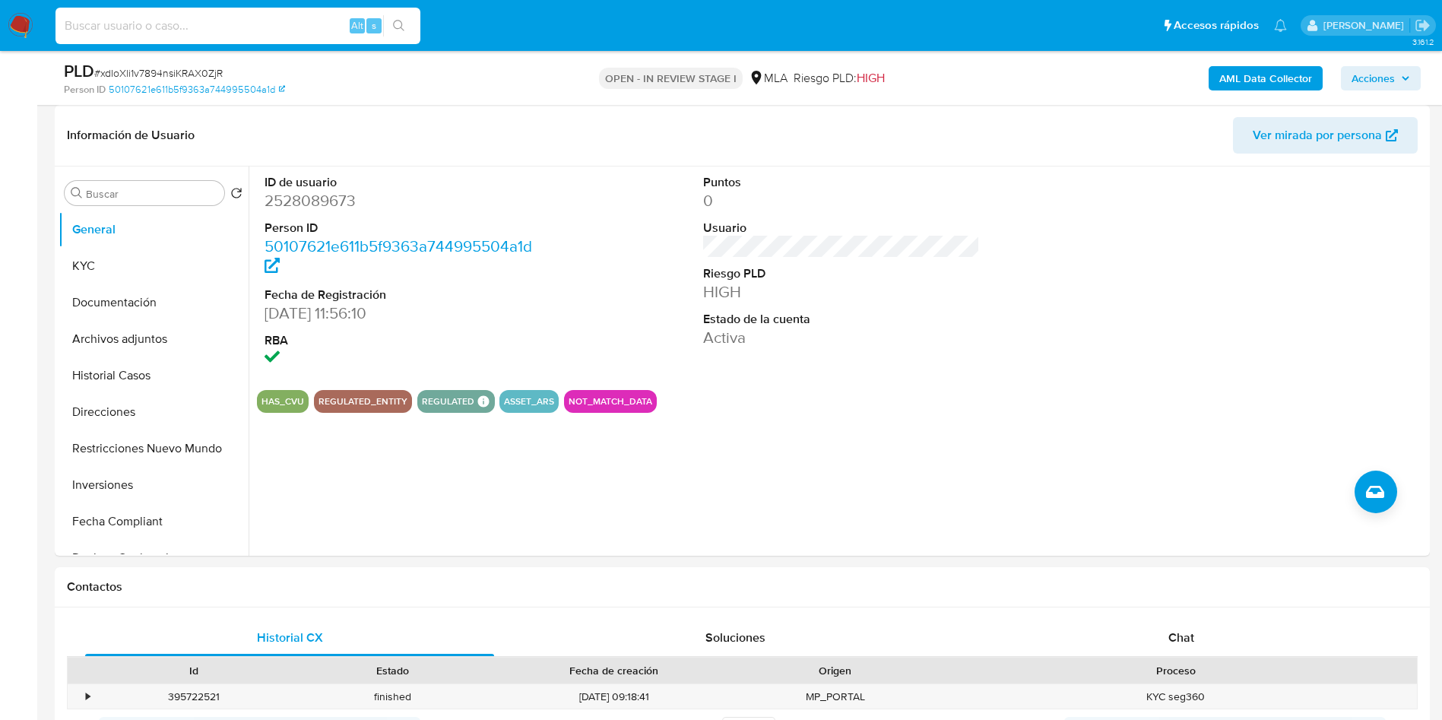
click at [198, 26] on input at bounding box center [238, 26] width 365 height 20
paste input "hd3IQuTi1XGcfDcNtmrwnFYi"
type input "hd3IQuTi1XGcfDcNtmrwnFYi"
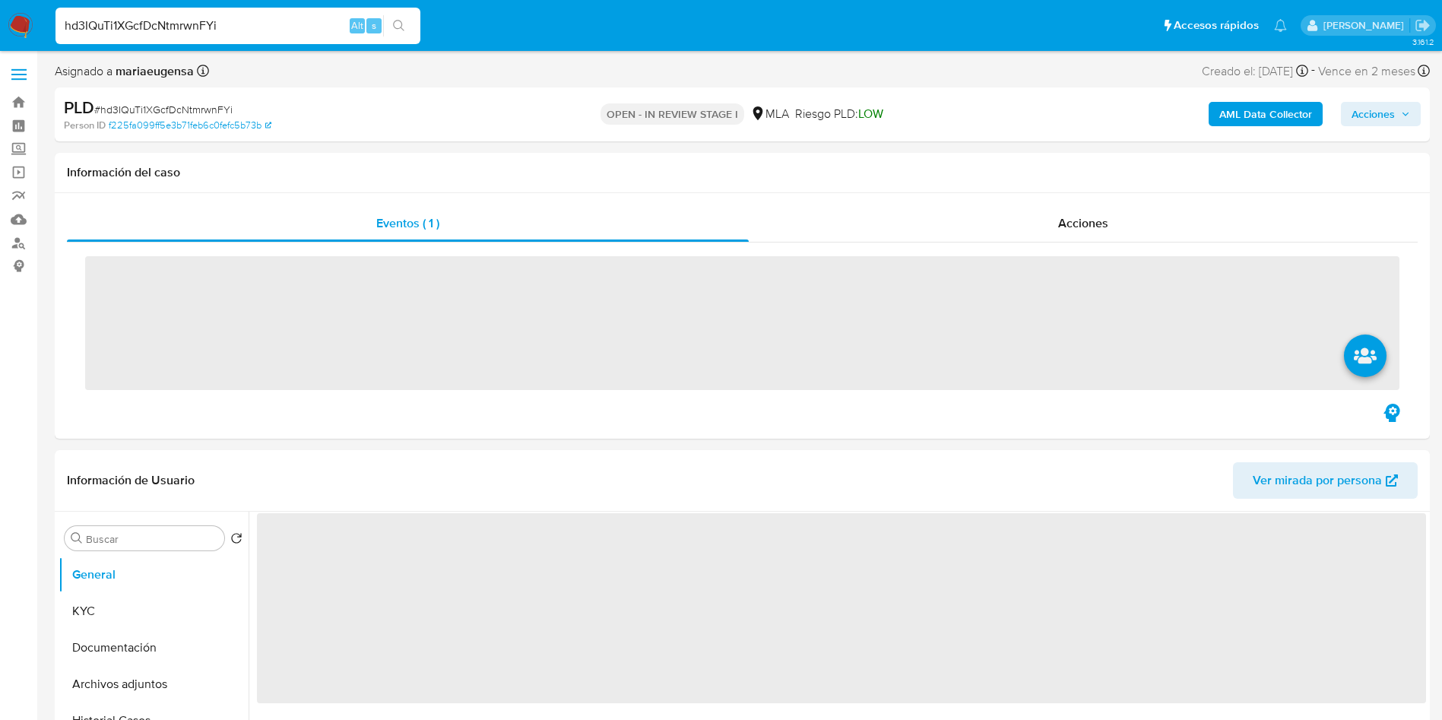
select select "10"
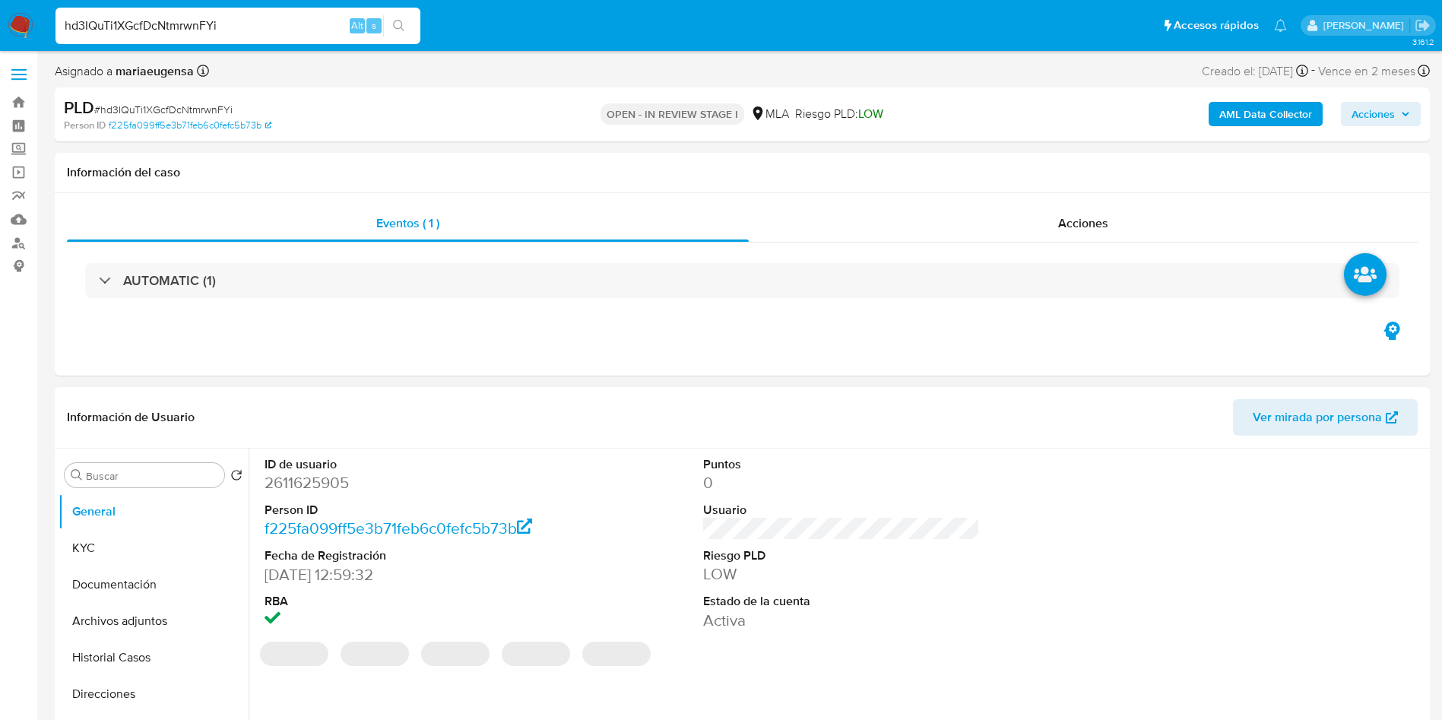
click at [316, 490] on dd "2611625905" at bounding box center [404, 482] width 278 height 21
copy dd "2611625905"
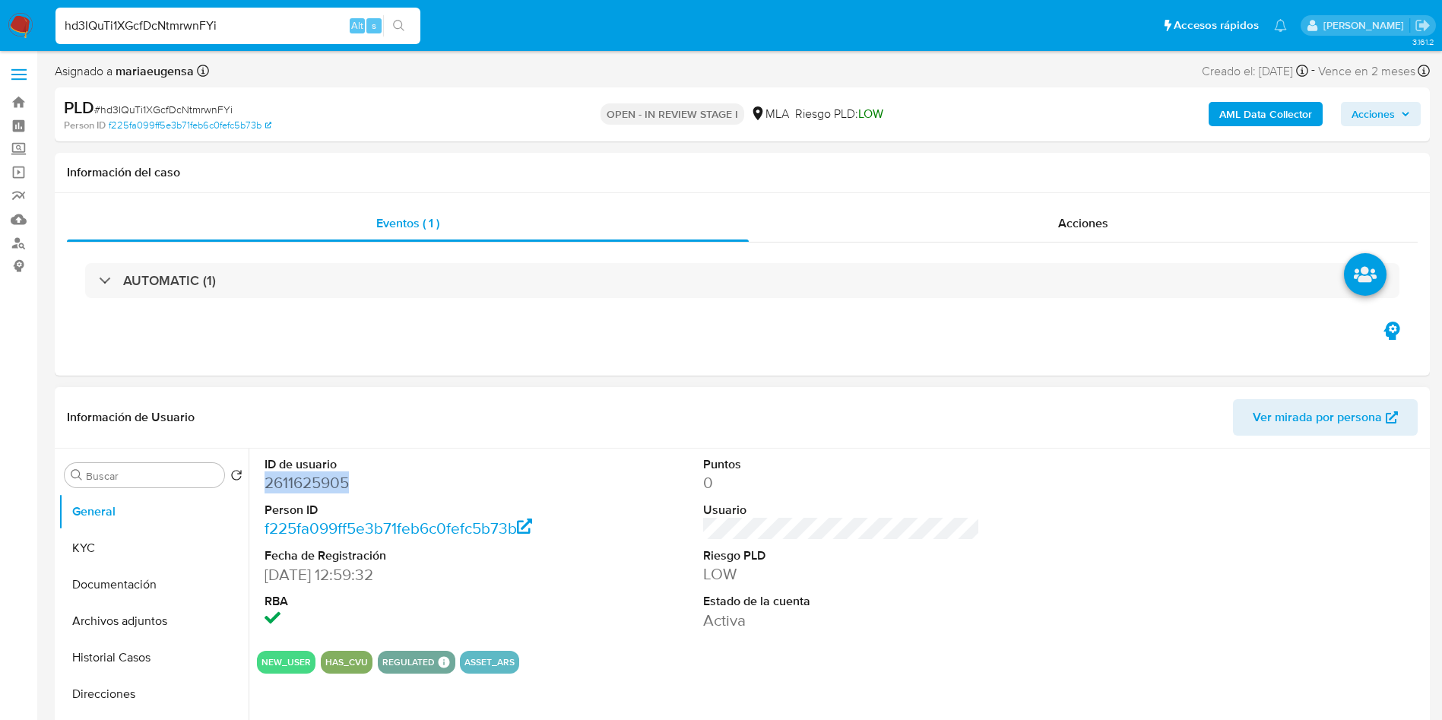
click at [264, 487] on div "ID de usuario 2611625905 Person ID f225fa099ff5e3b71feb6c0fefc5b73b Fecha de Re…" at bounding box center [403, 544] width 293 height 190
click at [277, 484] on dd "2611625905" at bounding box center [404, 482] width 278 height 21
copy dd "2611625905"
drag, startPoint x: 150, startPoint y: 523, endPoint x: 141, endPoint y: 544, distance: 22.5
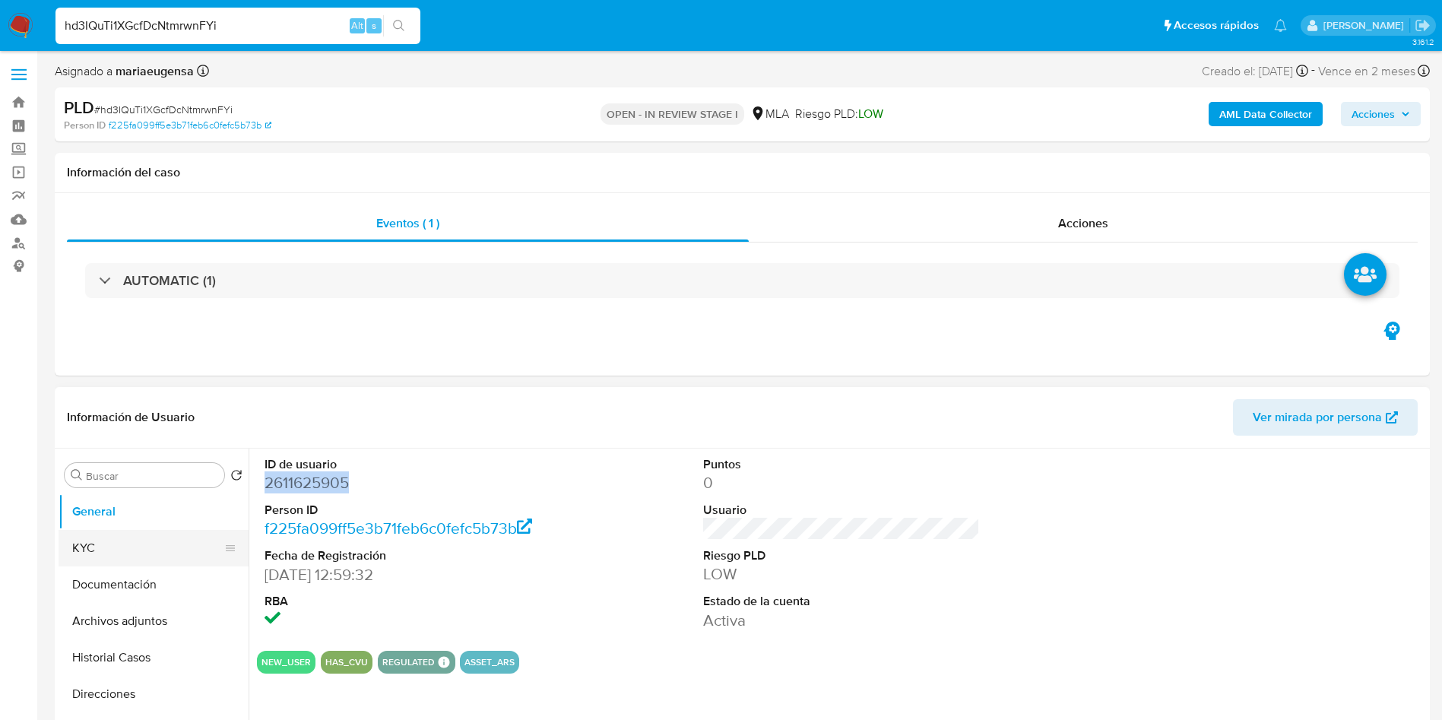
click at [150, 522] on button "General" at bounding box center [154, 511] width 190 height 36
click at [141, 544] on button "KYC" at bounding box center [148, 548] width 178 height 36
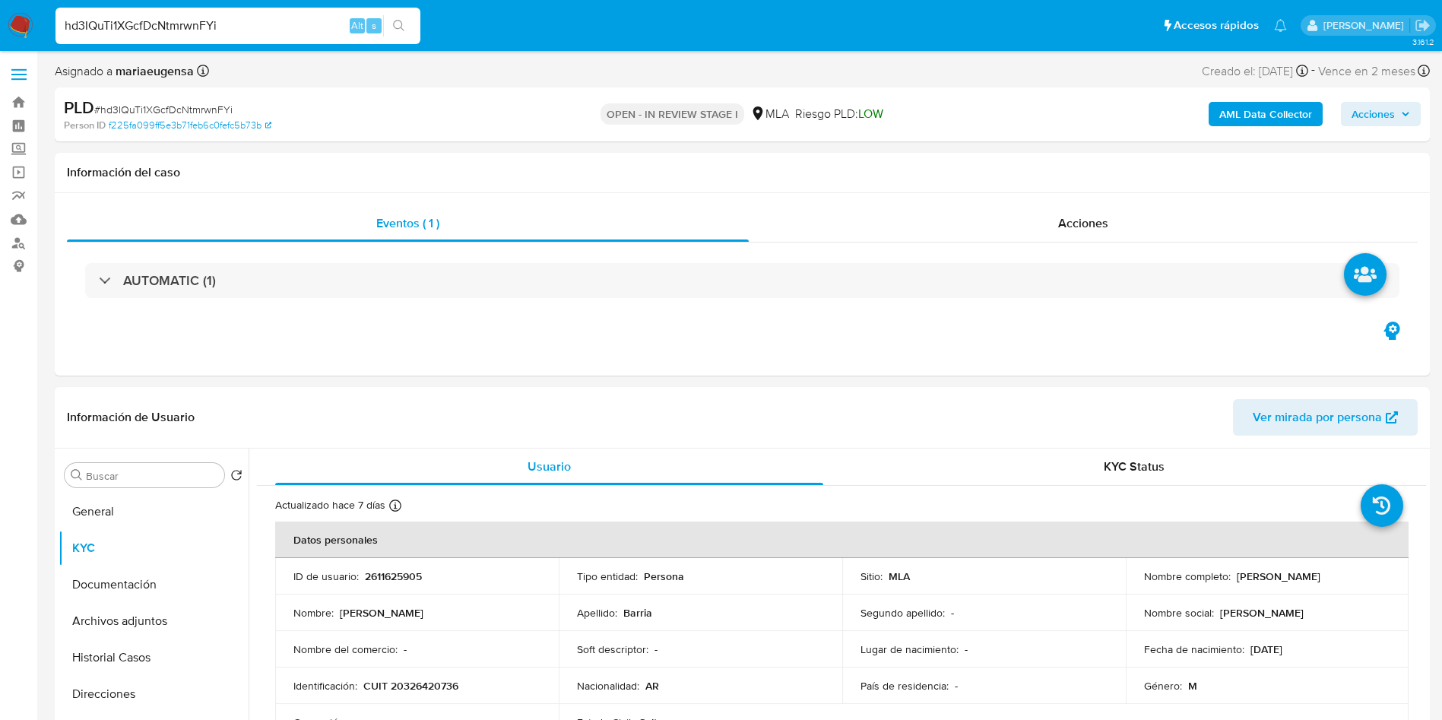
click at [168, 103] on span "# hd3IQuTi1XGcfDcNtmrwnFYi" at bounding box center [163, 109] width 138 height 15
copy span "hd3IQuTi1XGcfDcNtmrwnFYi"
click at [382, 576] on p "2611625905" at bounding box center [393, 576] width 57 height 14
copy p "2611625905"
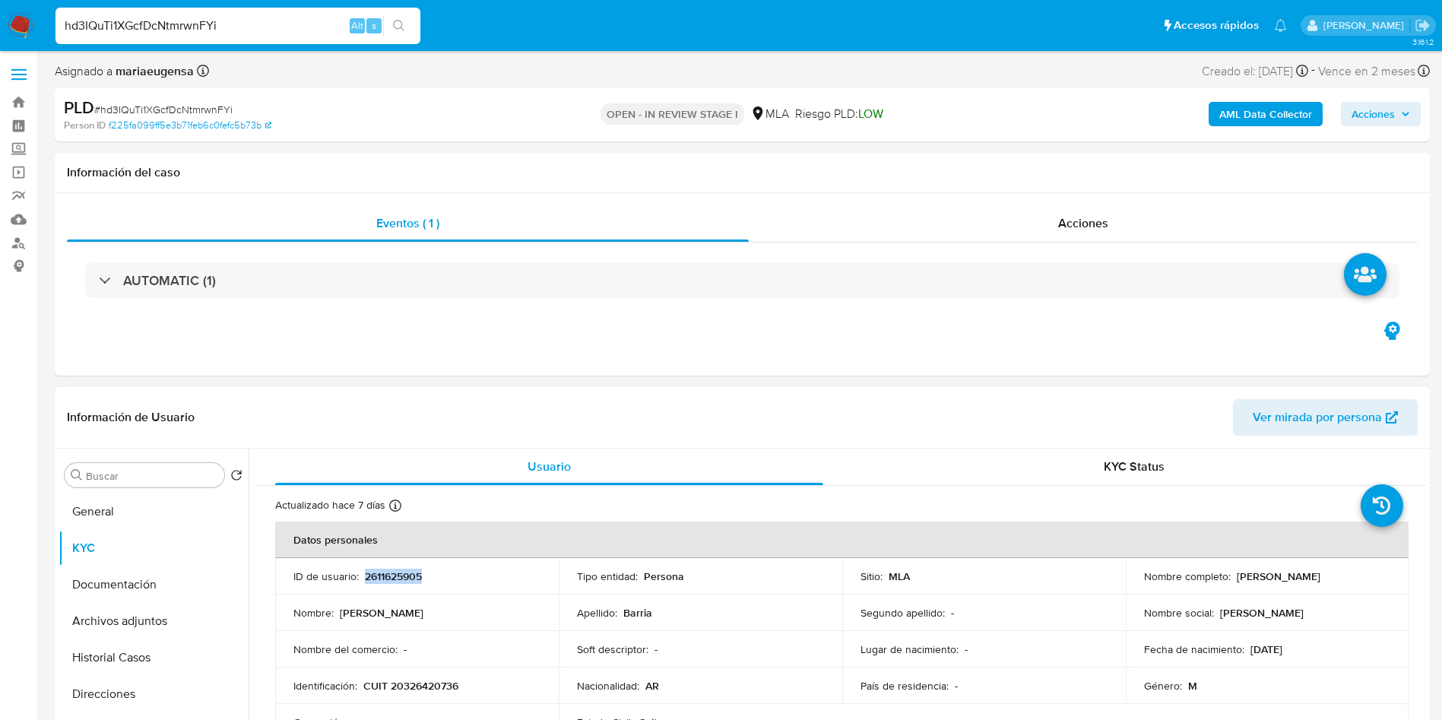
click at [382, 576] on p "2611625905" at bounding box center [393, 576] width 57 height 14
click at [128, 474] on input "Buscar" at bounding box center [152, 476] width 132 height 14
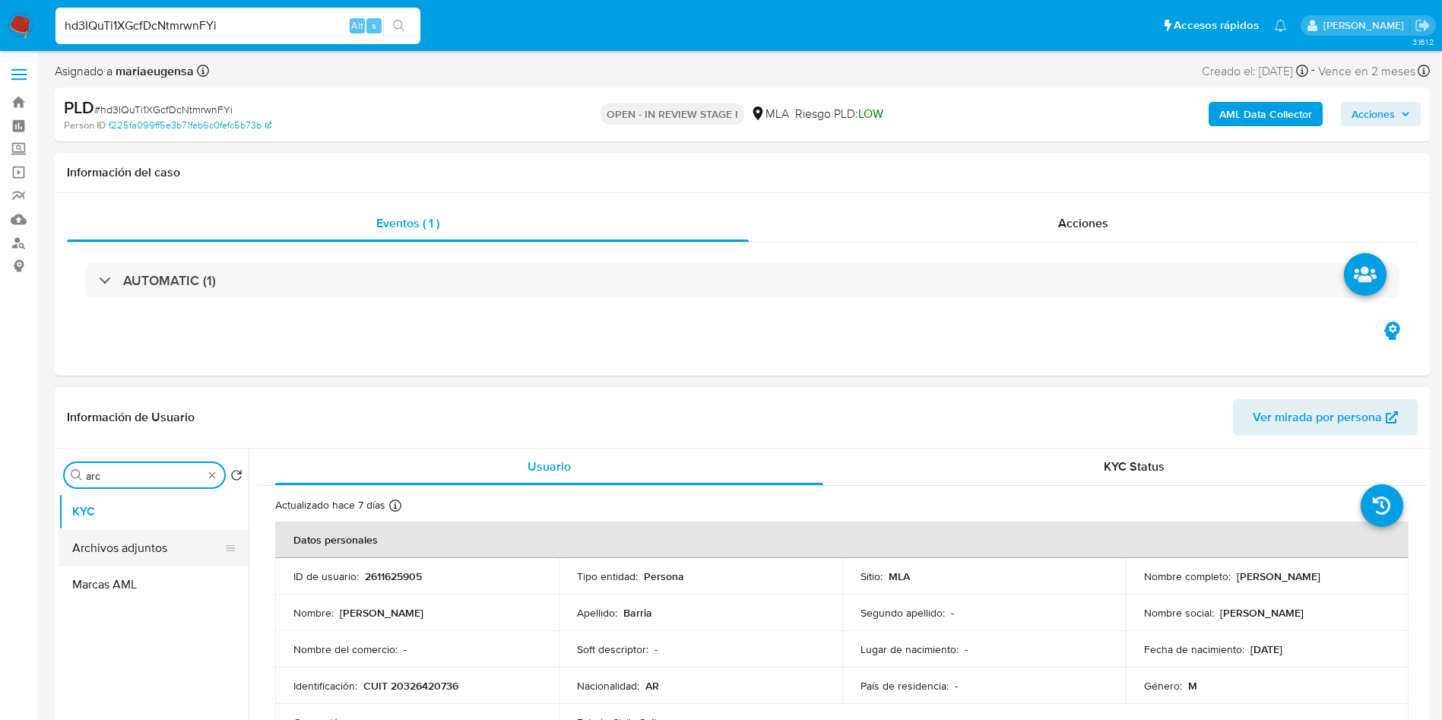
type input "arc"
click at [185, 542] on button "Archivos adjuntos" at bounding box center [148, 548] width 178 height 36
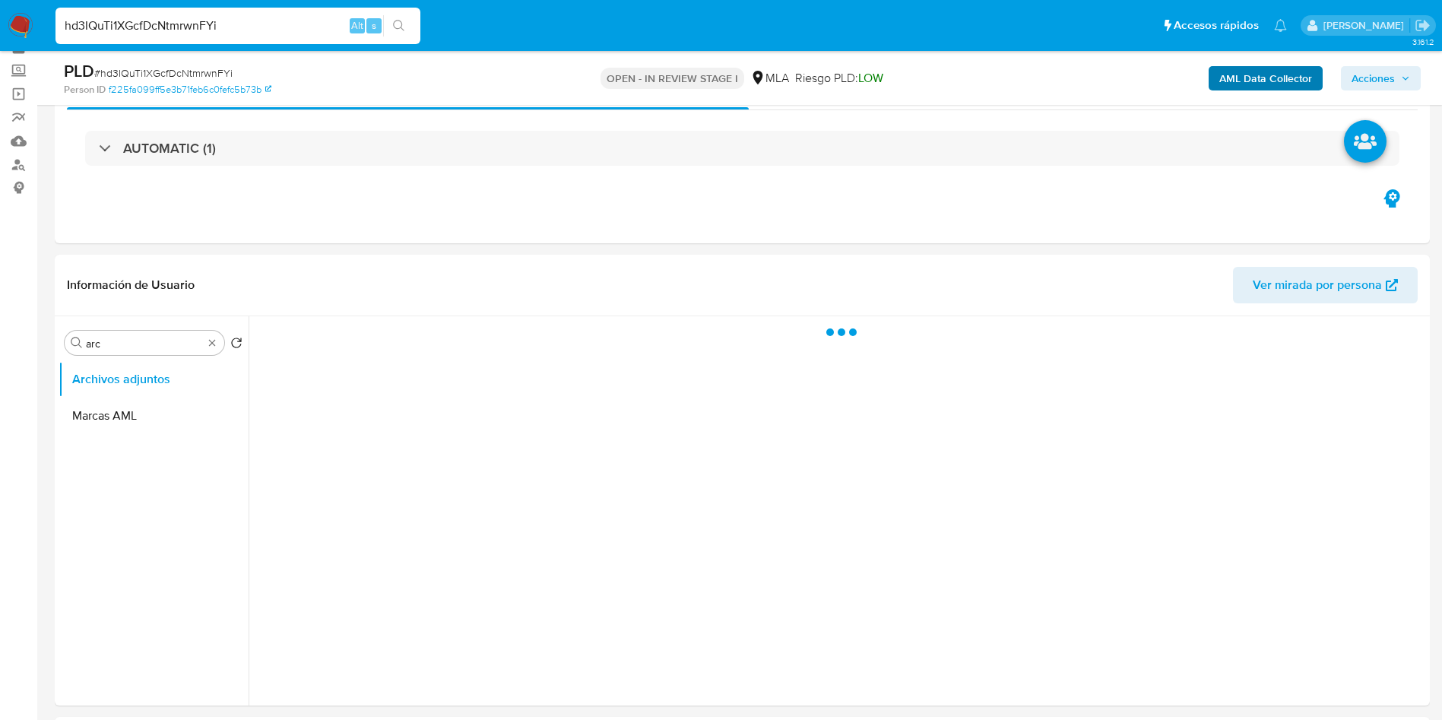
scroll to position [114, 0]
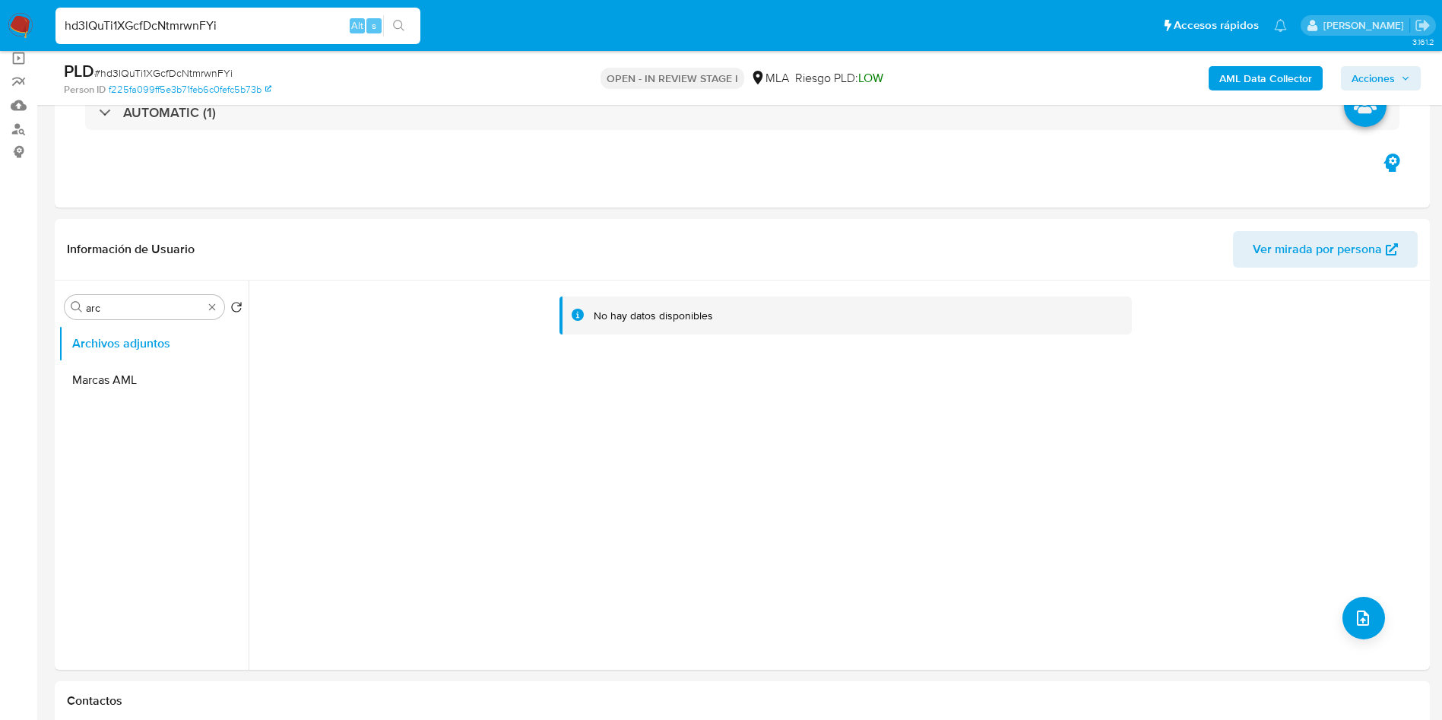
click at [1244, 78] on b "AML Data Collector" at bounding box center [1266, 78] width 93 height 24
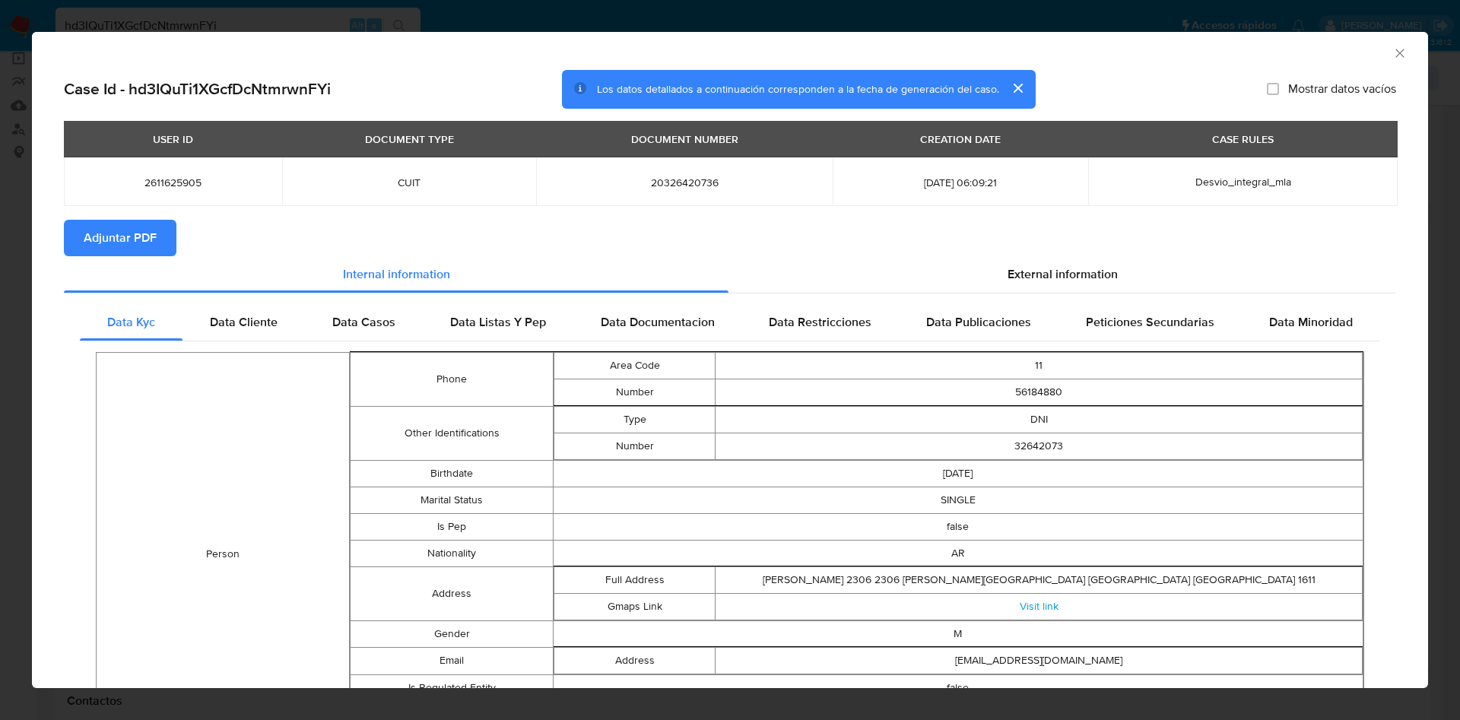
click at [126, 240] on span "Adjuntar PDF" at bounding box center [120, 237] width 73 height 33
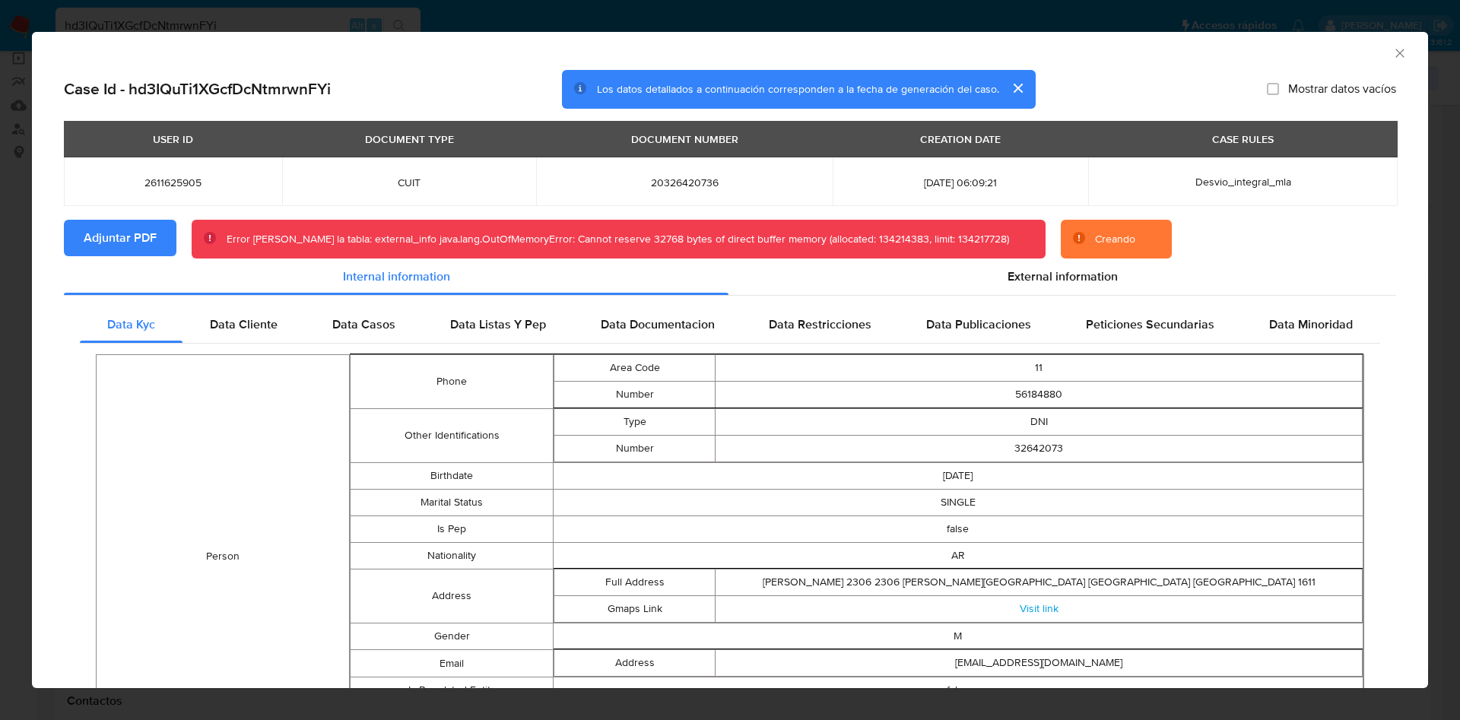
click at [128, 248] on span "Adjuntar PDF" at bounding box center [120, 237] width 73 height 33
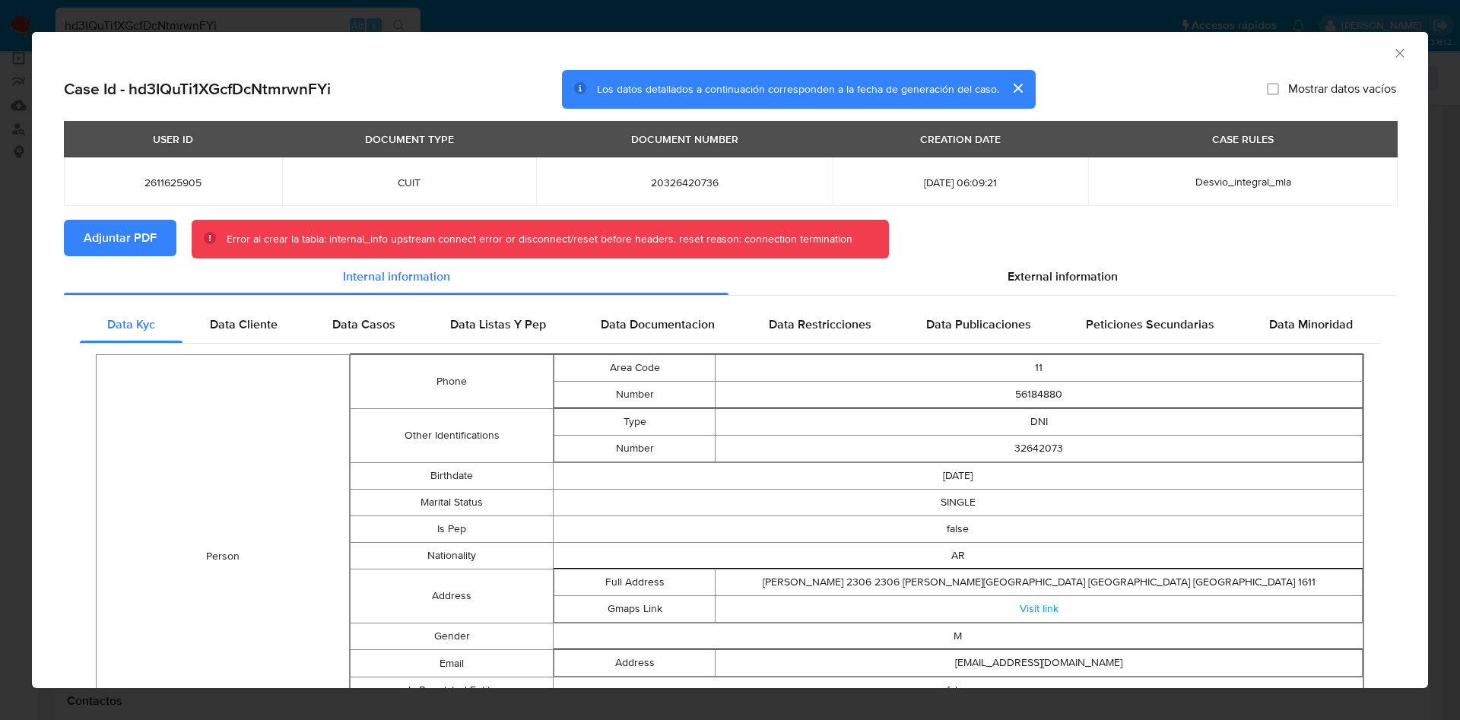
click at [1392, 46] on icon "Cerrar ventana" at bounding box center [1399, 53] width 15 height 15
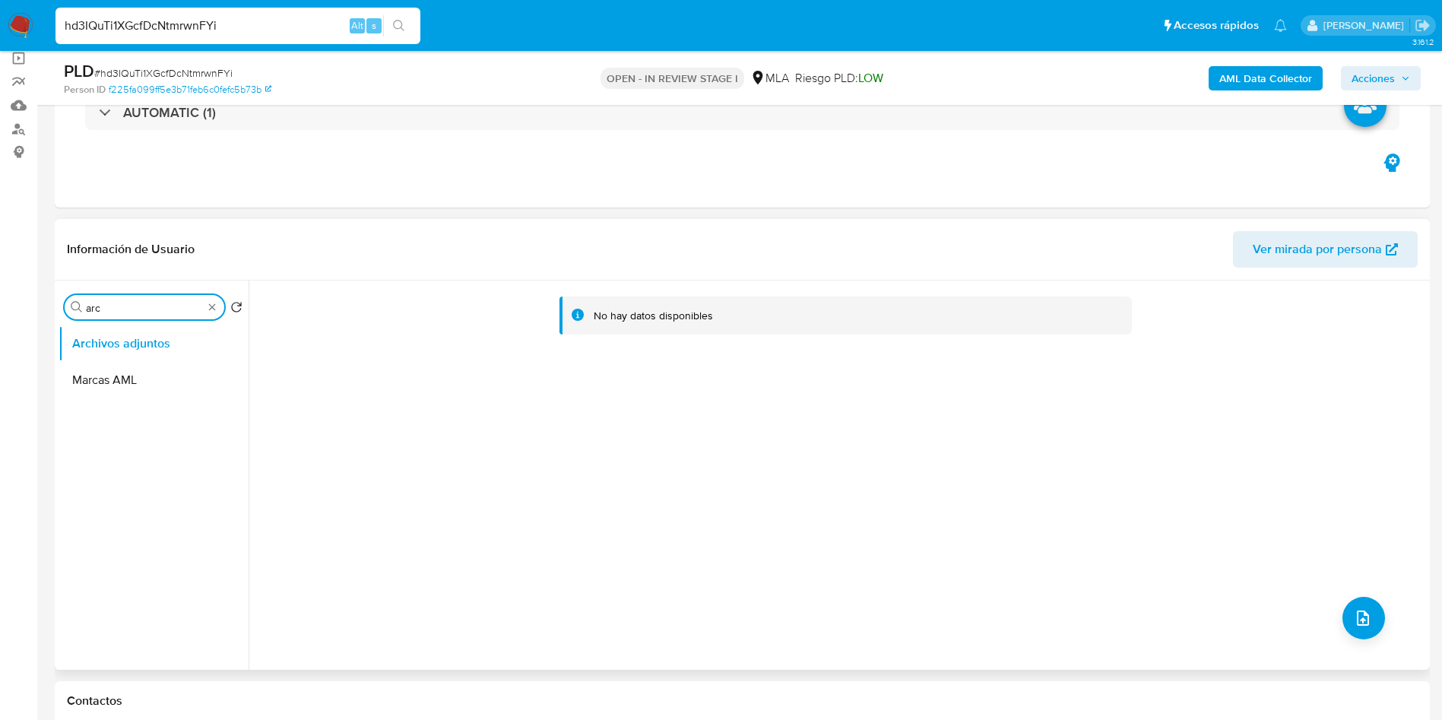
click at [134, 299] on div "Buscar arc" at bounding box center [145, 307] width 160 height 24
click at [138, 310] on input "arc" at bounding box center [144, 308] width 117 height 14
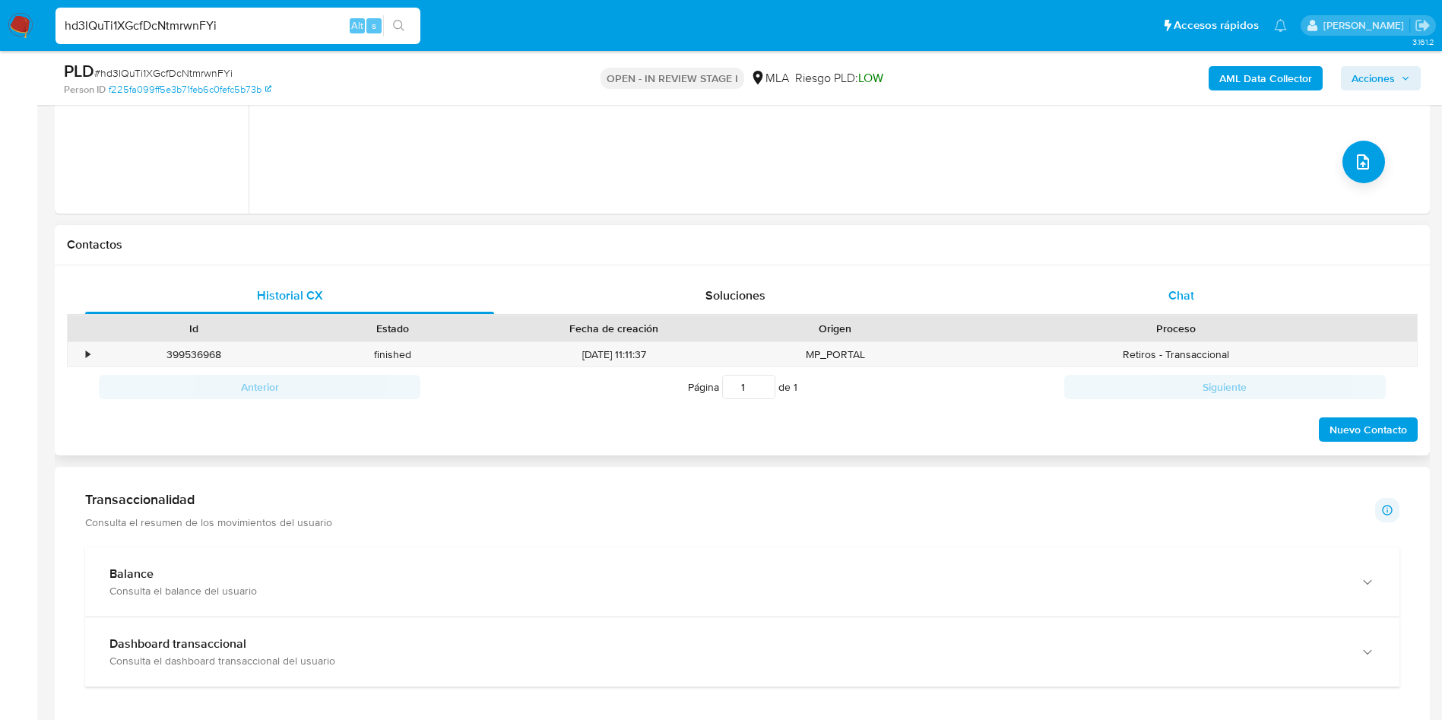
click at [1191, 293] on span "Chat" at bounding box center [1182, 295] width 26 height 17
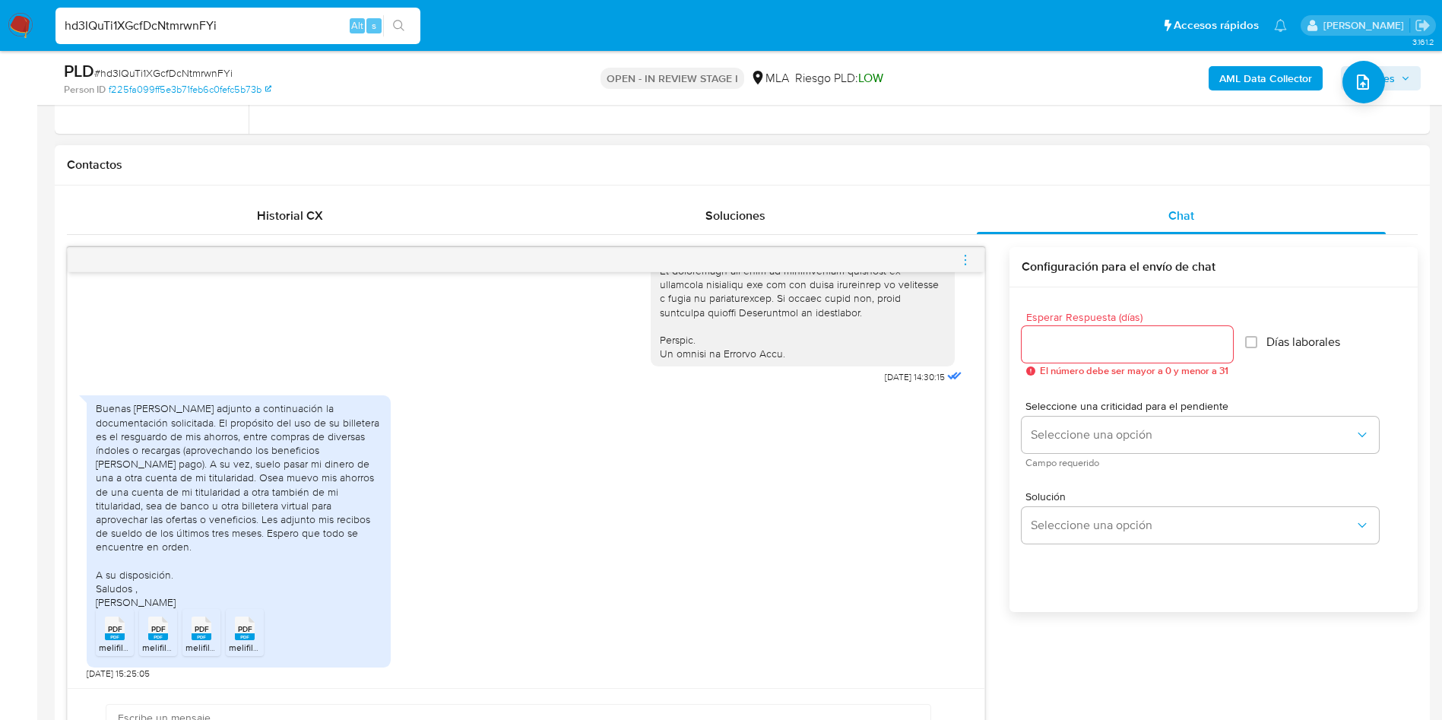
scroll to position [684, 0]
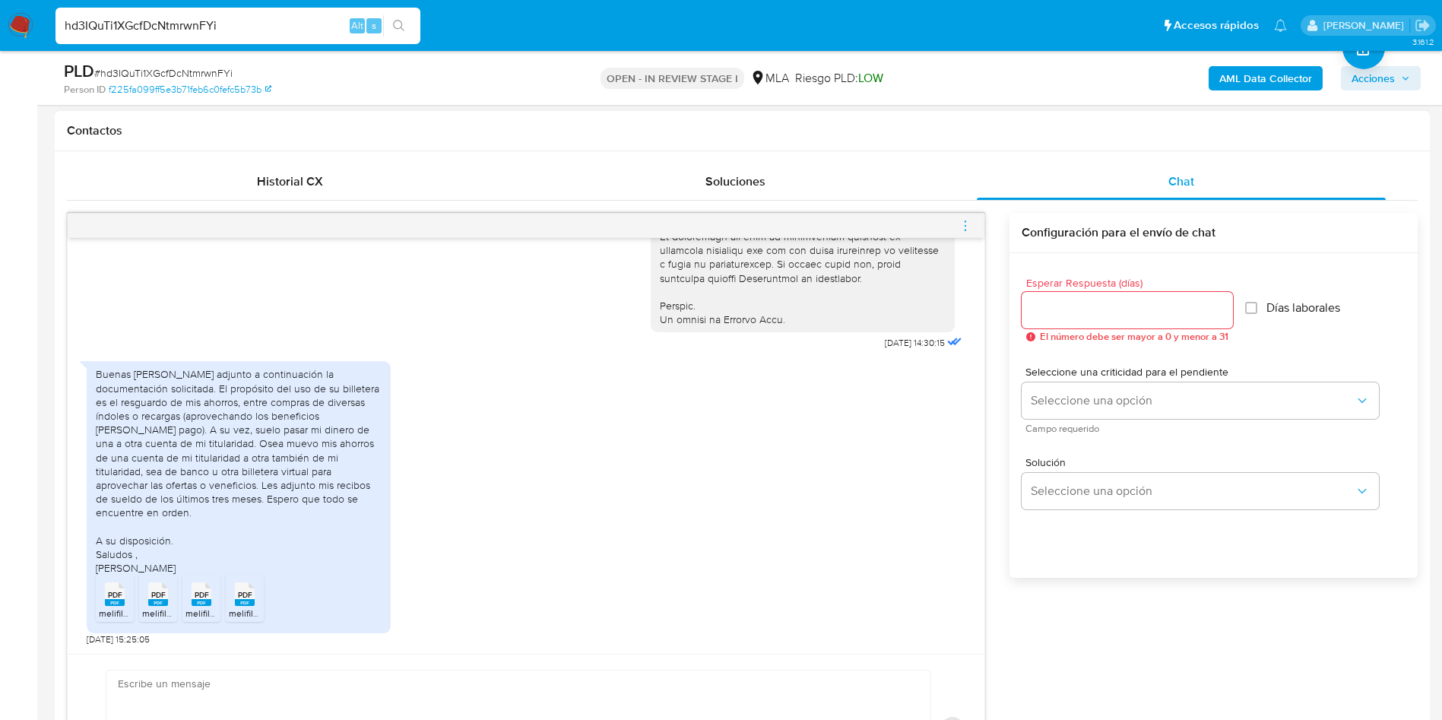
click at [109, 598] on span "PDF" at bounding box center [115, 595] width 14 height 10
drag, startPoint x: 141, startPoint y: 595, endPoint x: 176, endPoint y: 595, distance: 35.0
click at [143, 595] on ul "PDF PDF melifile7358947658506352020.pdf PDF PDF melifile1332549832758884415.pdf…" at bounding box center [239, 601] width 286 height 52
click at [201, 593] on span "PDF" at bounding box center [202, 595] width 14 height 10
click at [242, 592] on span "PDF" at bounding box center [245, 595] width 14 height 10
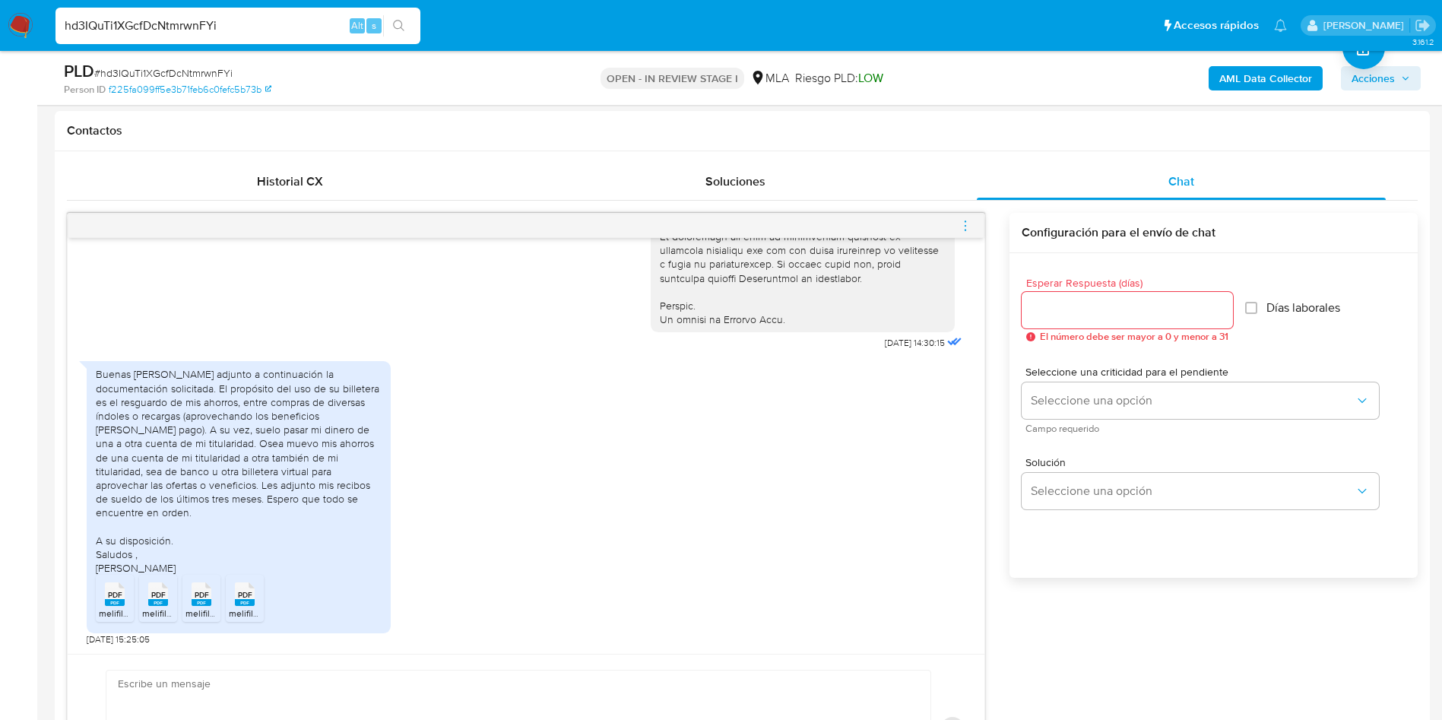
click at [959, 221] on icon "menu-action" at bounding box center [966, 226] width 14 height 14
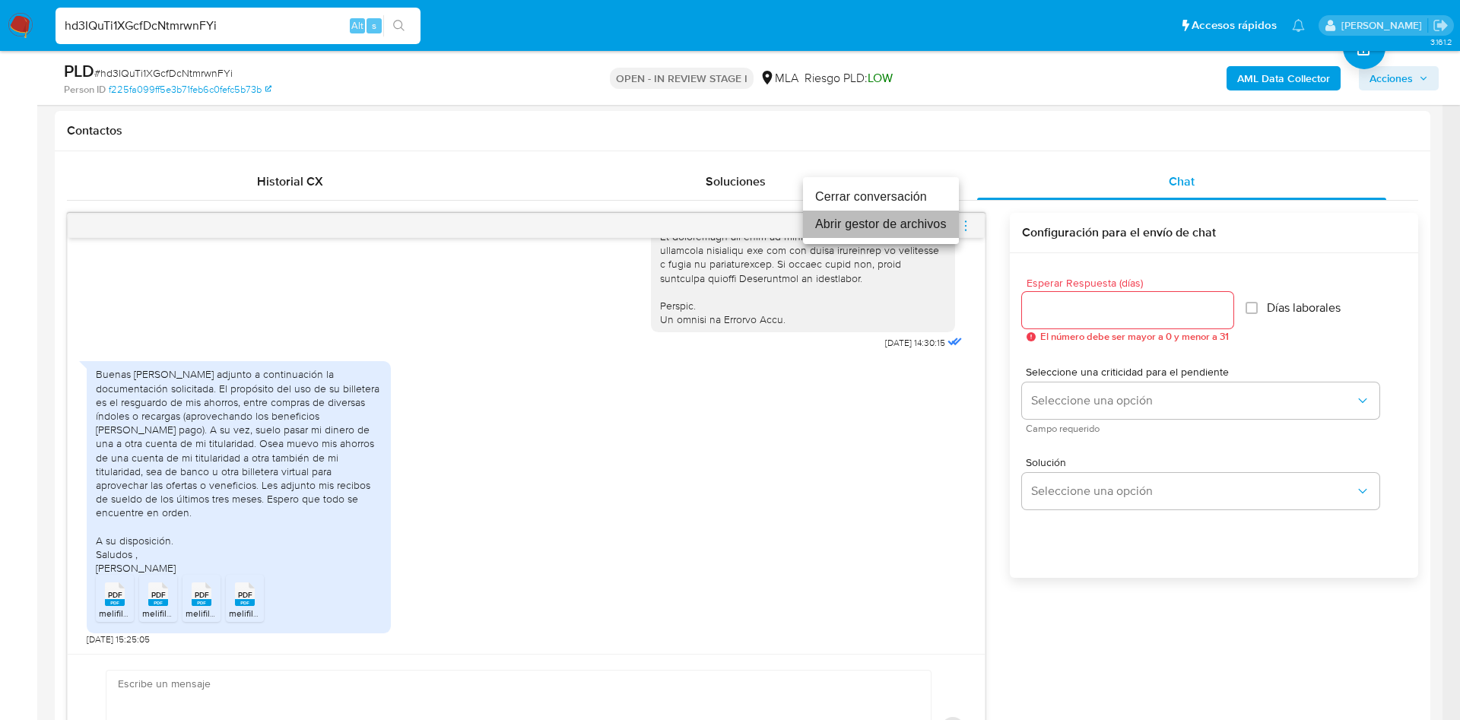
click at [915, 230] on li "Abrir gestor de archivos" at bounding box center [881, 224] width 156 height 27
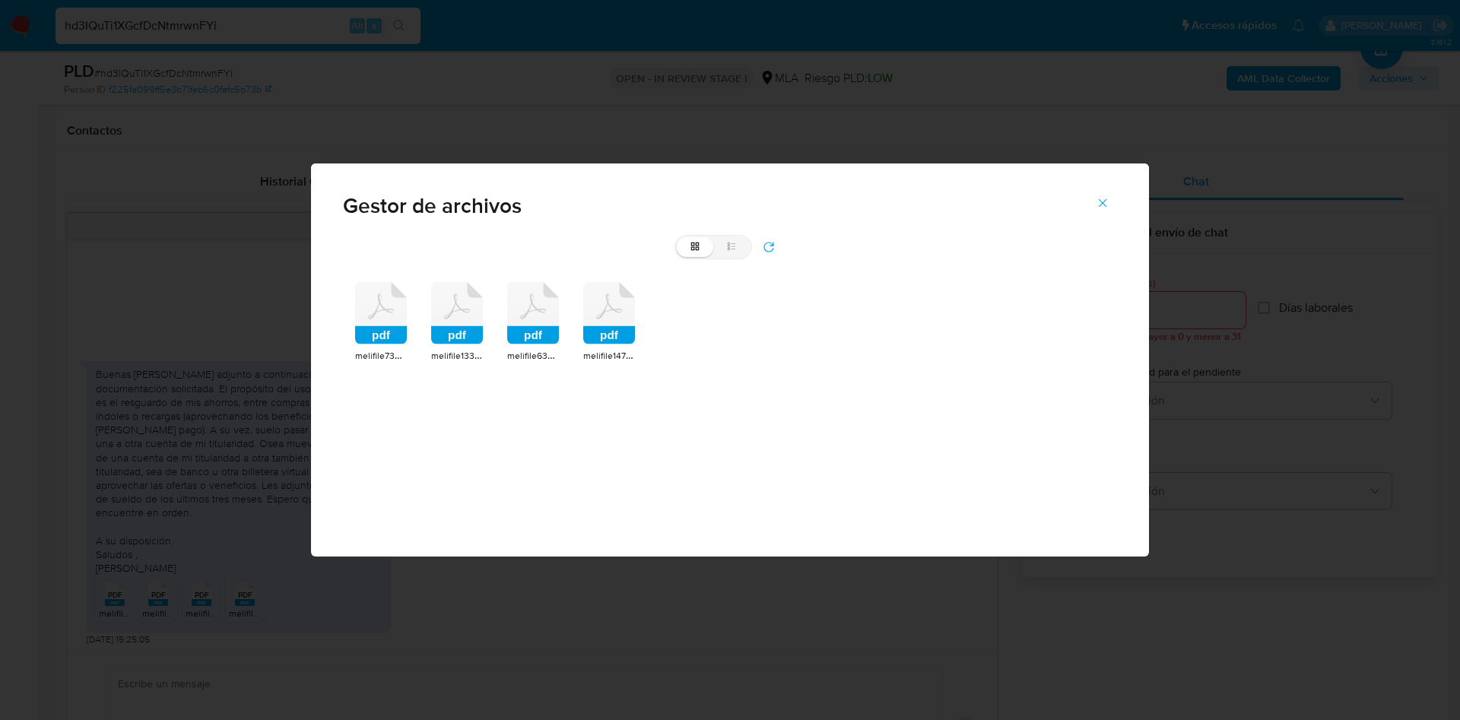
click at [392, 305] on icon at bounding box center [381, 313] width 52 height 62
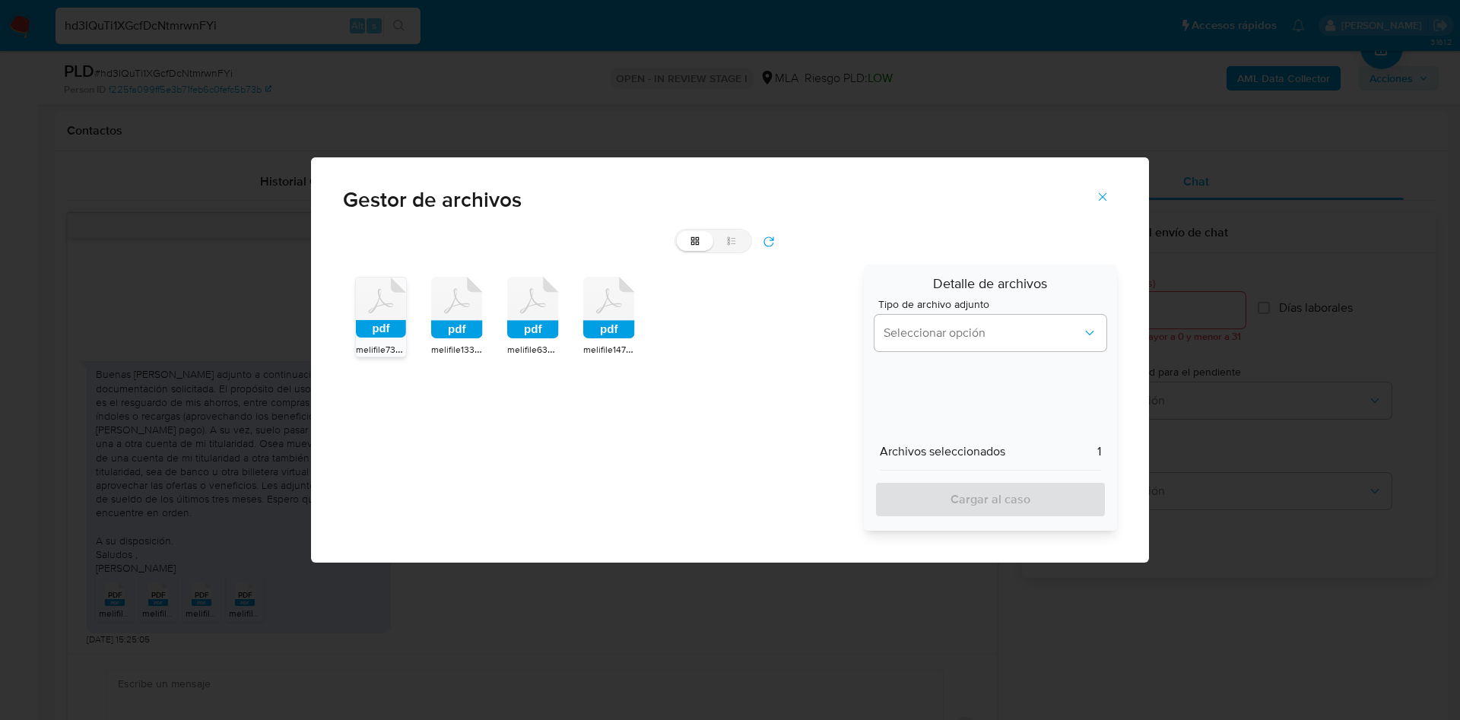
click at [468, 300] on icon at bounding box center [457, 308] width 52 height 62
click at [546, 295] on icon at bounding box center [533, 308] width 52 height 62
click at [611, 306] on icon at bounding box center [609, 308] width 52 height 62
click at [966, 326] on span "Seleccionar opción" at bounding box center [982, 332] width 198 height 15
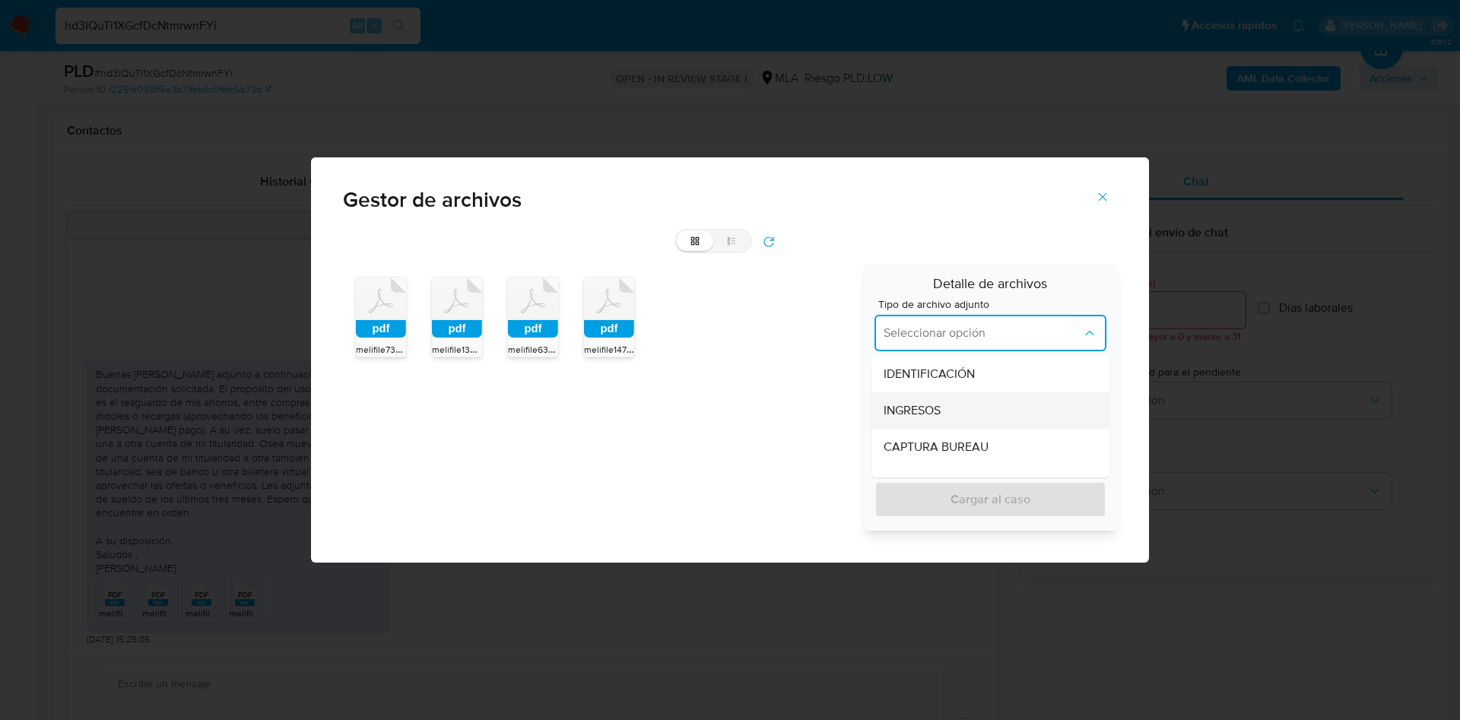
drag, startPoint x: 966, startPoint y: 326, endPoint x: 949, endPoint y: 401, distance: 77.3
click at [949, 401] on div "INGRESOS" at bounding box center [985, 410] width 205 height 36
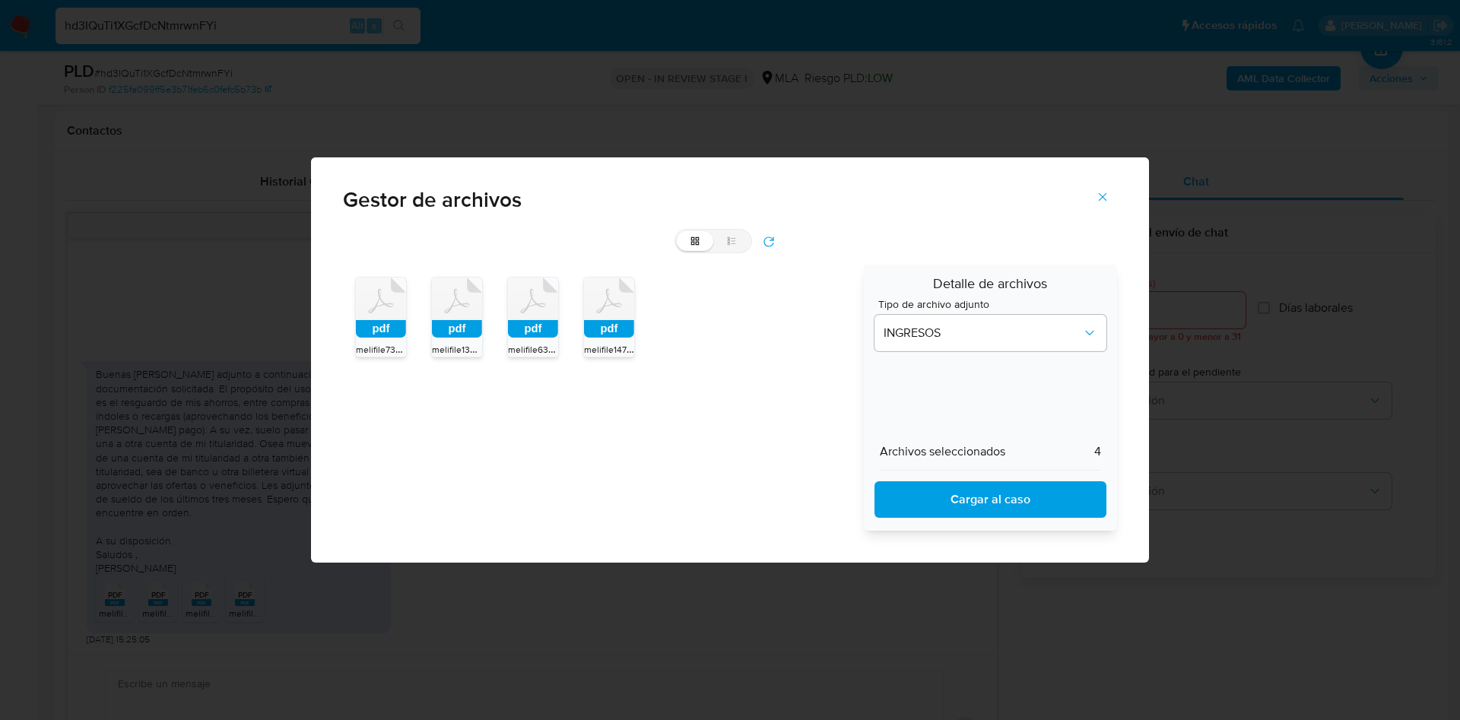
click at [937, 495] on span "Cargar al caso" at bounding box center [990, 499] width 192 height 33
click at [1108, 190] on icon "Cerrar" at bounding box center [1103, 197] width 14 height 14
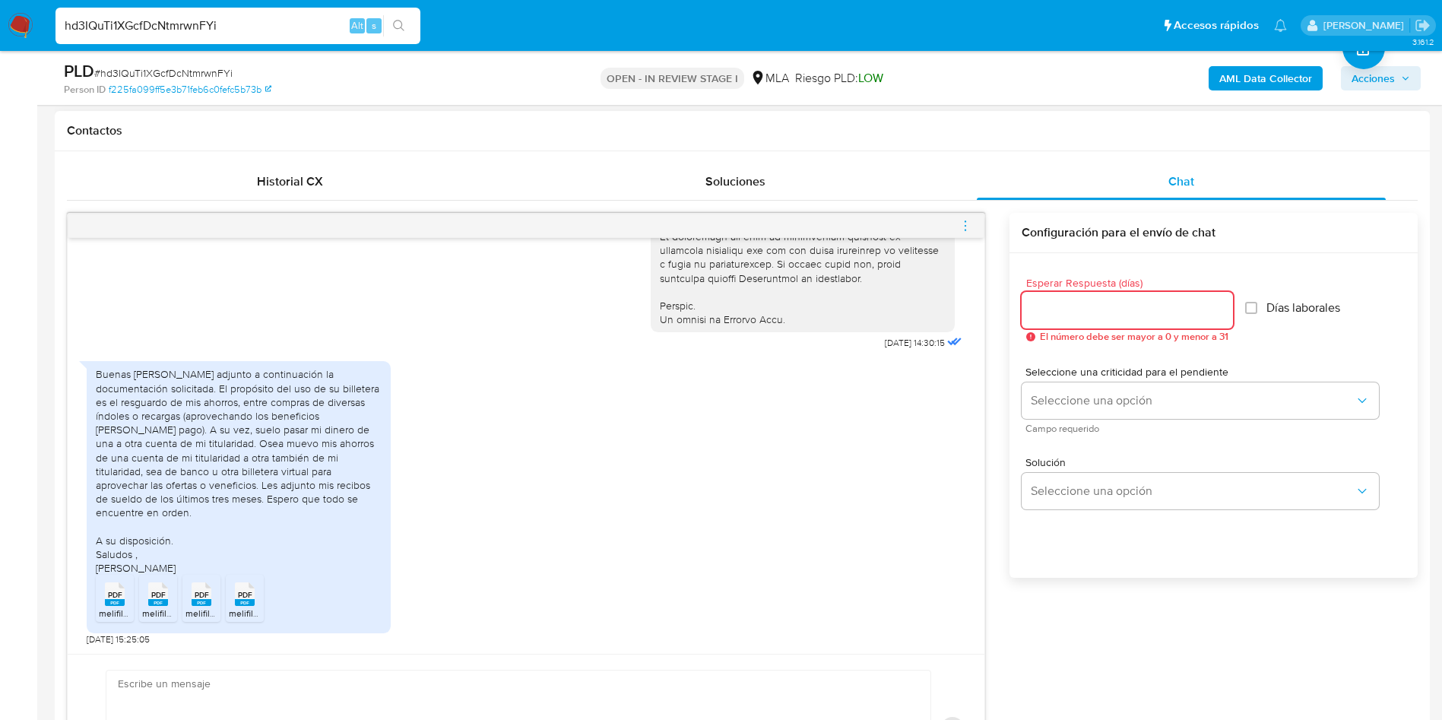
click at [1058, 315] on input "Esperar Respuesta (días)" at bounding box center [1127, 310] width 211 height 20
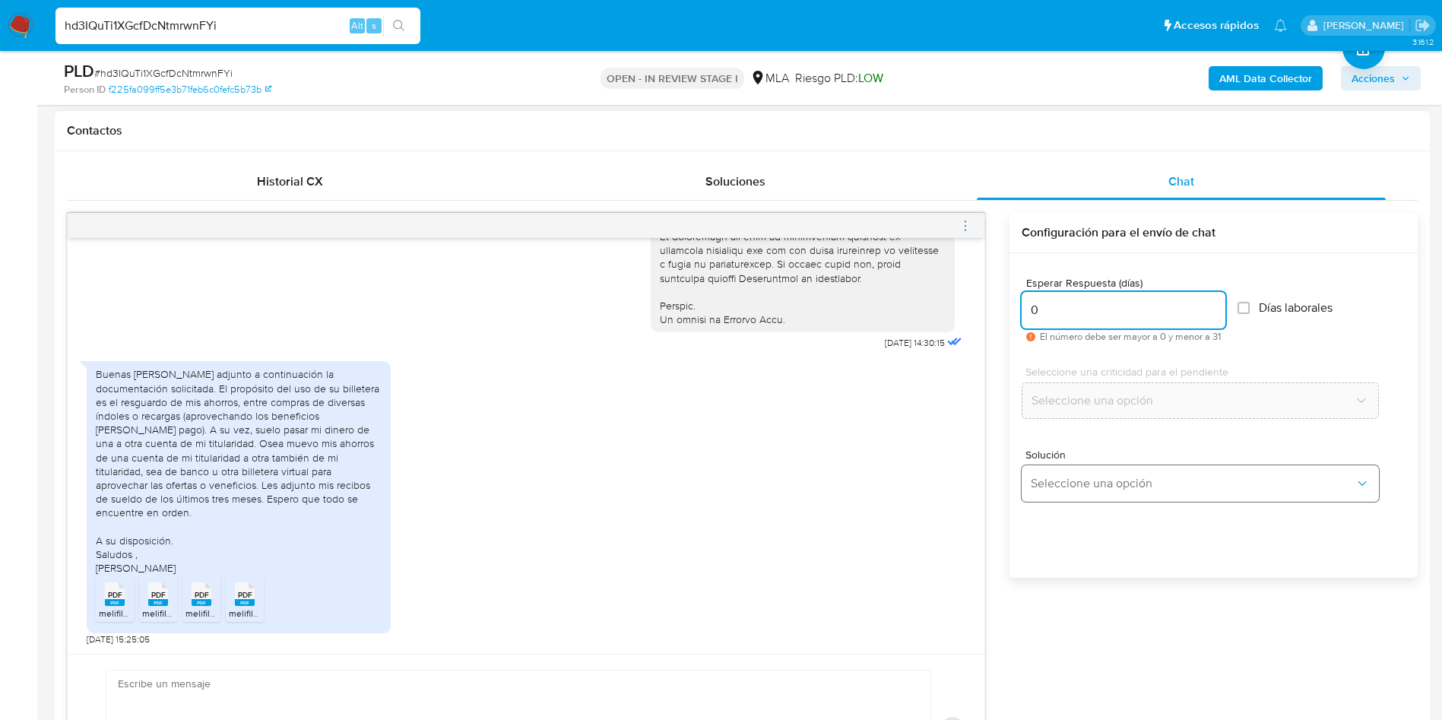
type input "0"
click at [1058, 492] on button "Seleccione una opción" at bounding box center [1200, 483] width 357 height 36
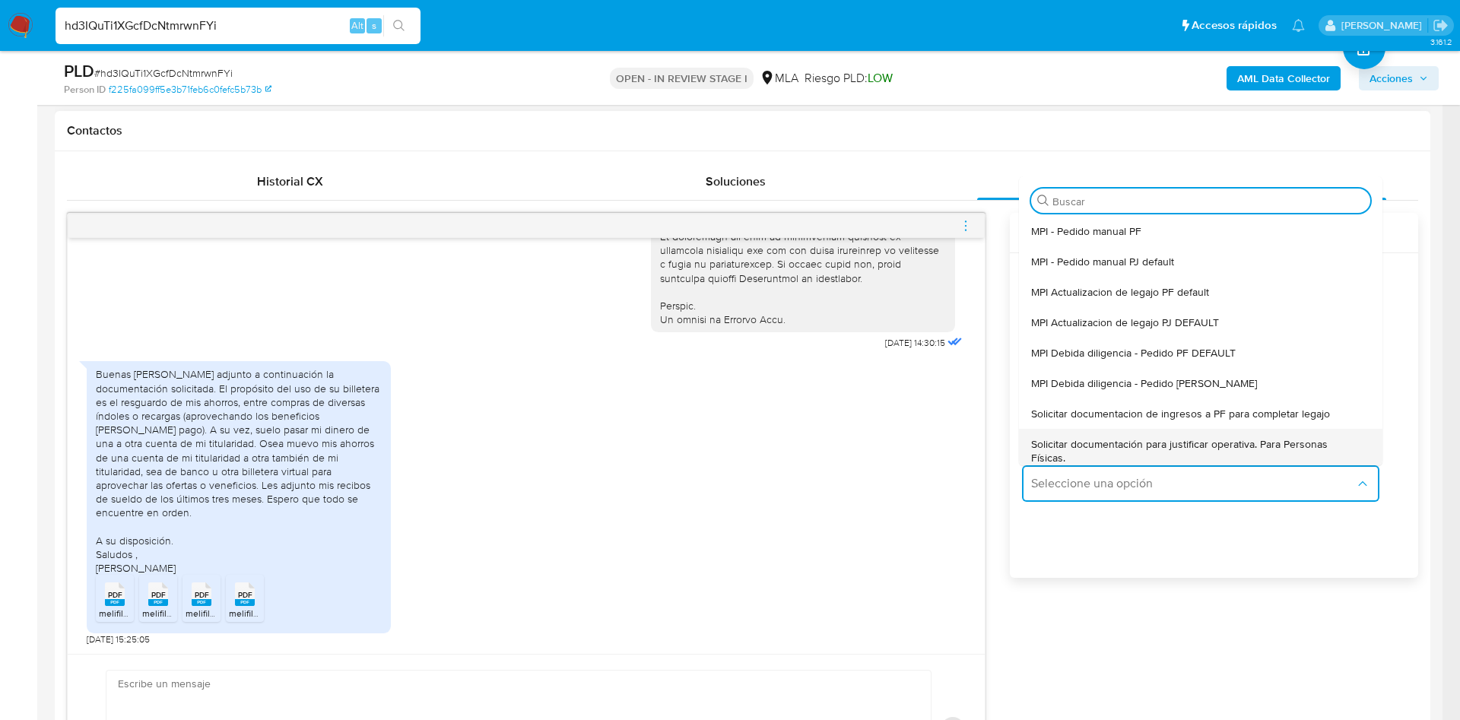
click at [1067, 437] on span "Solicitar documentación para justificar operativa. Para Personas Físicas." at bounding box center [1196, 450] width 330 height 27
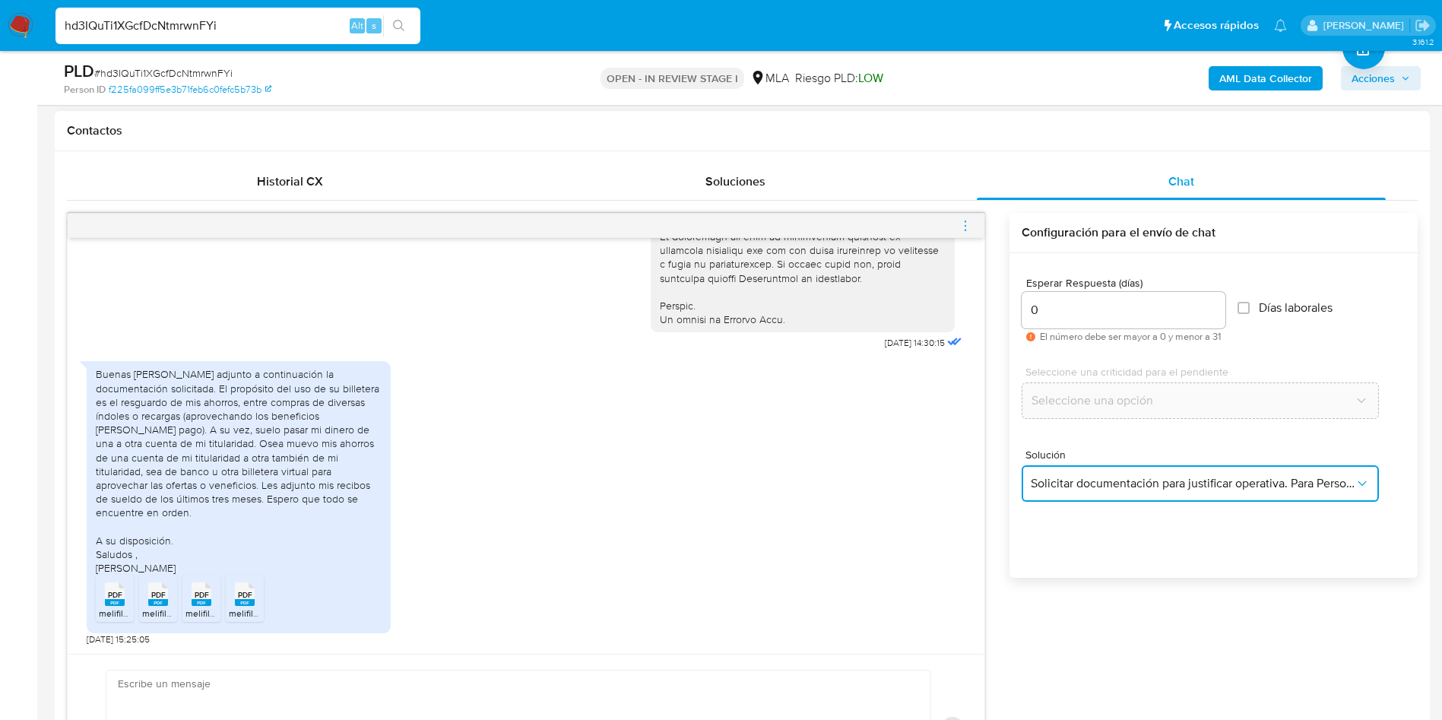
type textarea "Hola,En función de las operaciones registradas en tu cuenta de Mercado Pago, ne…"
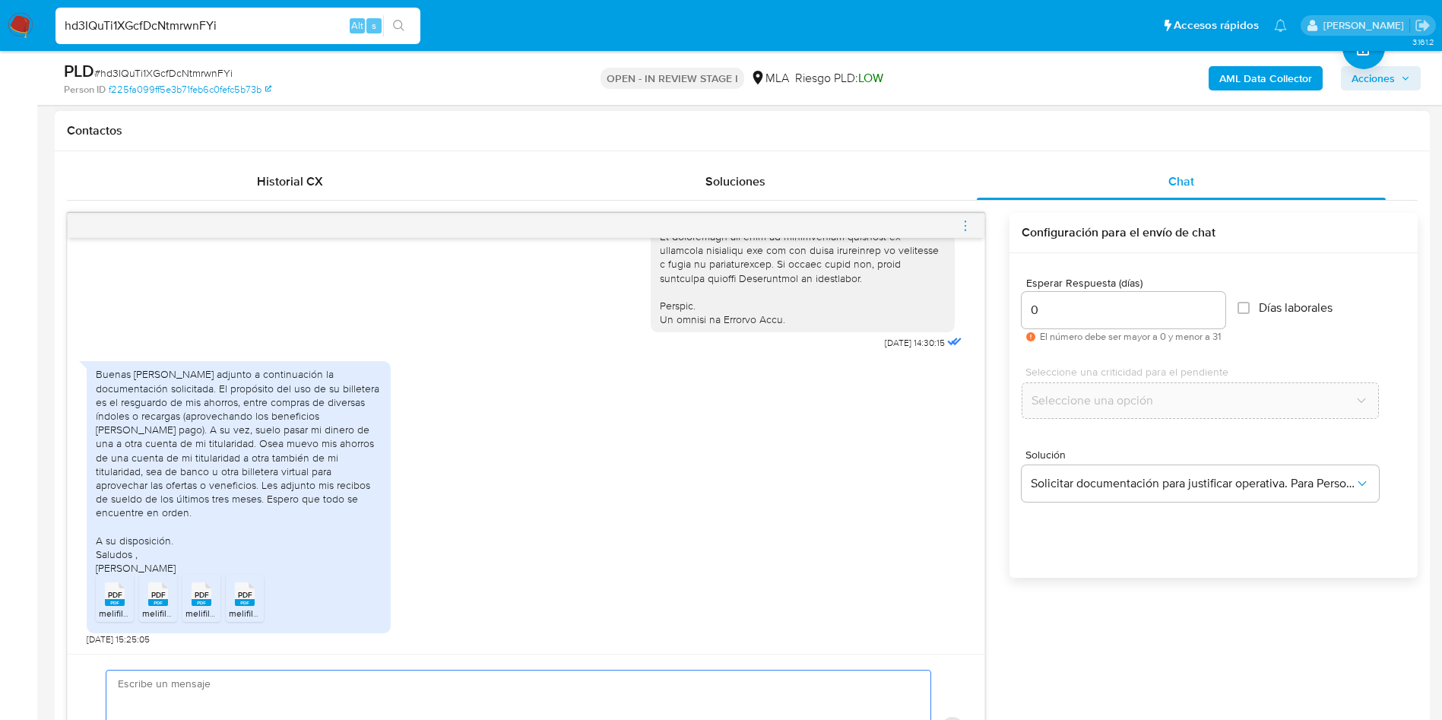
paste textarea "1.028.003"
type textarea "1.028.003"
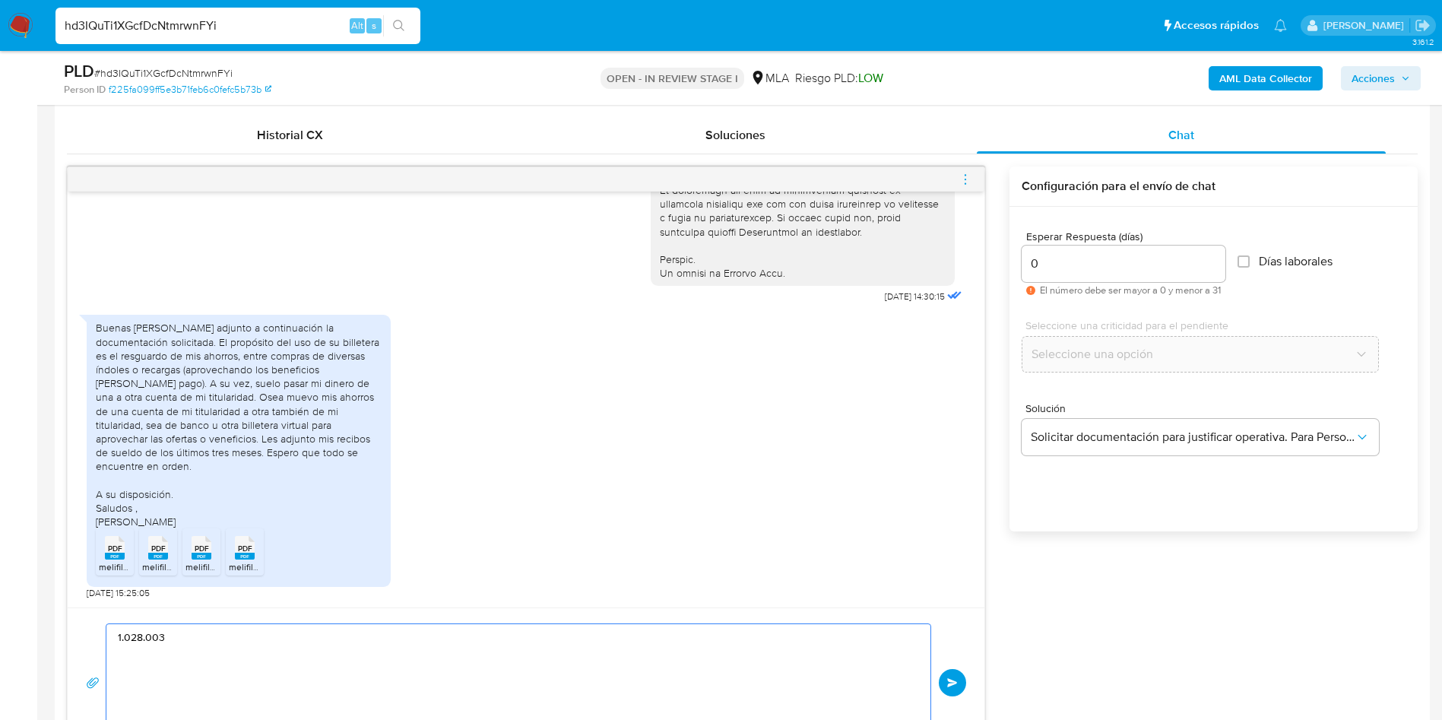
scroll to position [798, 0]
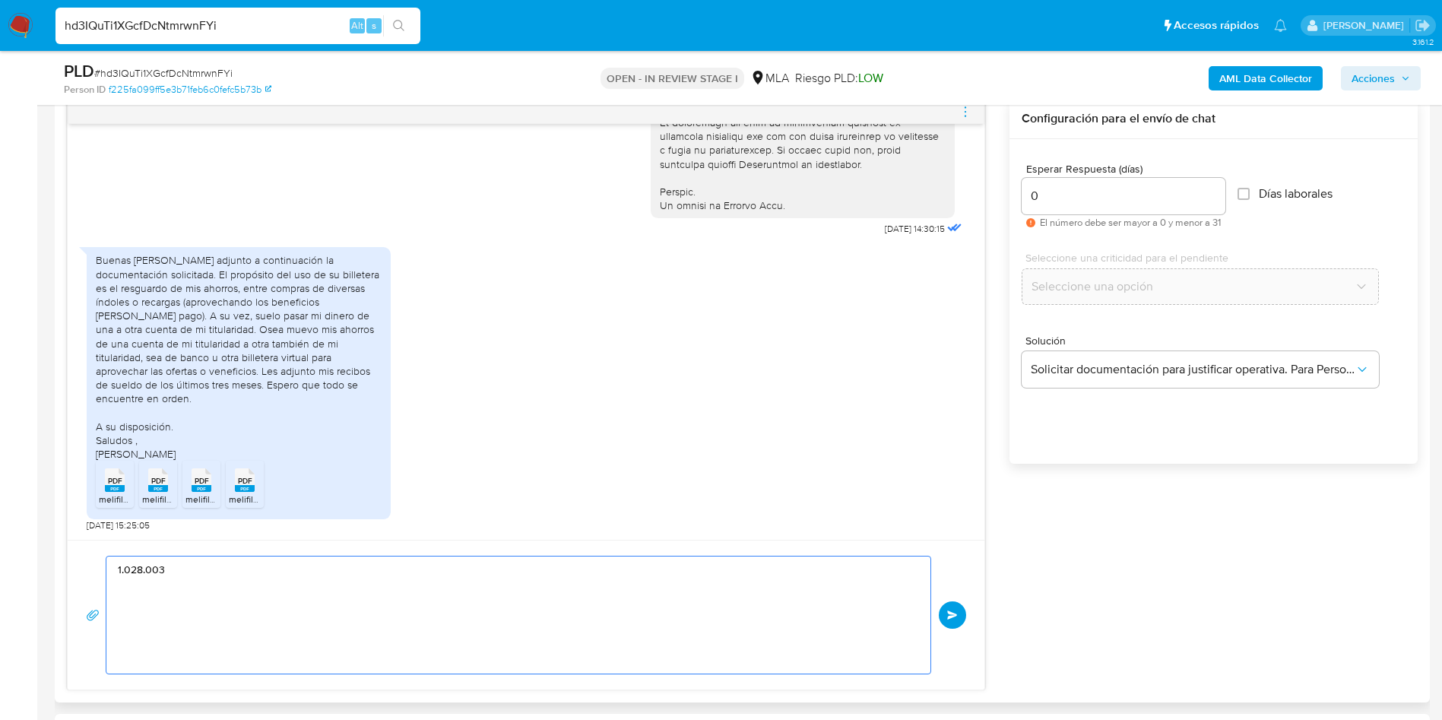
drag, startPoint x: 258, startPoint y: 584, endPoint x: 75, endPoint y: 560, distance: 184.1
click at [75, 560] on div "1.028.003 Enviar" at bounding box center [526, 615] width 917 height 150
paste textarea "Hola, ¡Muchas gracias por tu respuesta! Confirmamos la recepción de la document…"
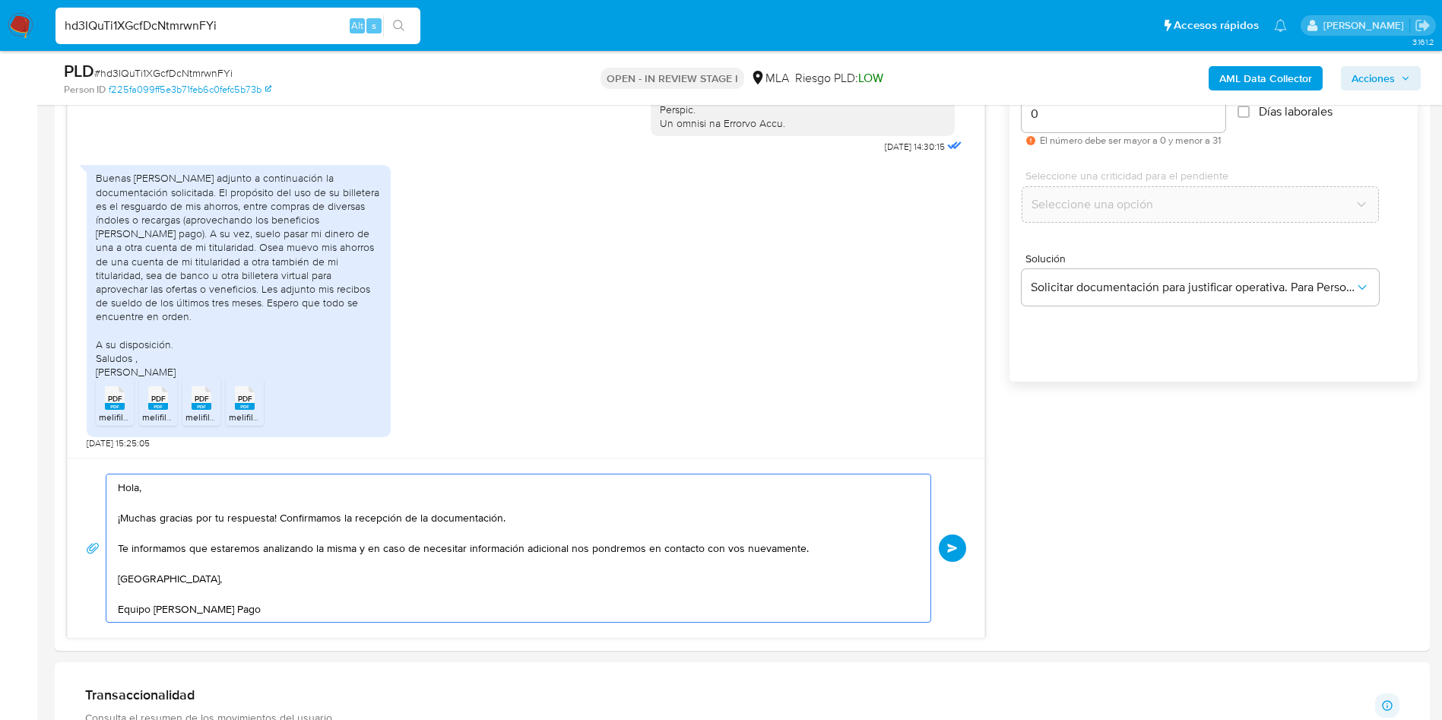
scroll to position [958, 0]
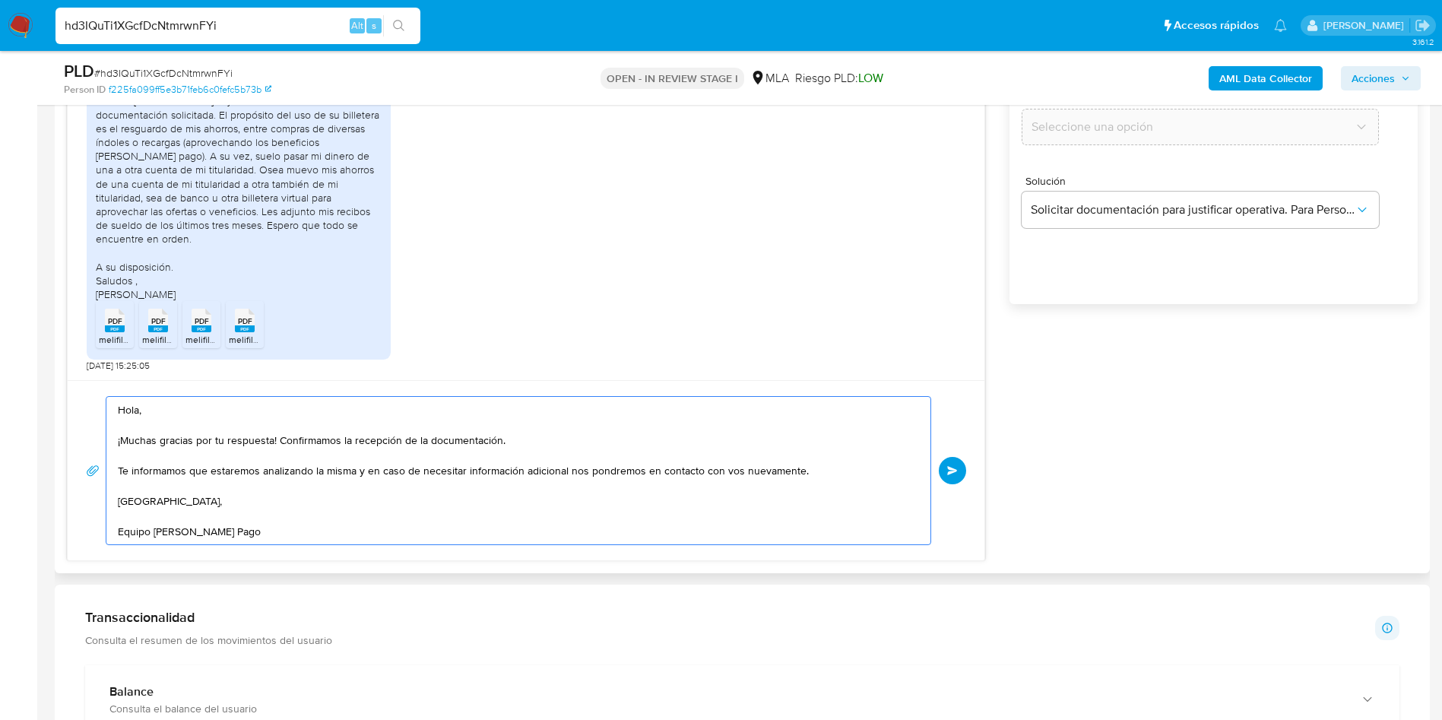
click at [694, 398] on textarea "Hola, ¡Muchas gracias por tu respuesta! Confirmamos la recepción de la document…" at bounding box center [515, 470] width 794 height 147
click at [615, 464] on textarea "Hola, ¡Muchas gracias por tu respuesta! Confirmamos la recepción de la document…" at bounding box center [515, 470] width 794 height 147
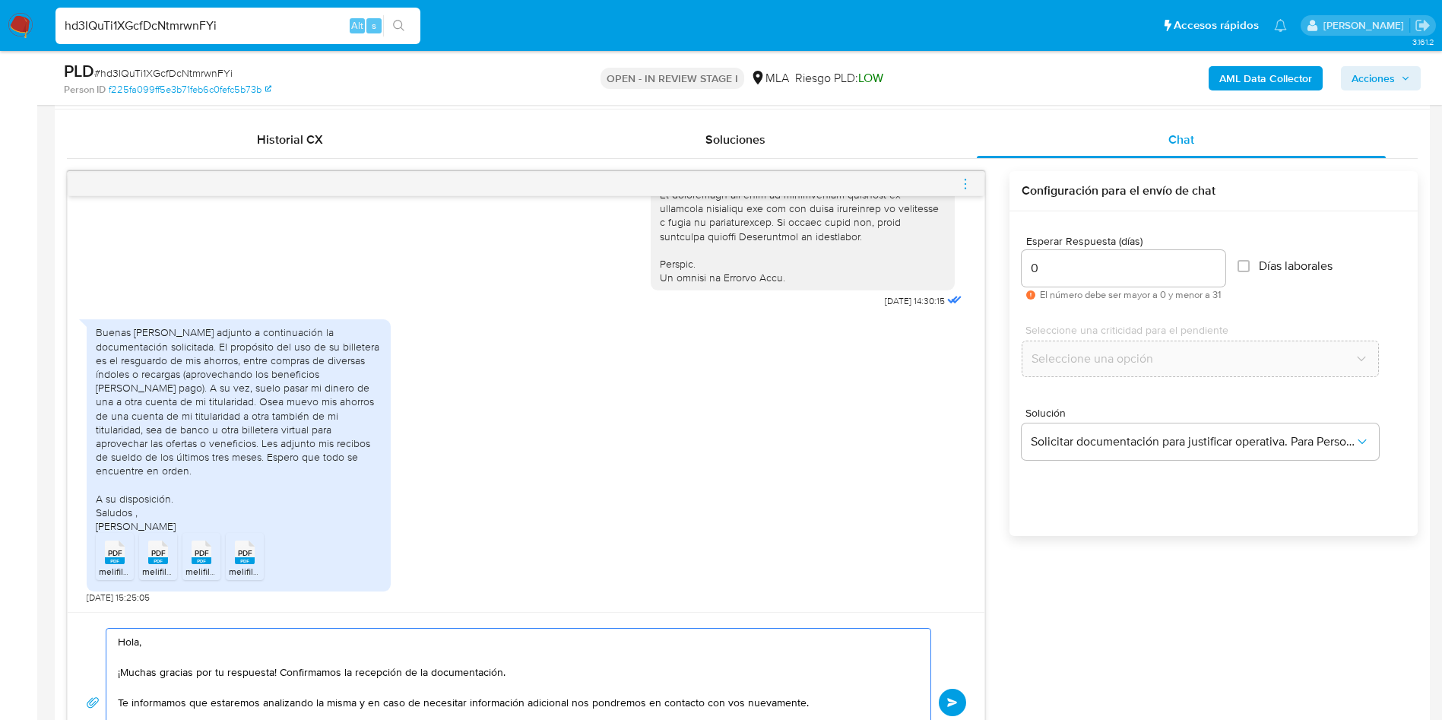
scroll to position [873, 0]
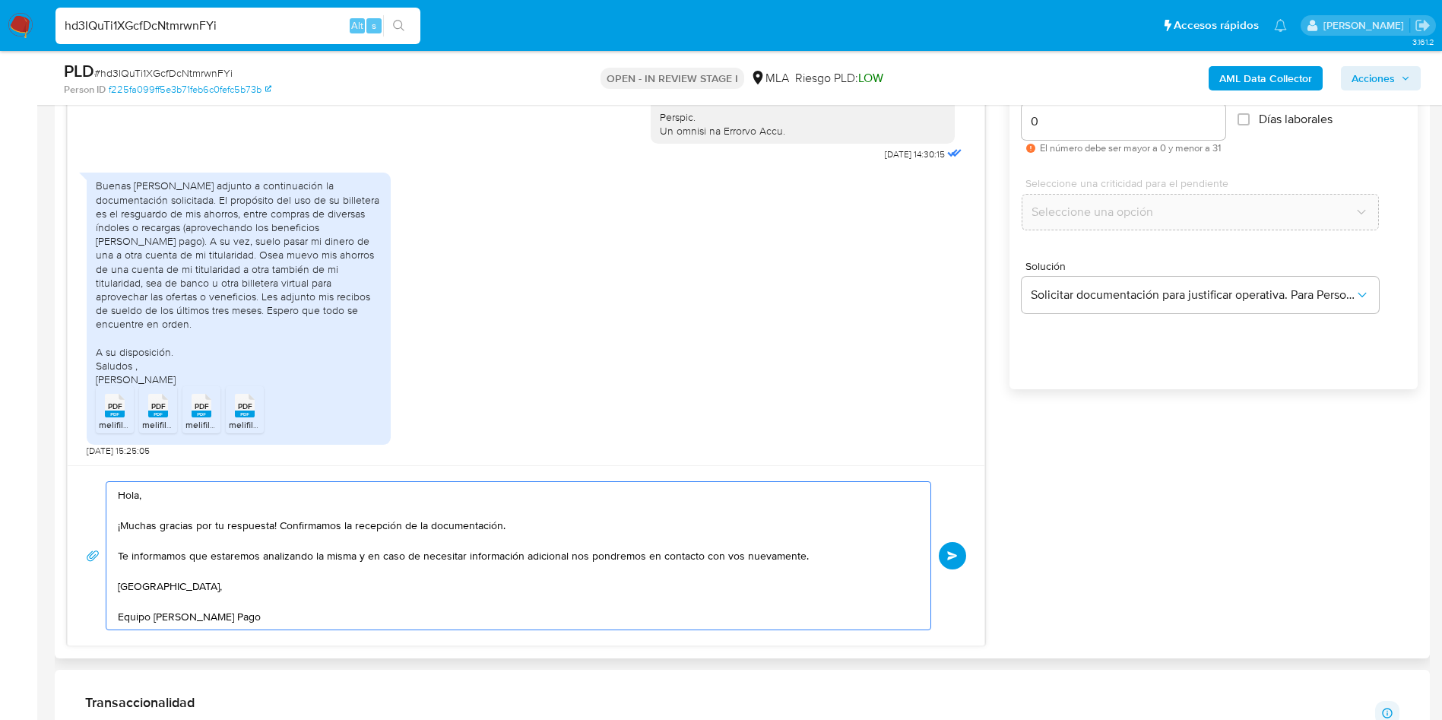
drag, startPoint x: 671, startPoint y: 573, endPoint x: 1055, endPoint y: 575, distance: 384.7
click at [671, 573] on textarea "Hola, ¡Muchas gracias por tu respuesta! Confirmamos la recepción de la document…" at bounding box center [515, 555] width 794 height 147
type textarea "Hola, ¡Muchas gracias por tu respuesta! Confirmamos la recepción de la document…"
click at [956, 551] on span "Enviar" at bounding box center [952, 555] width 11 height 9
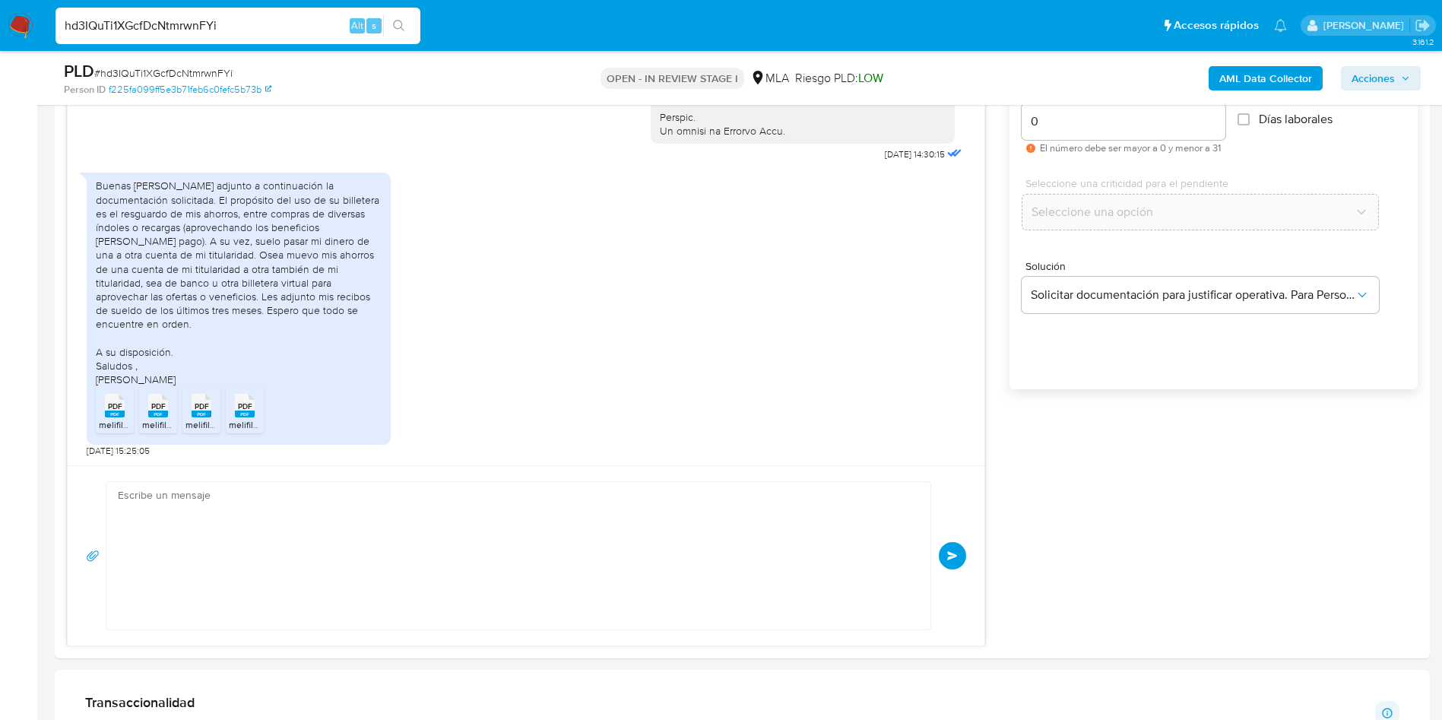
scroll to position [948, 0]
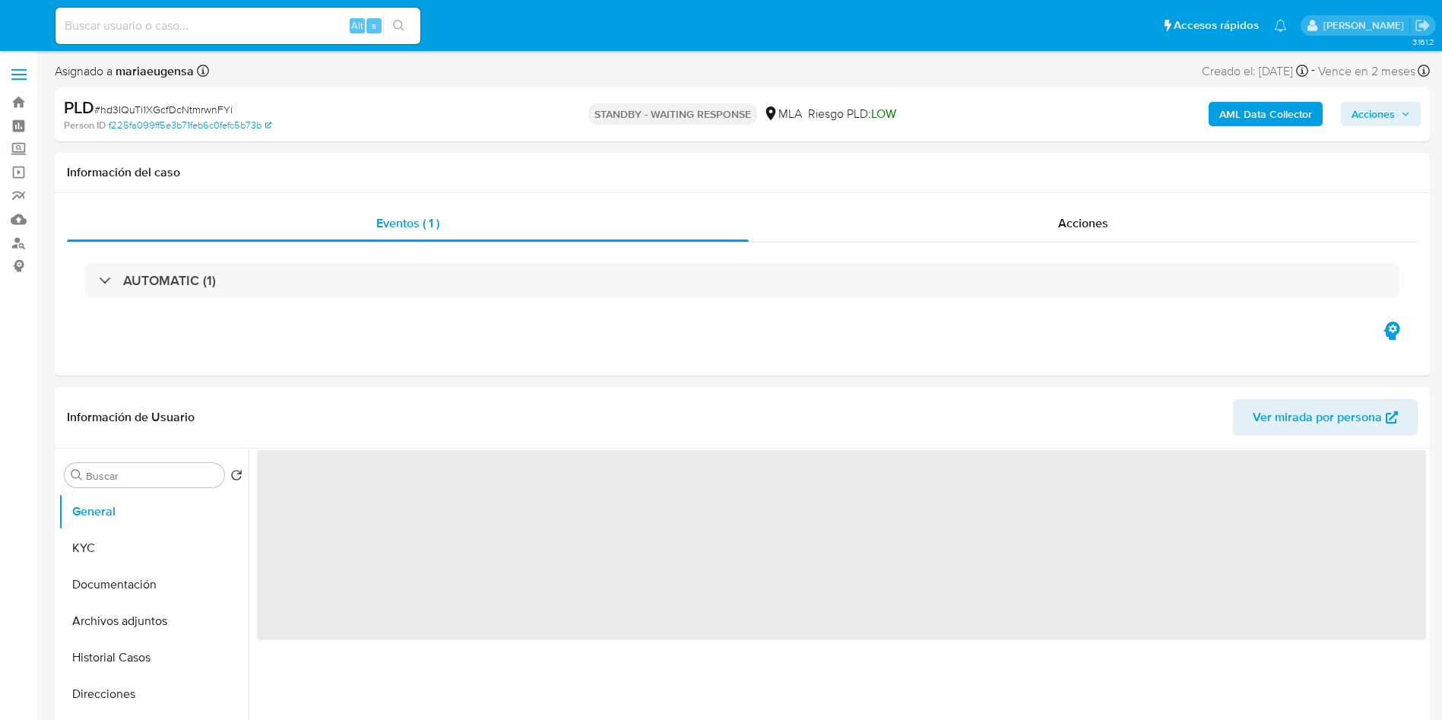
select select "10"
